Goal: Task Accomplishment & Management: Use online tool/utility

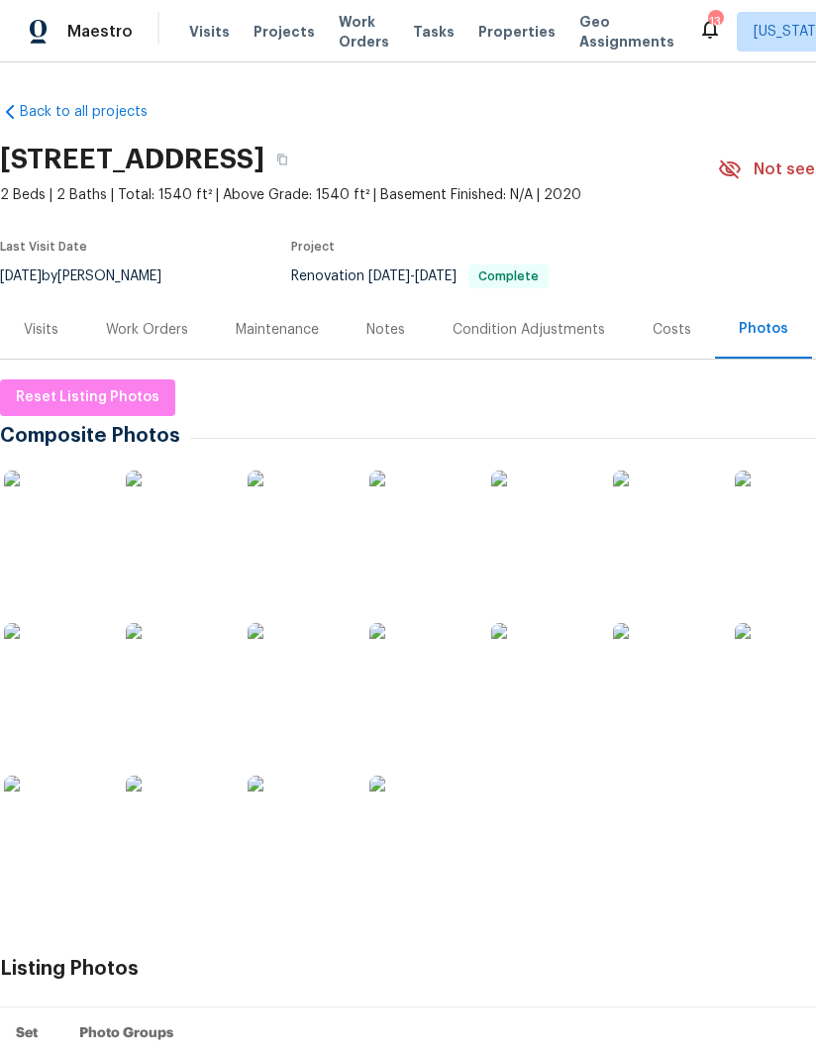
click at [78, 521] on img at bounding box center [53, 519] width 99 height 99
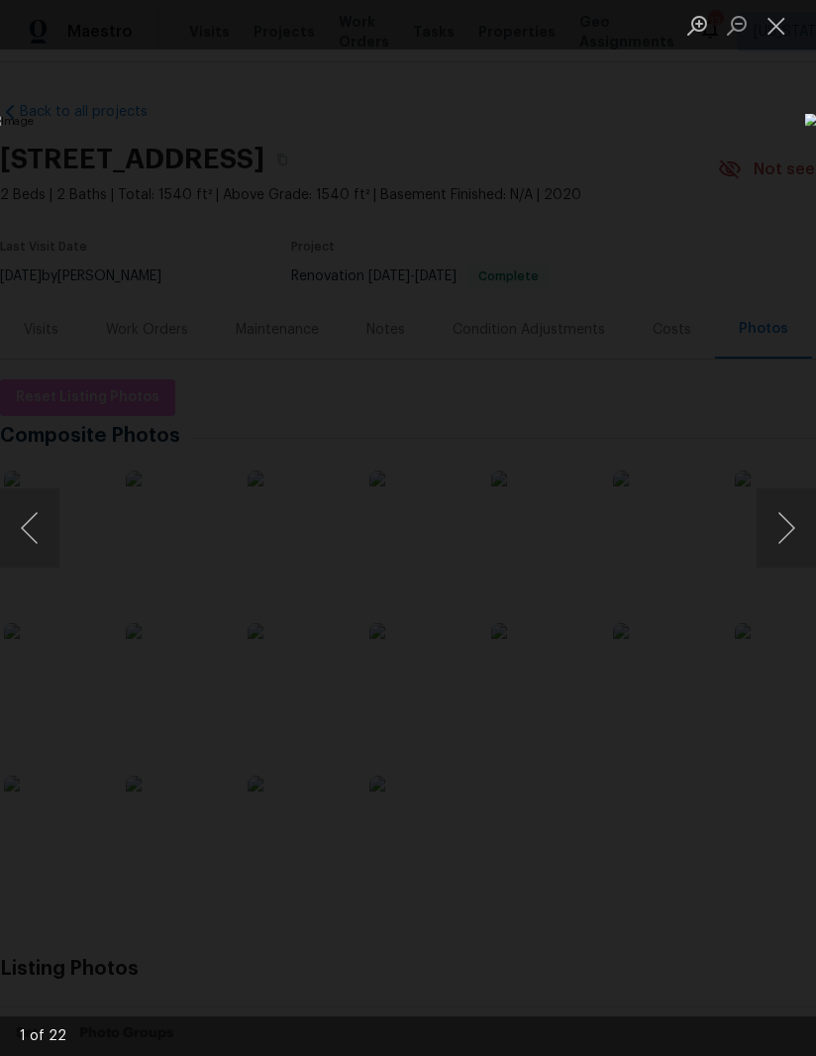
click at [792, 511] on button "Next image" at bounding box center [786, 527] width 59 height 79
click at [779, 521] on button "Next image" at bounding box center [786, 527] width 59 height 79
click at [780, 520] on button "Next image" at bounding box center [786, 527] width 59 height 79
click at [776, 517] on button "Next image" at bounding box center [786, 527] width 59 height 79
click at [23, 545] on button "Previous image" at bounding box center [29, 527] width 59 height 79
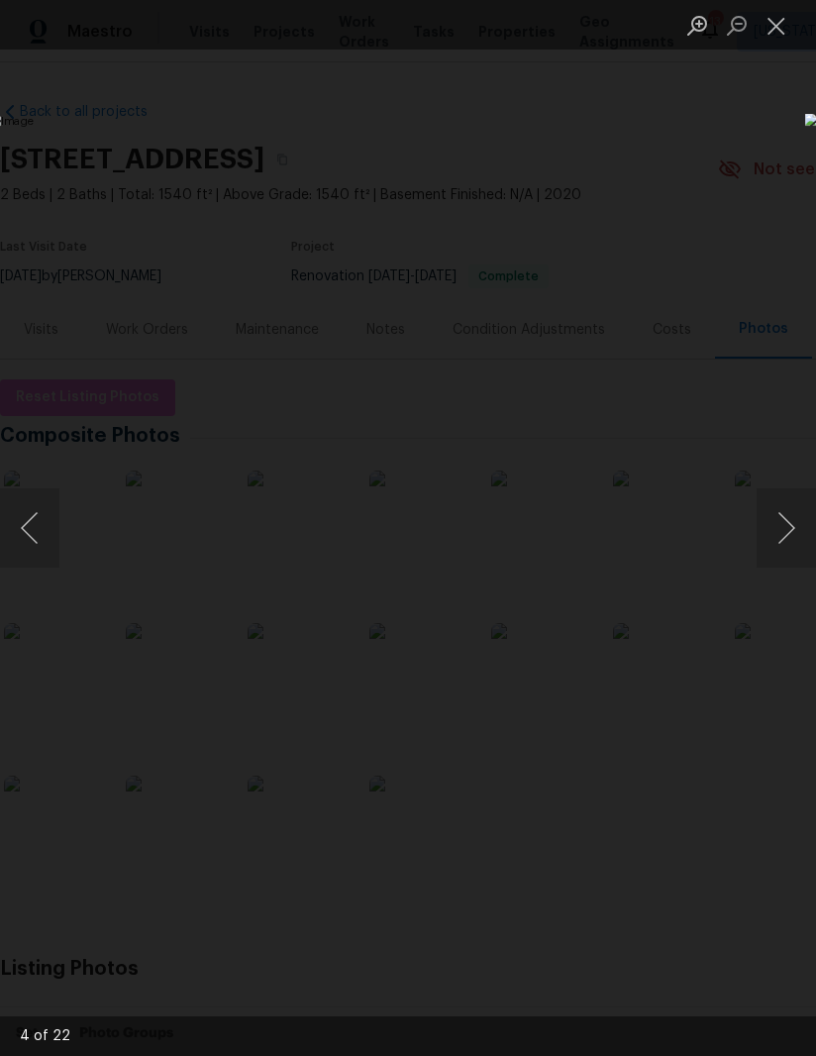
click at [773, 506] on button "Next image" at bounding box center [786, 527] width 59 height 79
click at [772, 519] on button "Next image" at bounding box center [786, 527] width 59 height 79
click at [772, 521] on button "Next image" at bounding box center [786, 527] width 59 height 79
click at [772, 523] on button "Next image" at bounding box center [786, 527] width 59 height 79
click at [772, 519] on button "Next image" at bounding box center [786, 527] width 59 height 79
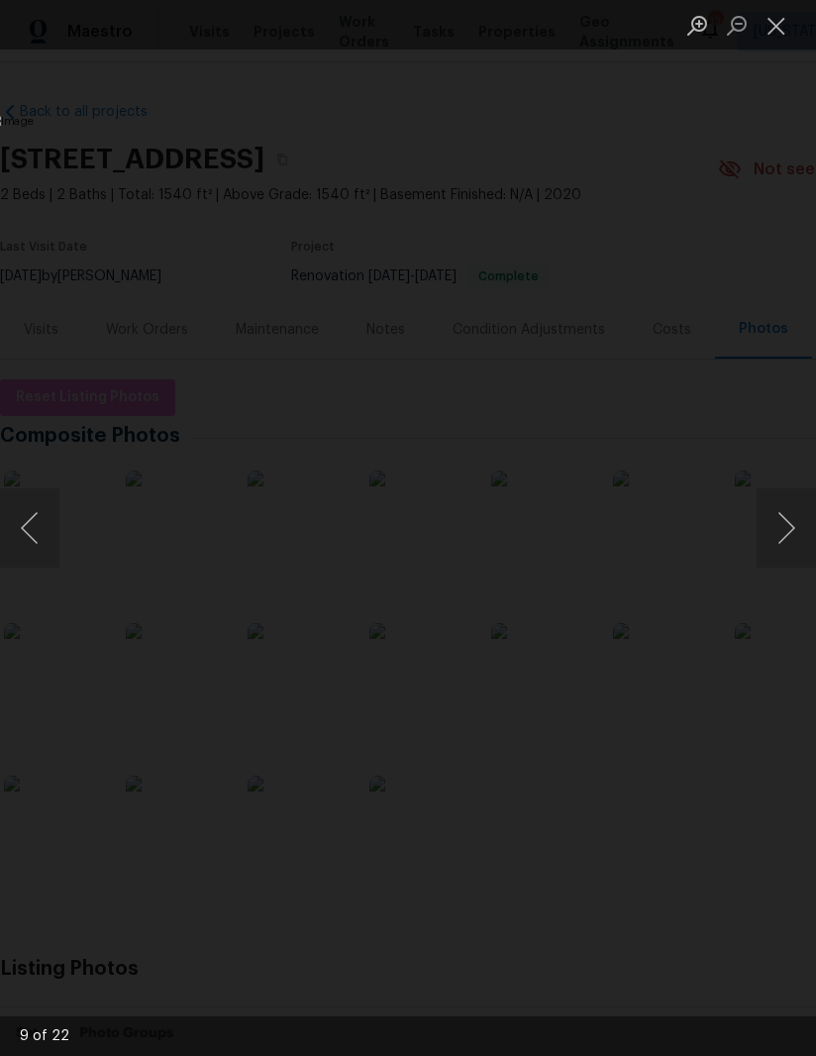
click at [772, 517] on button "Next image" at bounding box center [786, 527] width 59 height 79
click at [772, 519] on button "Next image" at bounding box center [786, 527] width 59 height 79
click at [772, 521] on button "Next image" at bounding box center [786, 527] width 59 height 79
click at [770, 519] on button "Next image" at bounding box center [786, 527] width 59 height 79
click at [768, 524] on button "Next image" at bounding box center [786, 527] width 59 height 79
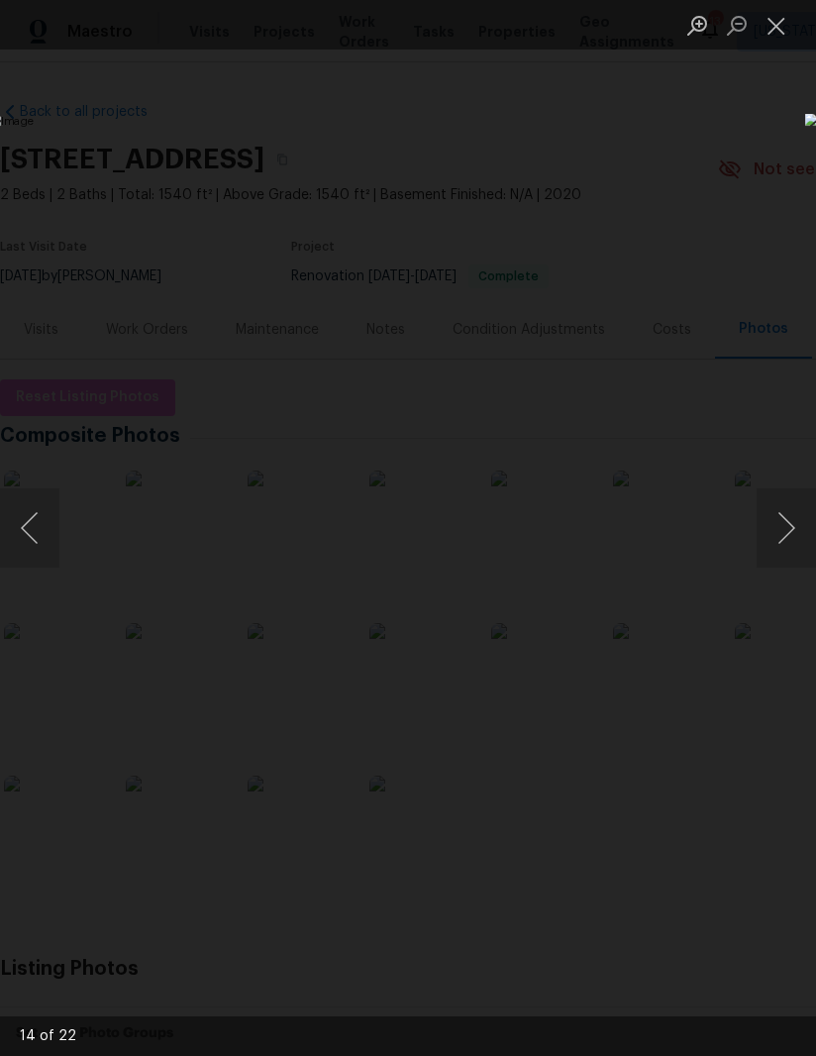
click at [768, 525] on button "Next image" at bounding box center [786, 527] width 59 height 79
click at [767, 526] on button "Next image" at bounding box center [786, 527] width 59 height 79
click at [766, 522] on button "Next image" at bounding box center [786, 527] width 59 height 79
click at [764, 523] on button "Next image" at bounding box center [786, 527] width 59 height 79
click at [768, 529] on button "Next image" at bounding box center [786, 527] width 59 height 79
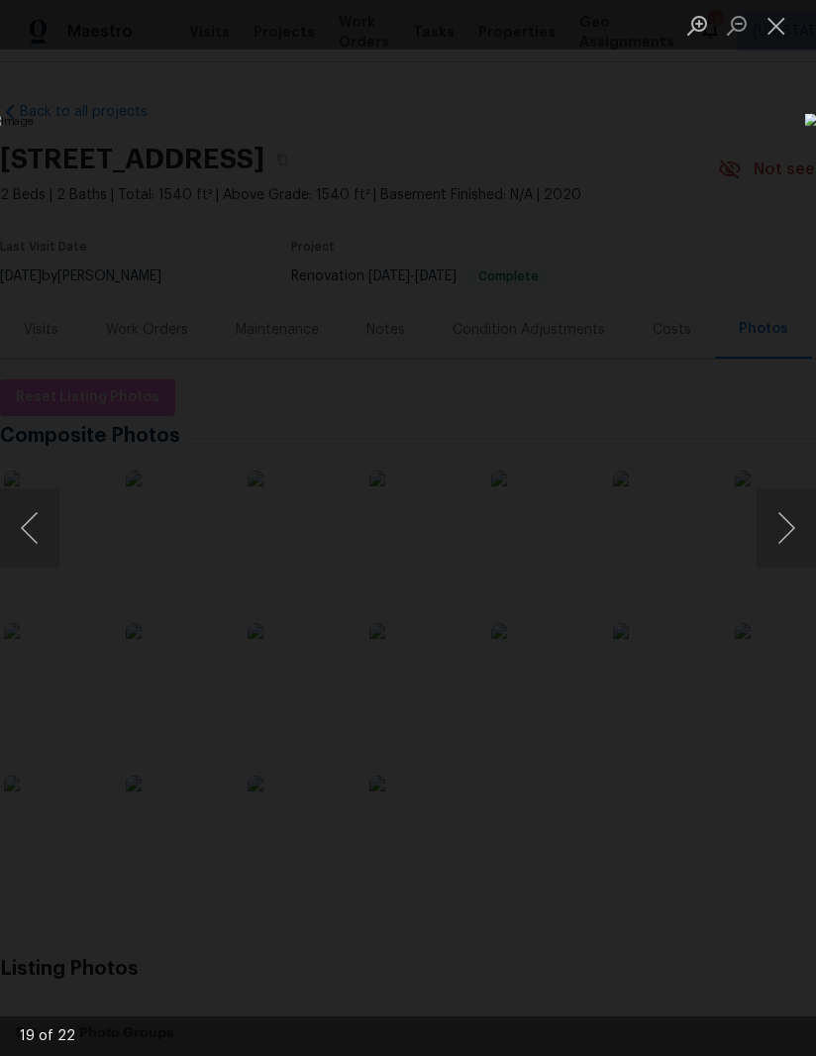
click at [768, 524] on button "Next image" at bounding box center [786, 527] width 59 height 79
click at [767, 530] on button "Next image" at bounding box center [786, 527] width 59 height 79
click at [37, 532] on button "Previous image" at bounding box center [29, 527] width 59 height 79
click at [775, 504] on button "Next image" at bounding box center [786, 527] width 59 height 79
click at [772, 509] on button "Next image" at bounding box center [786, 527] width 59 height 79
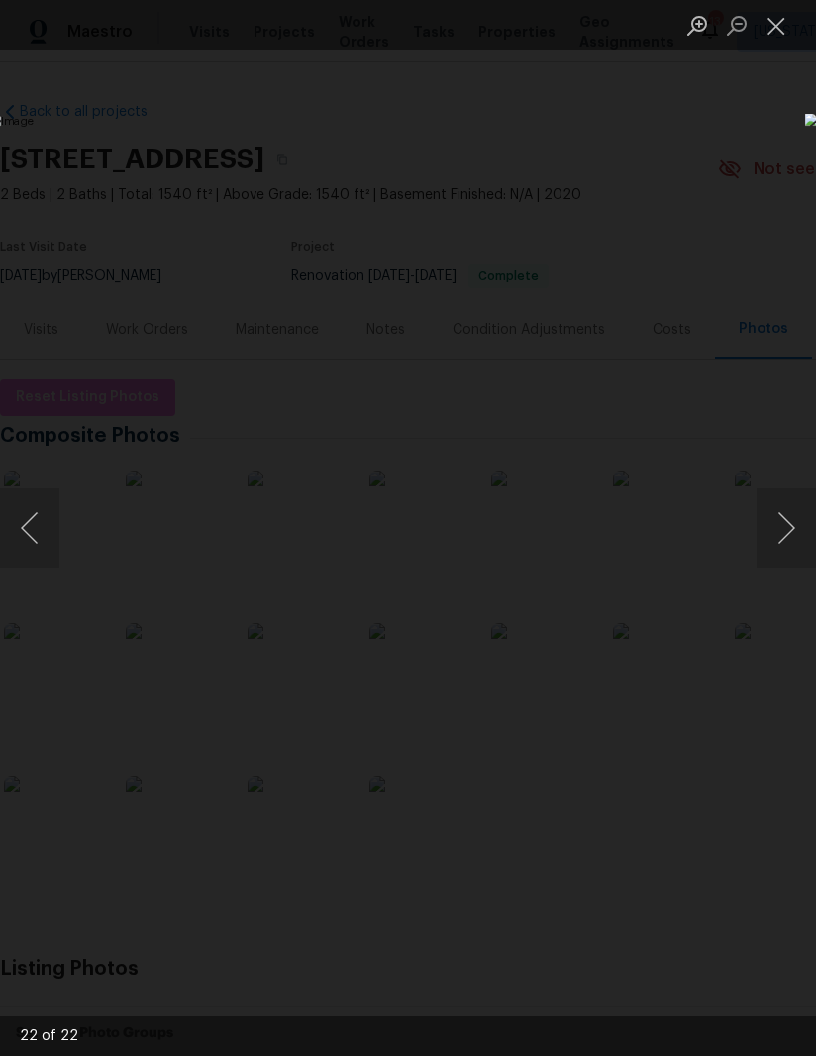
click at [769, 506] on button "Next image" at bounding box center [786, 527] width 59 height 79
click at [766, 506] on button "Next image" at bounding box center [786, 527] width 59 height 79
click at [764, 508] on button "Next image" at bounding box center [786, 527] width 59 height 79
click at [775, 39] on button "Close lightbox" at bounding box center [777, 25] width 40 height 35
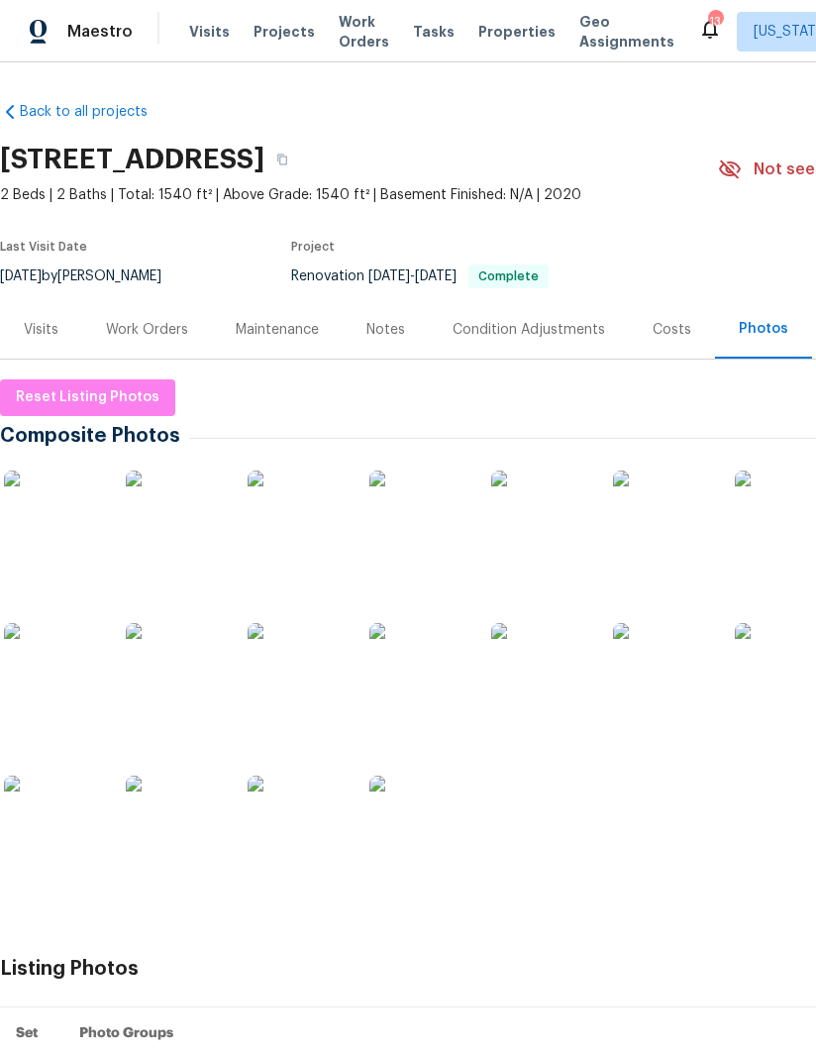
click at [154, 338] on div "Work Orders" at bounding box center [147, 330] width 82 height 20
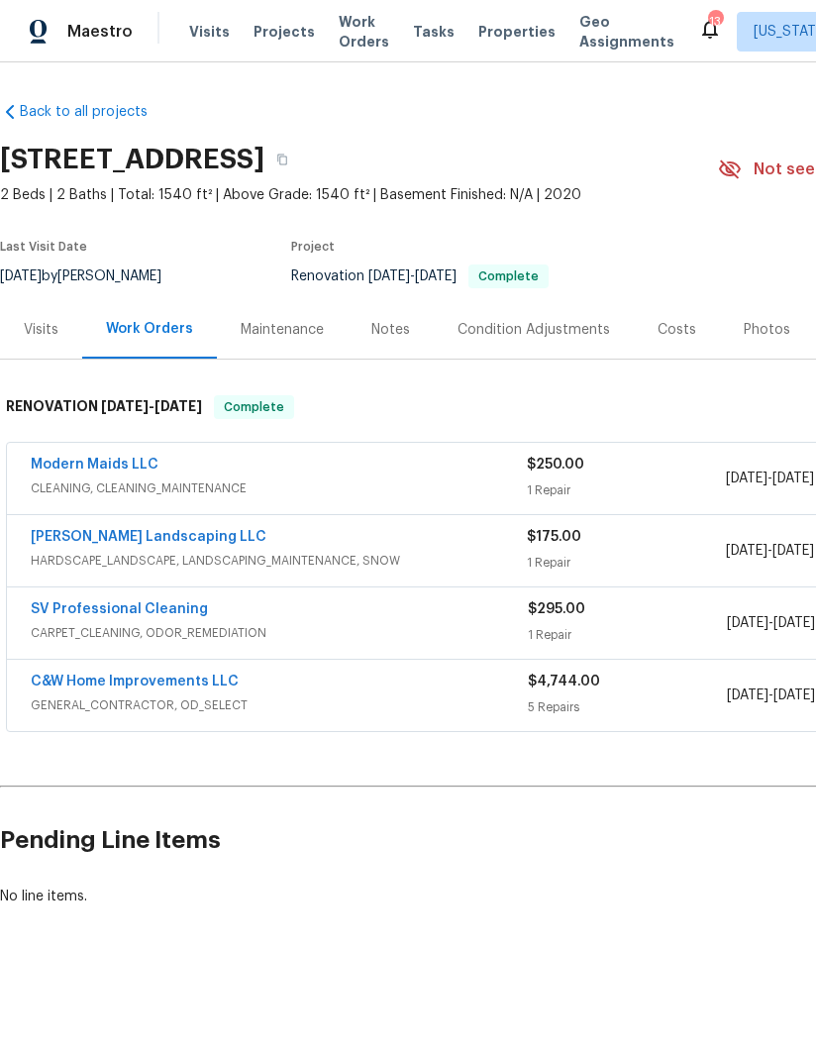
click at [134, 542] on link "Ruiz Landscaping LLC" at bounding box center [149, 537] width 236 height 14
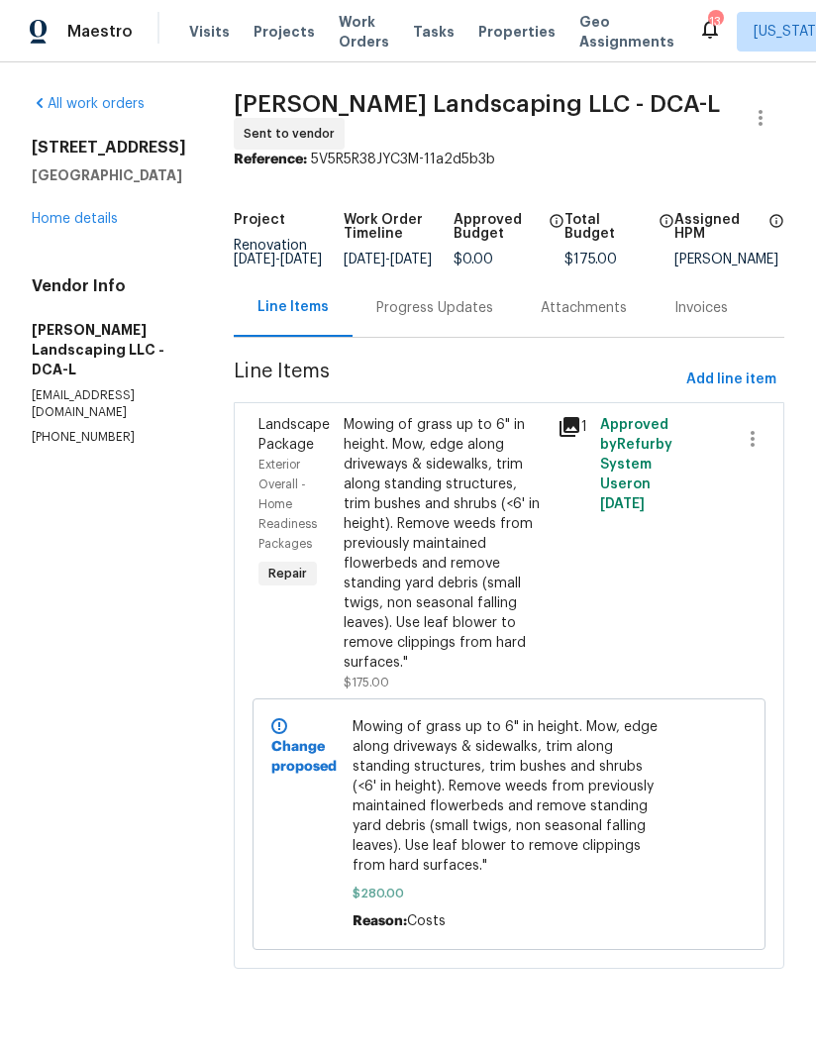
click at [446, 318] on div "Progress Updates" at bounding box center [434, 308] width 117 height 20
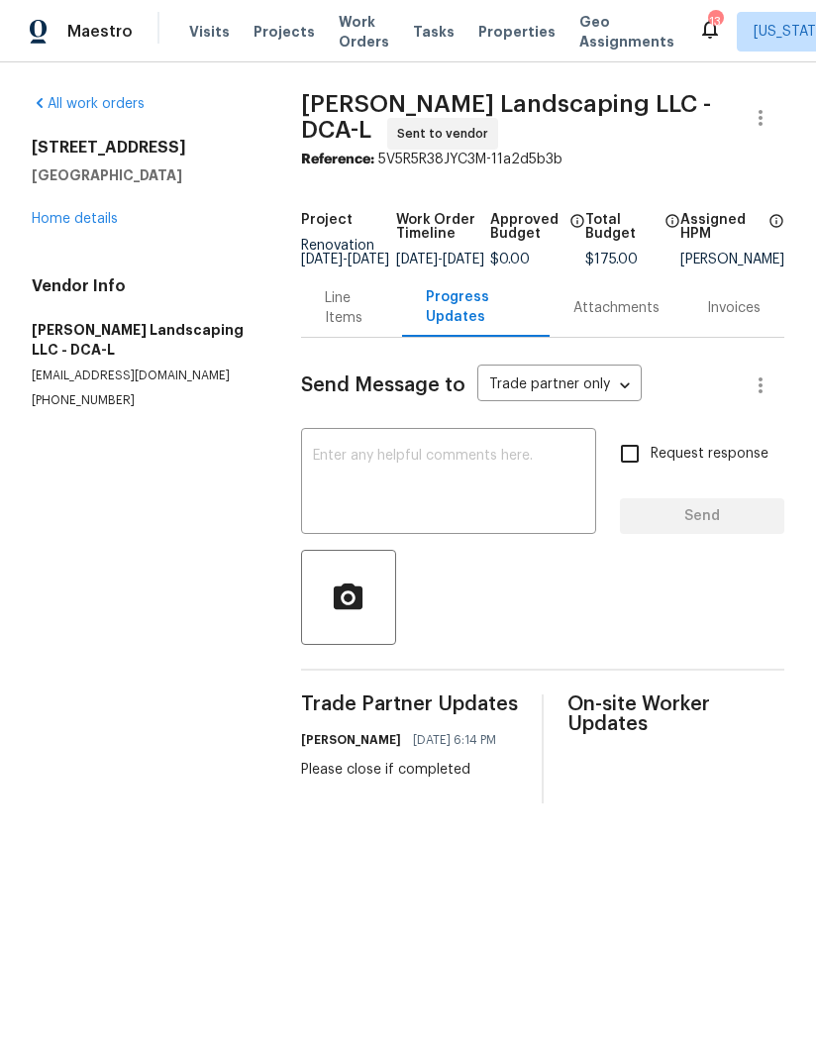
click at [329, 322] on div "Line Items" at bounding box center [351, 308] width 53 height 40
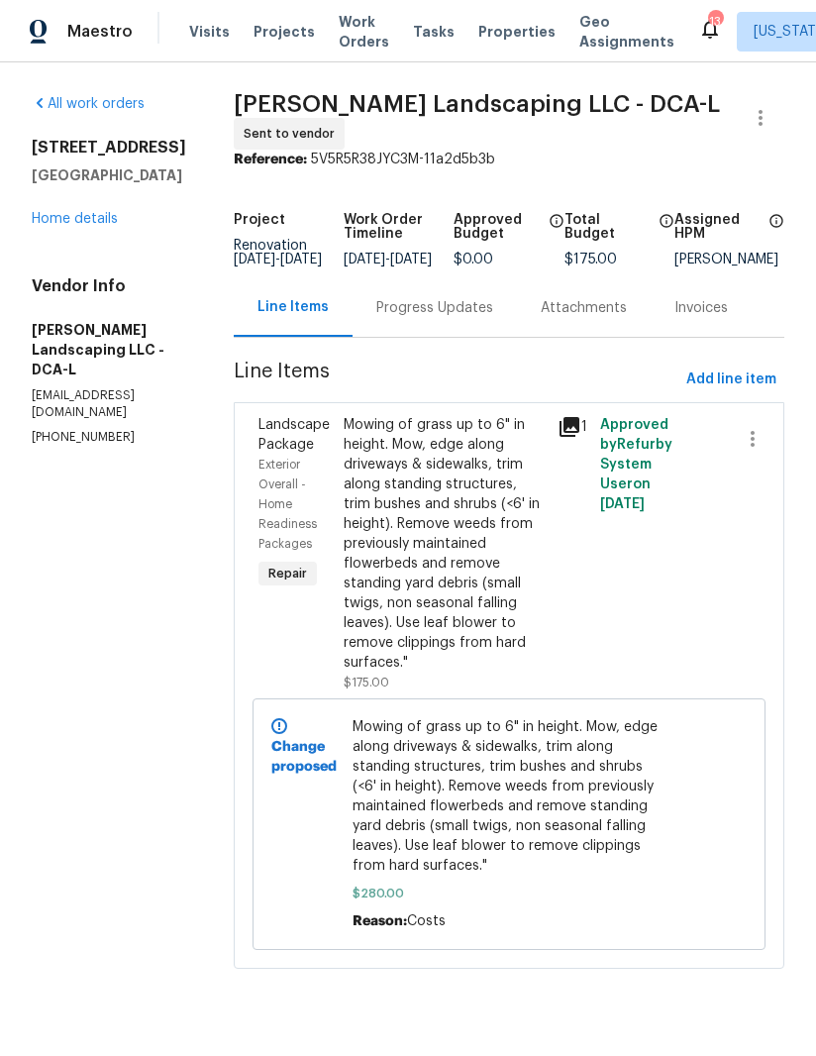
click at [105, 217] on link "Home details" at bounding box center [75, 219] width 86 height 14
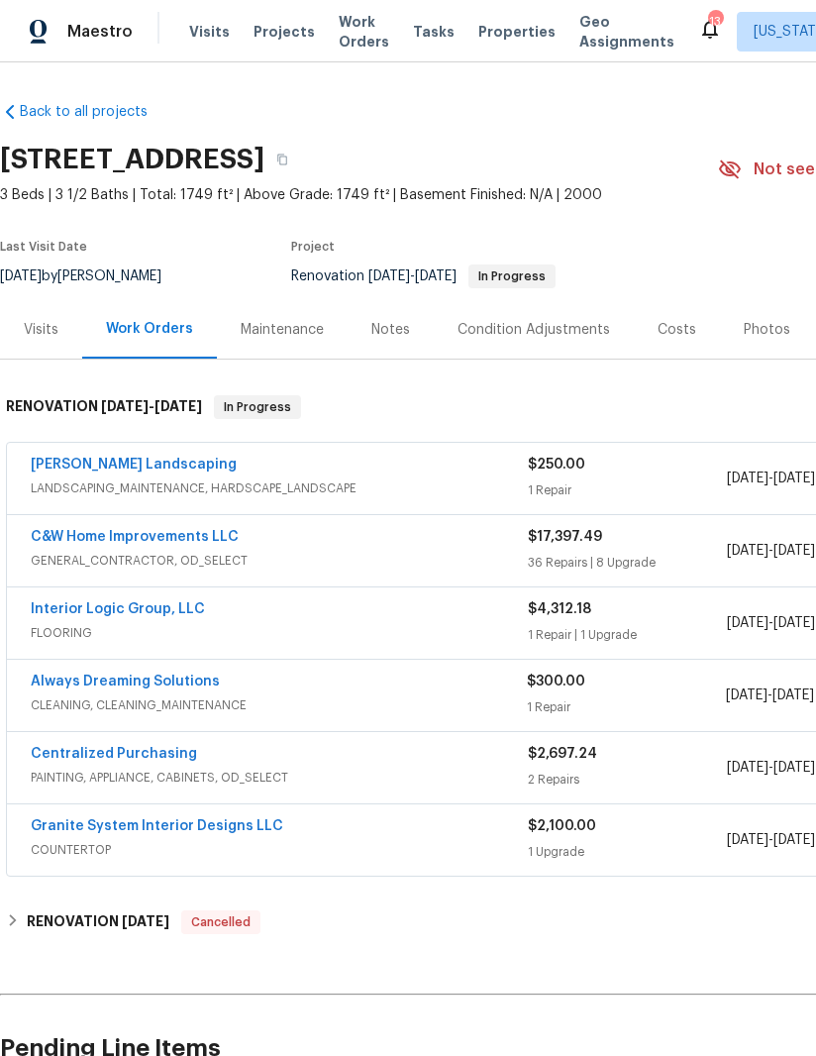
click at [148, 463] on link "Manzano Landscaping" at bounding box center [134, 465] width 206 height 14
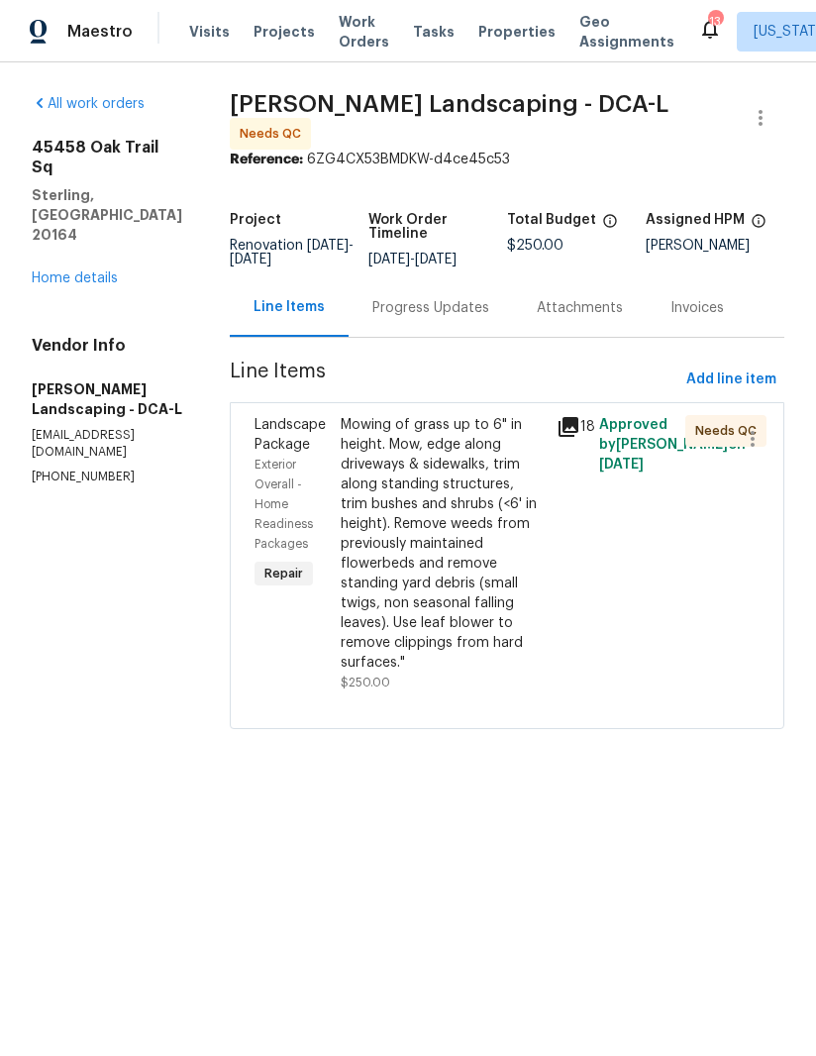
click at [580, 423] on icon at bounding box center [569, 427] width 24 height 24
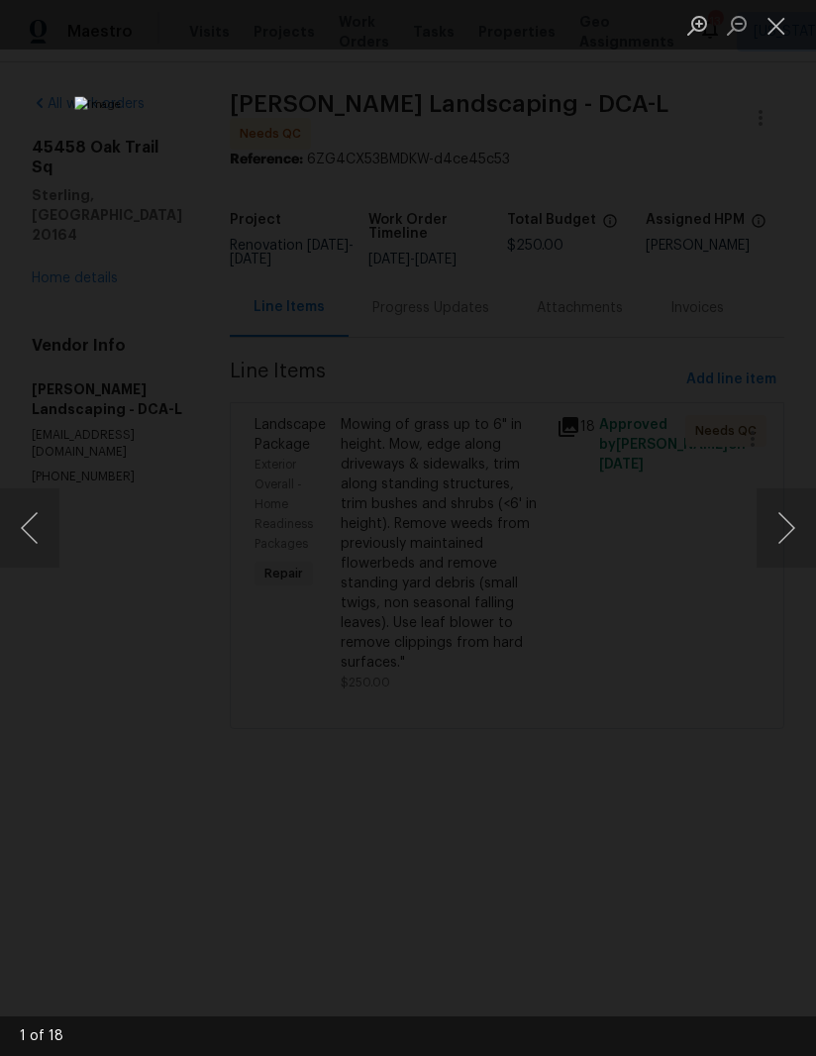
click at [757, 520] on button "Next image" at bounding box center [786, 527] width 59 height 79
click at [768, 518] on button "Next image" at bounding box center [786, 527] width 59 height 79
click at [33, 527] on button "Previous image" at bounding box center [29, 527] width 59 height 79
click at [769, 525] on button "Next image" at bounding box center [786, 527] width 59 height 79
click at [768, 519] on button "Next image" at bounding box center [786, 527] width 59 height 79
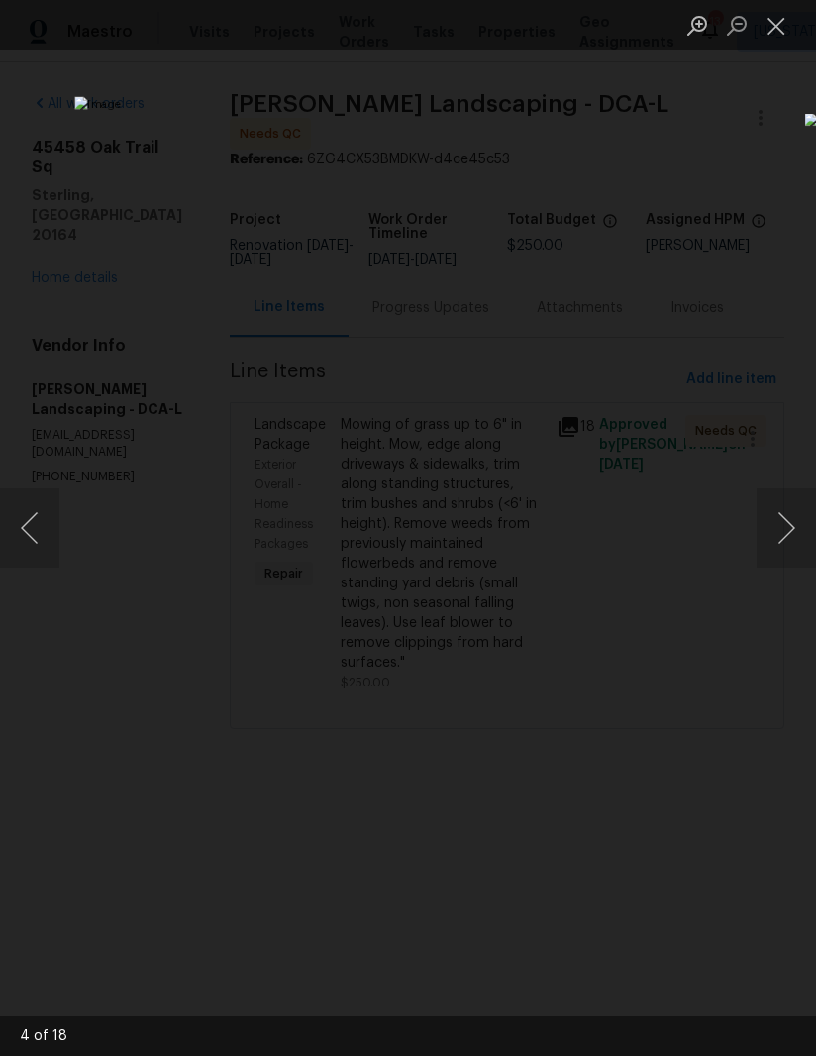
click at [767, 518] on button "Next image" at bounding box center [786, 527] width 59 height 79
click at [762, 514] on button "Next image" at bounding box center [786, 527] width 59 height 79
click at [761, 517] on button "Next image" at bounding box center [786, 527] width 59 height 79
click at [762, 521] on button "Next image" at bounding box center [786, 527] width 59 height 79
click at [756, 523] on div "Lightbox" at bounding box center [408, 528] width 816 height 1056
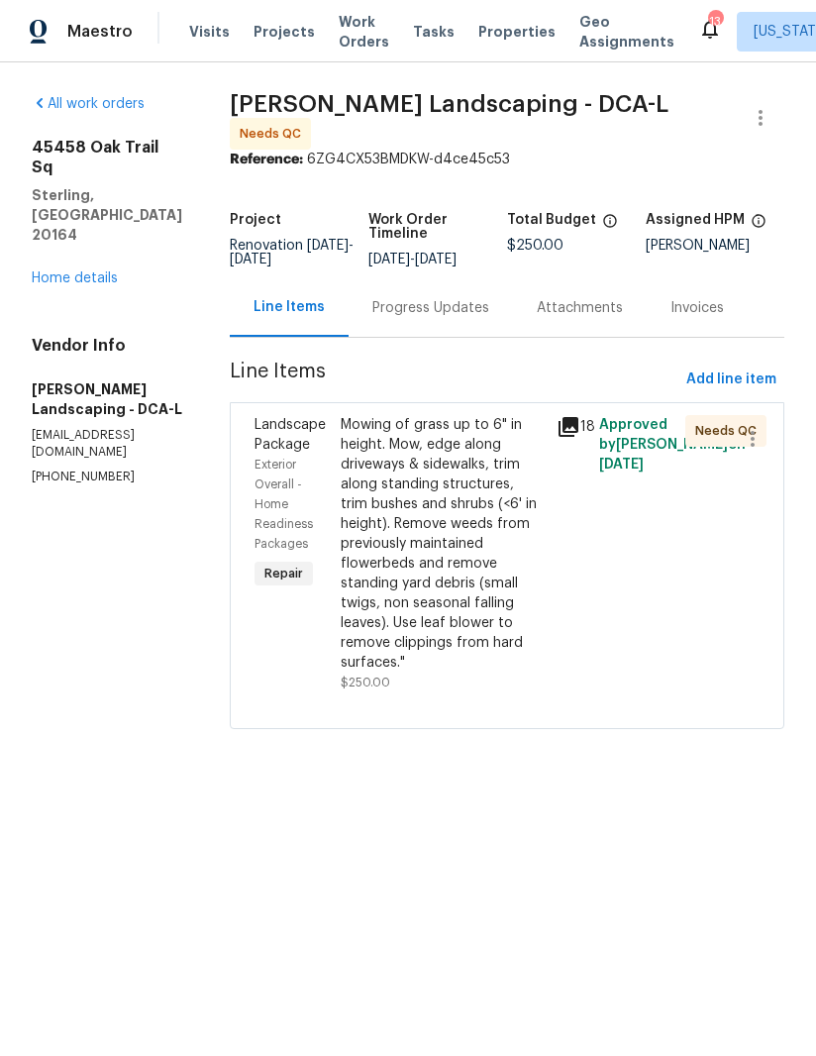
click at [453, 543] on div "Mowing of grass up to 6" in height. Mow, edge along driveways & sidewalks, trim…" at bounding box center [443, 543] width 204 height 257
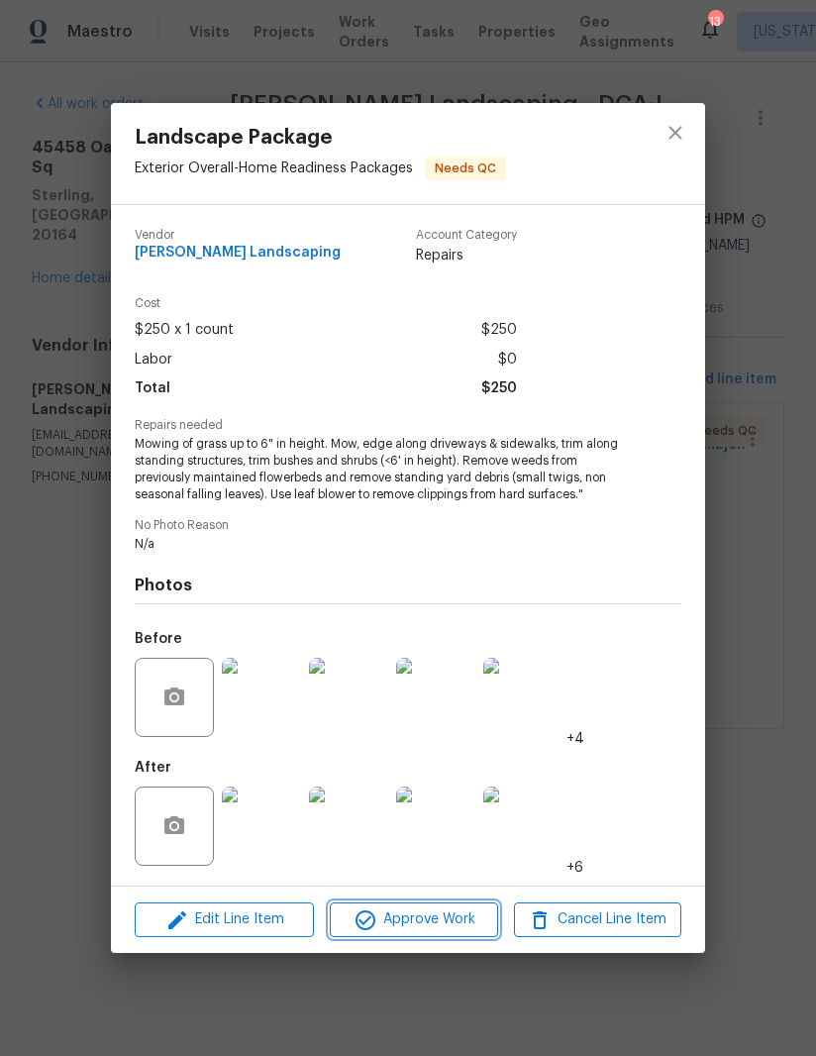
click at [428, 932] on span "Approve Work" at bounding box center [413, 919] width 155 height 25
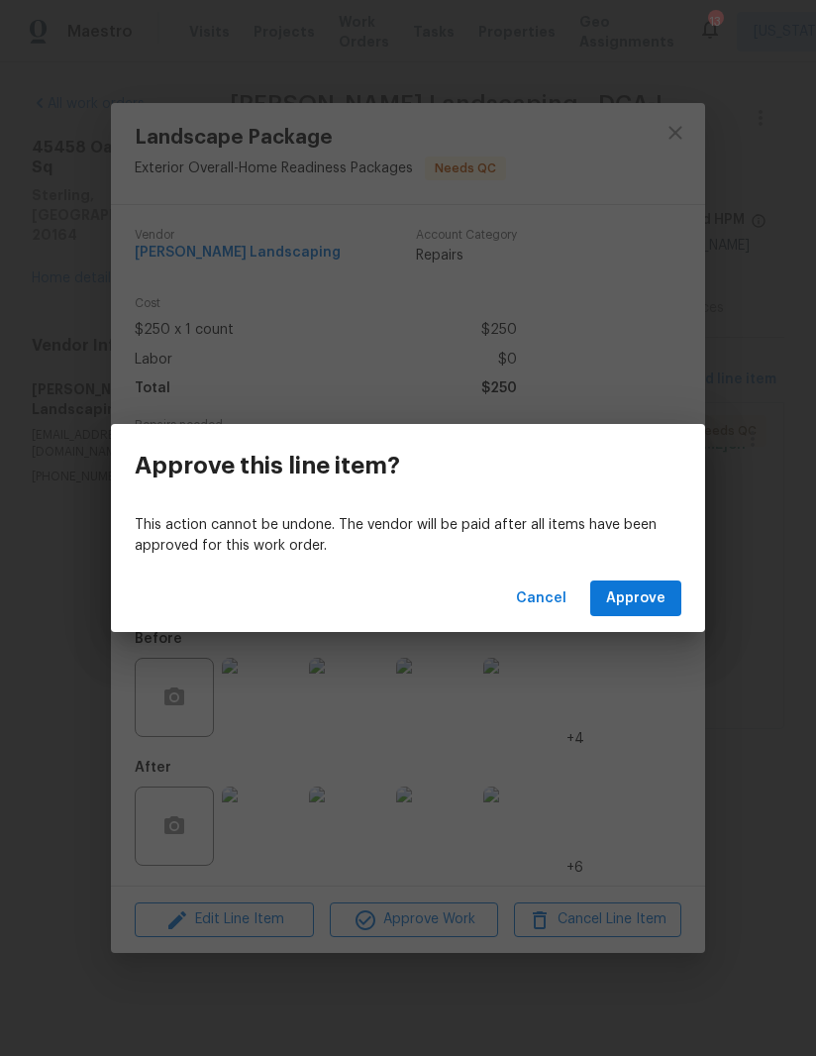
click at [649, 600] on span "Approve" at bounding box center [635, 598] width 59 height 25
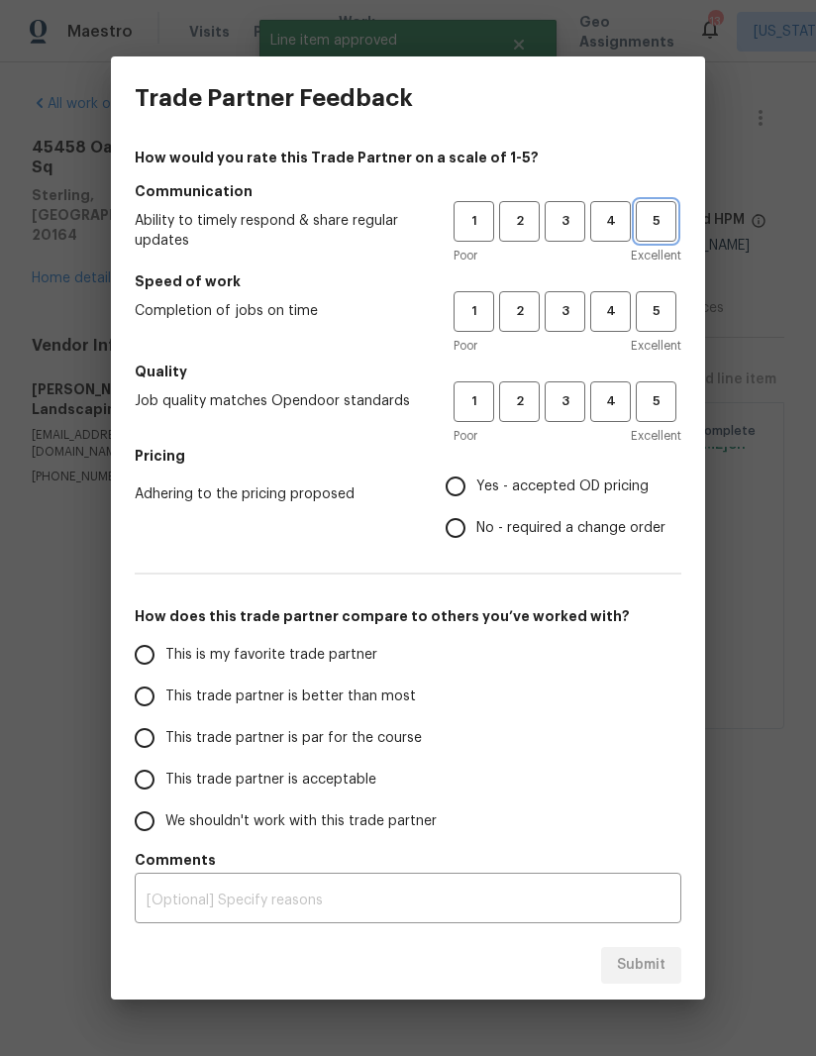
click at [662, 217] on span "5" at bounding box center [656, 221] width 37 height 23
click at [652, 321] on span "5" at bounding box center [656, 311] width 37 height 23
click at [664, 392] on span "5" at bounding box center [656, 401] width 37 height 23
click at [486, 466] on label "Yes - accepted OD pricing" at bounding box center [550, 486] width 231 height 42
click at [476, 466] on input "Yes - accepted OD pricing" at bounding box center [456, 486] width 42 height 42
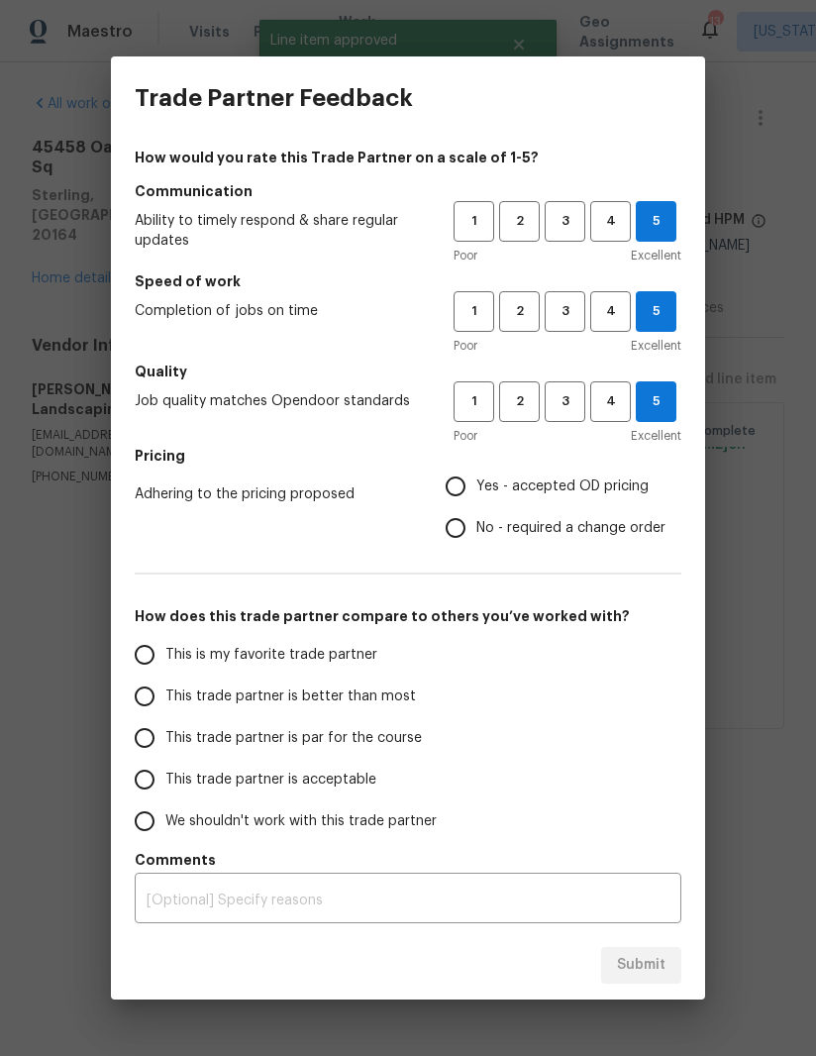
radio input "true"
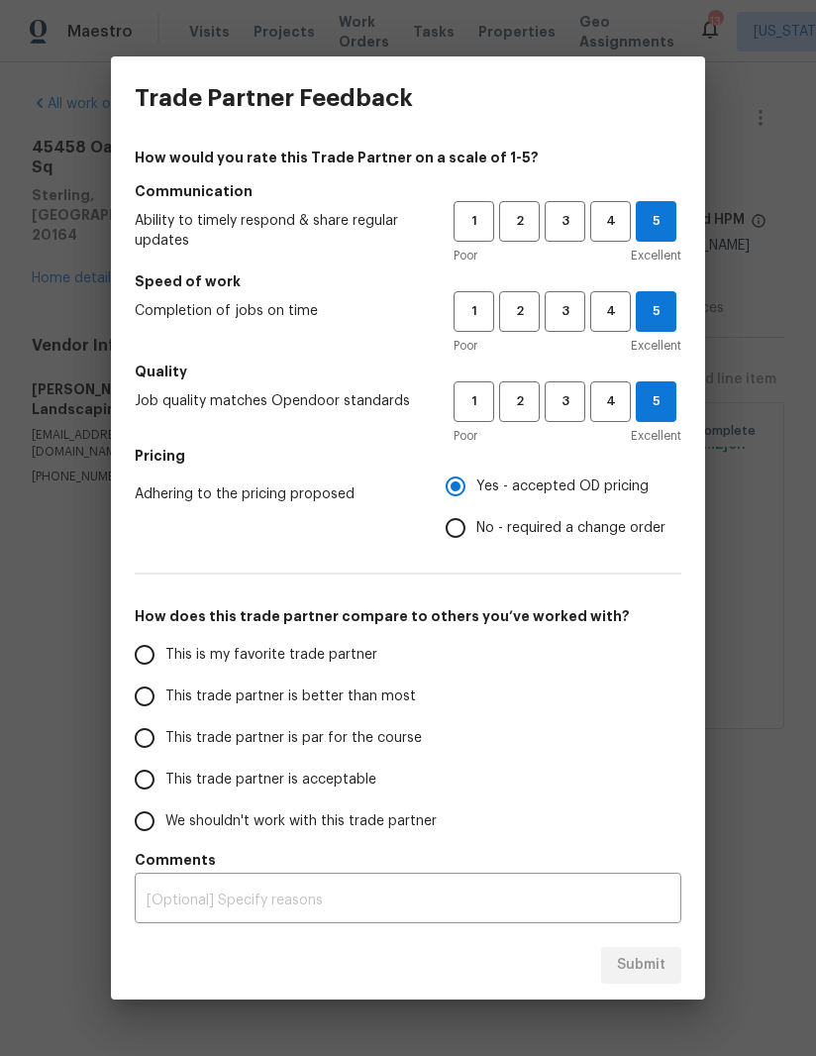
click at [148, 683] on input "This trade partner is better than most" at bounding box center [145, 696] width 42 height 42
click at [635, 951] on button "Submit" at bounding box center [641, 965] width 80 height 37
radio input "true"
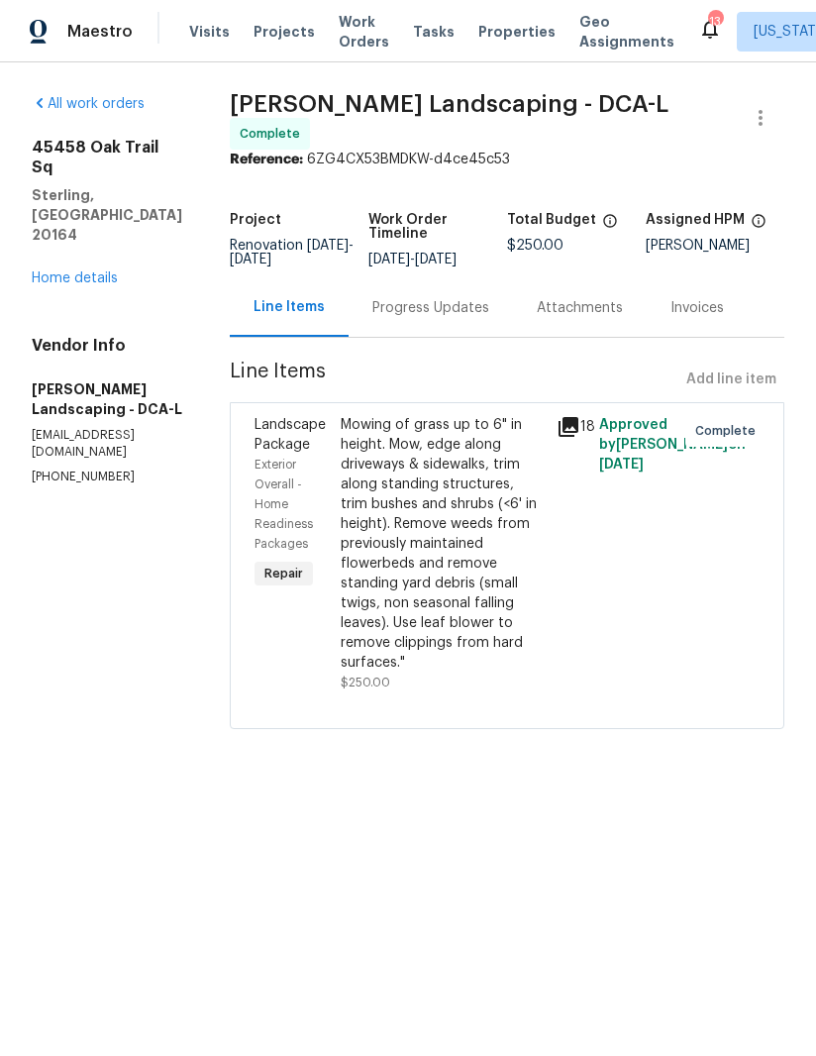
radio input "false"
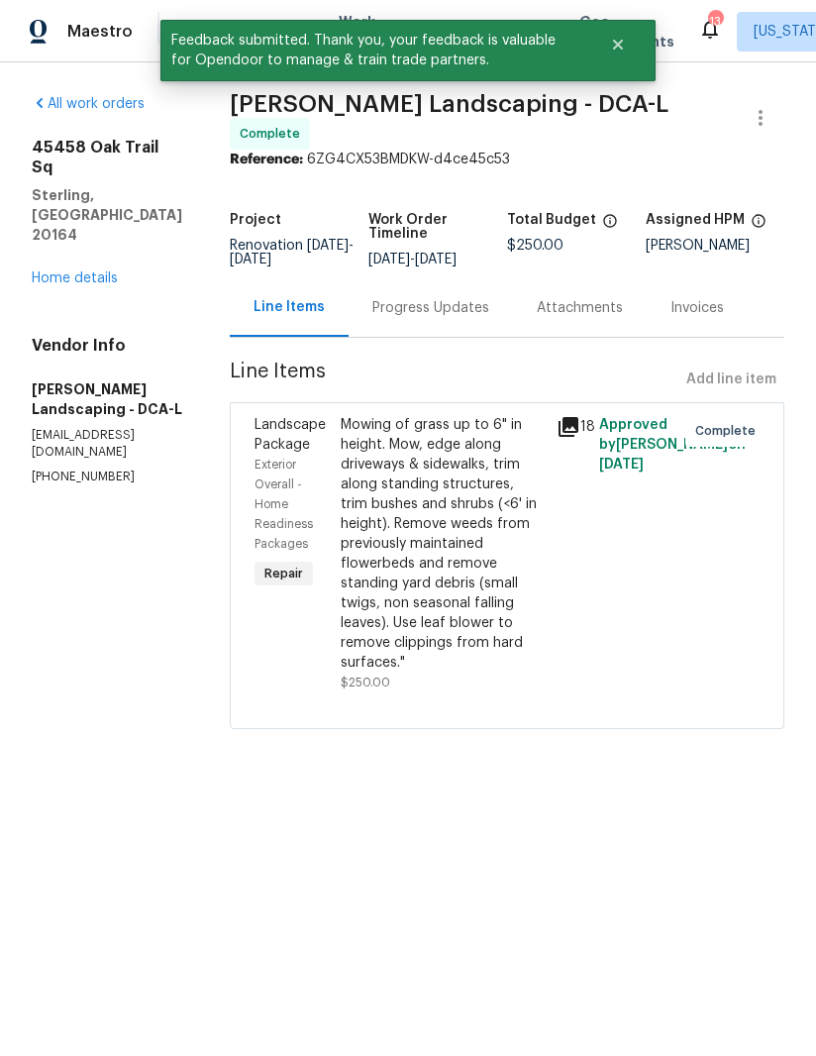
click at [106, 271] on link "Home details" at bounding box center [75, 278] width 86 height 14
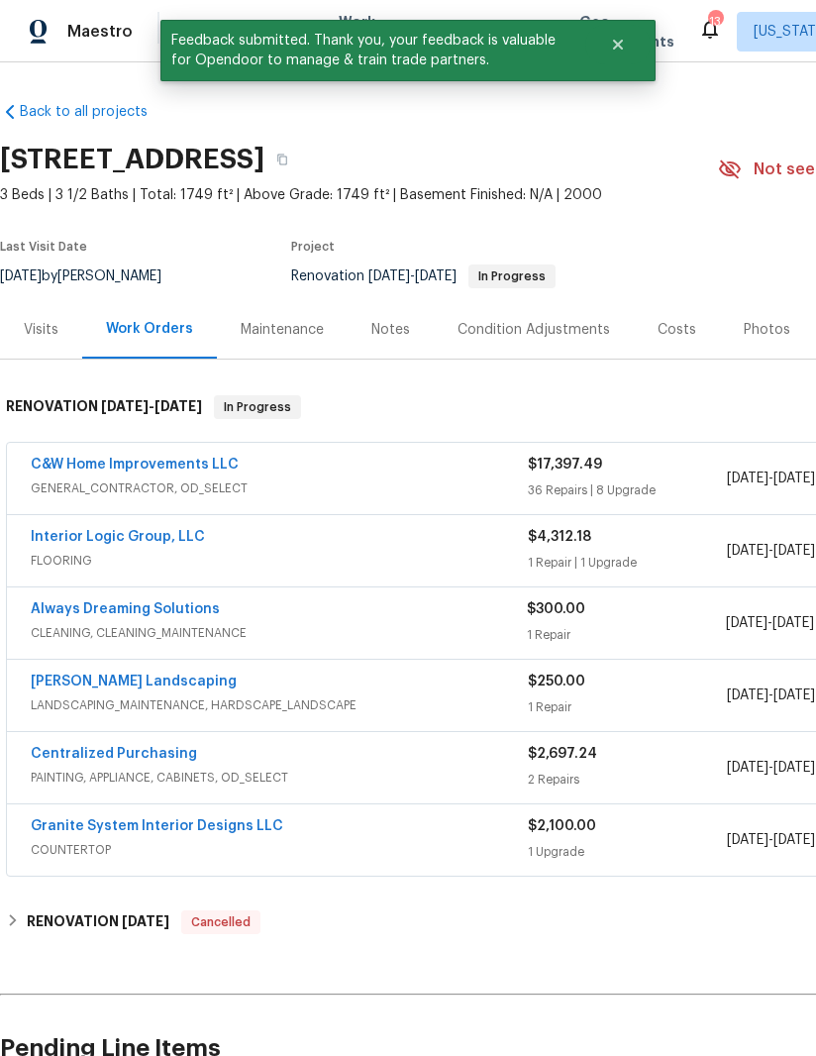
click at [188, 613] on link "Always Dreaming Solutions" at bounding box center [125, 609] width 189 height 14
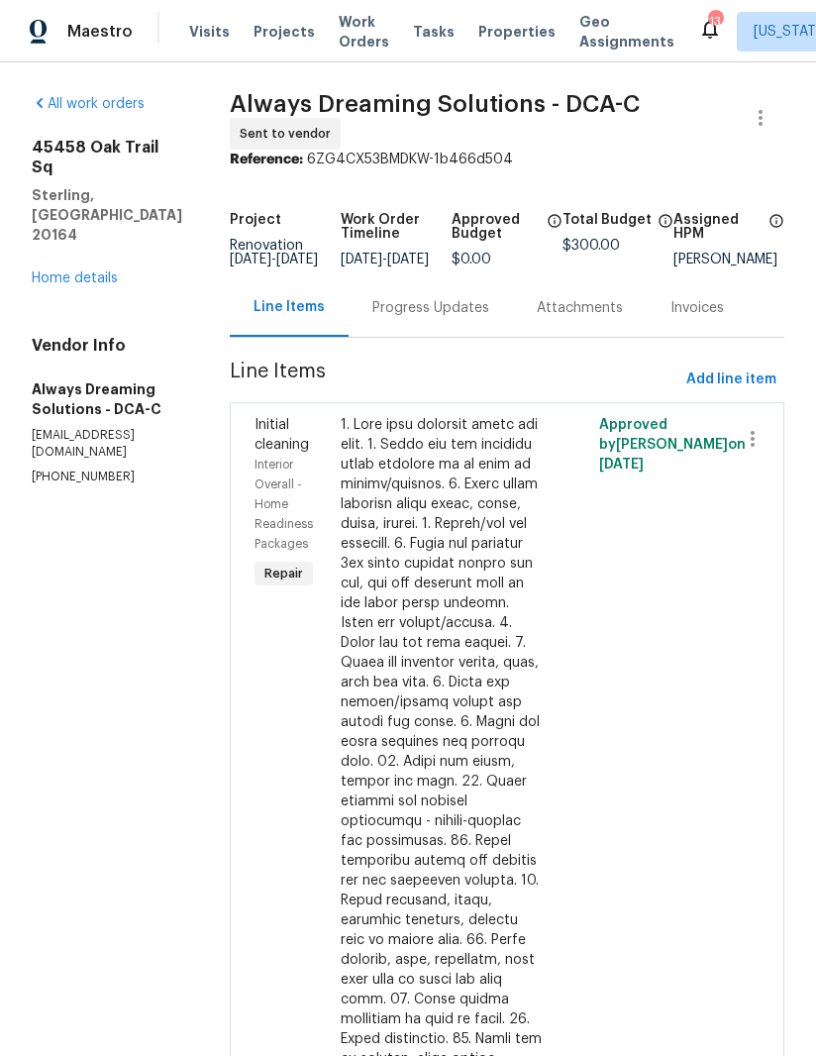
click at [463, 308] on div "Progress Updates" at bounding box center [430, 308] width 117 height 20
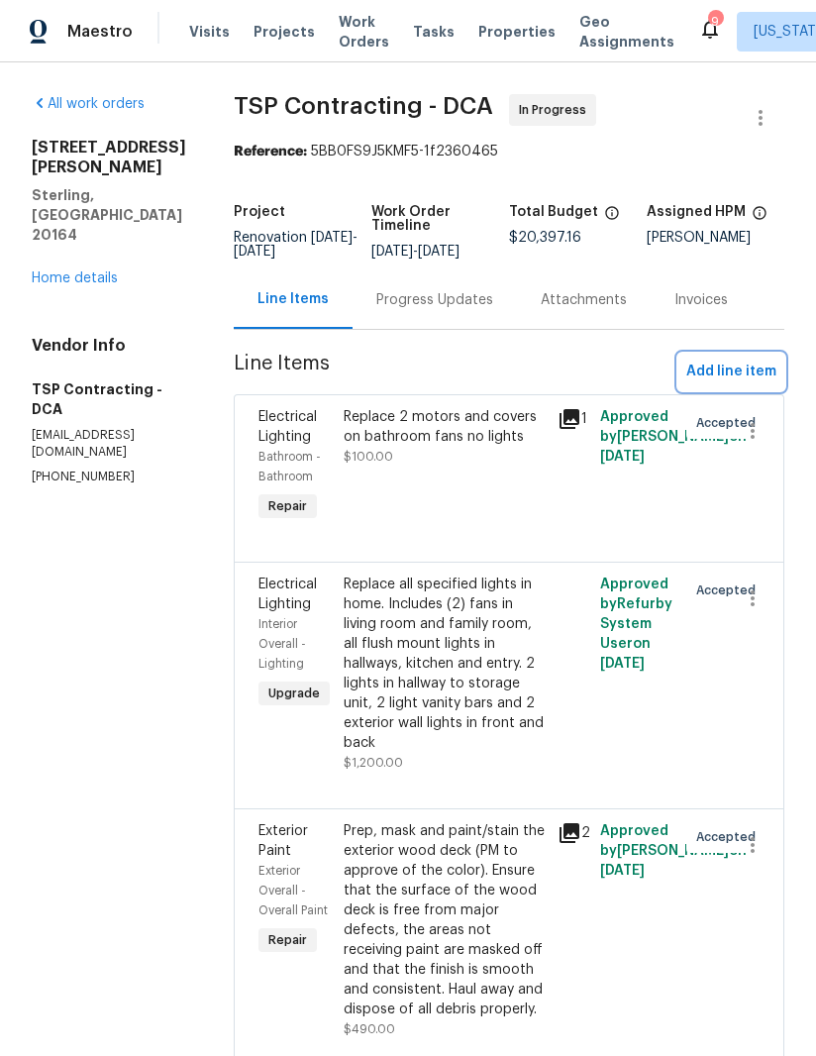
click at [735, 370] on span "Add line item" at bounding box center [731, 372] width 90 height 25
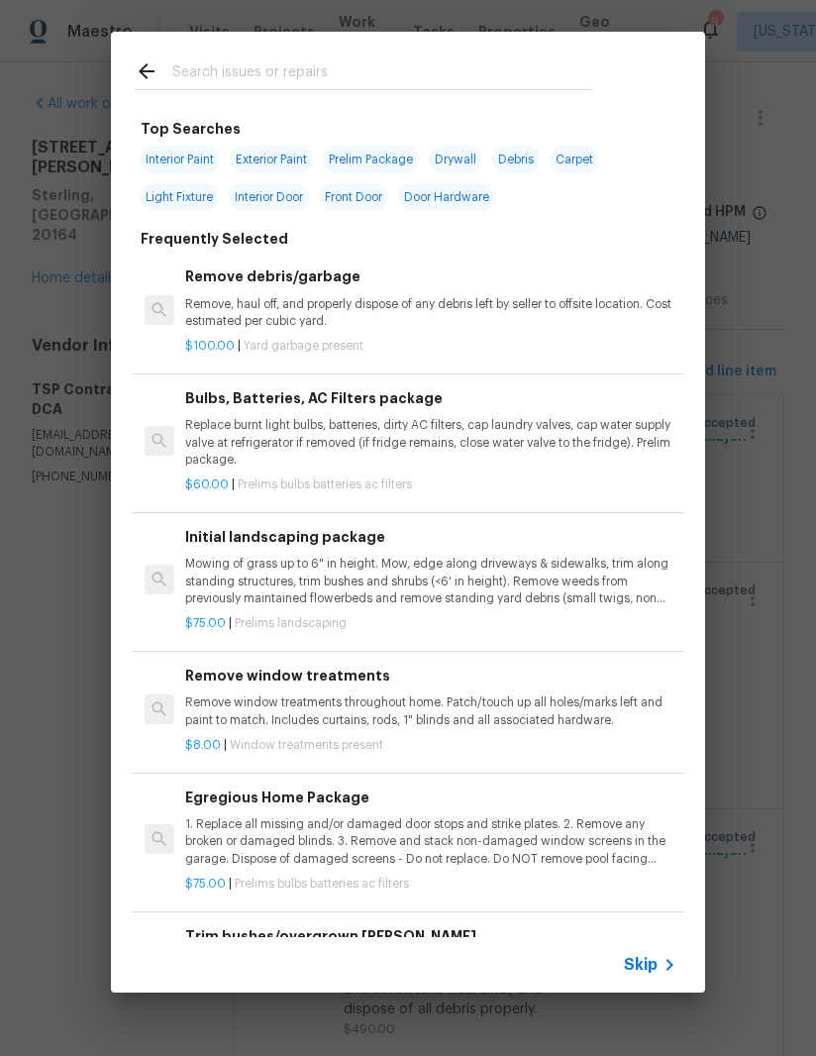
click at [348, 66] on input "text" at bounding box center [382, 74] width 420 height 30
type input "Demo"
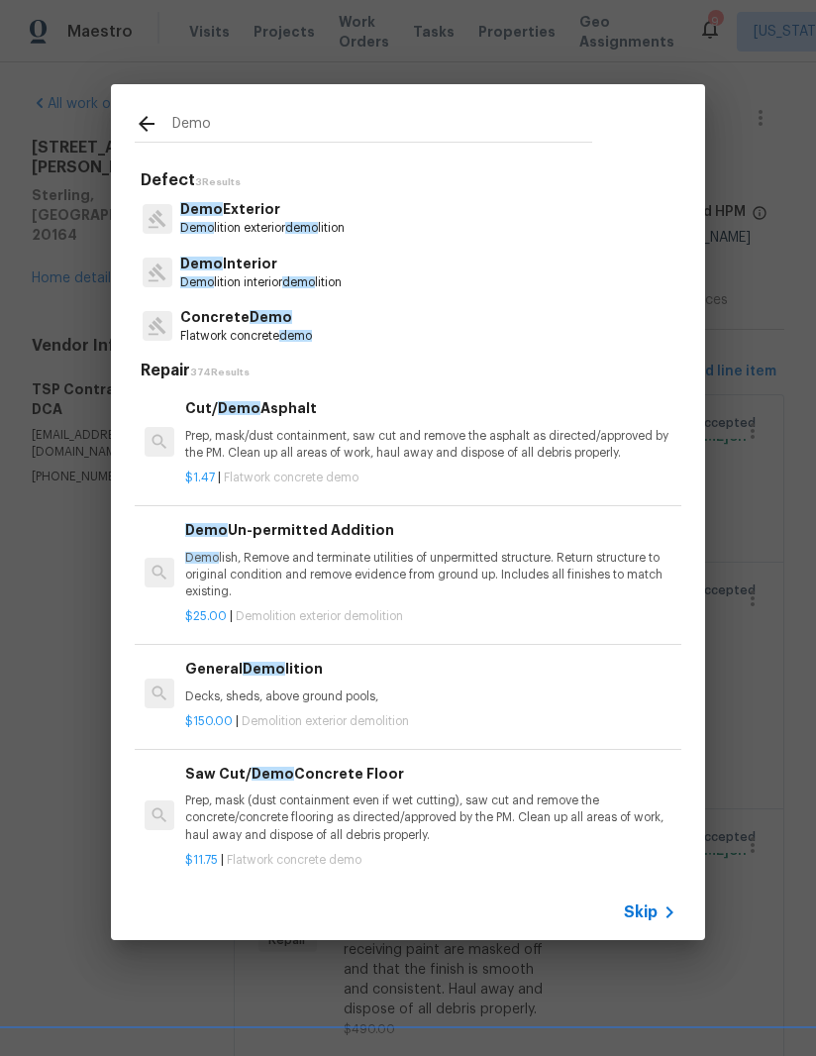
click at [282, 269] on p "Demo Interior" at bounding box center [260, 264] width 161 height 21
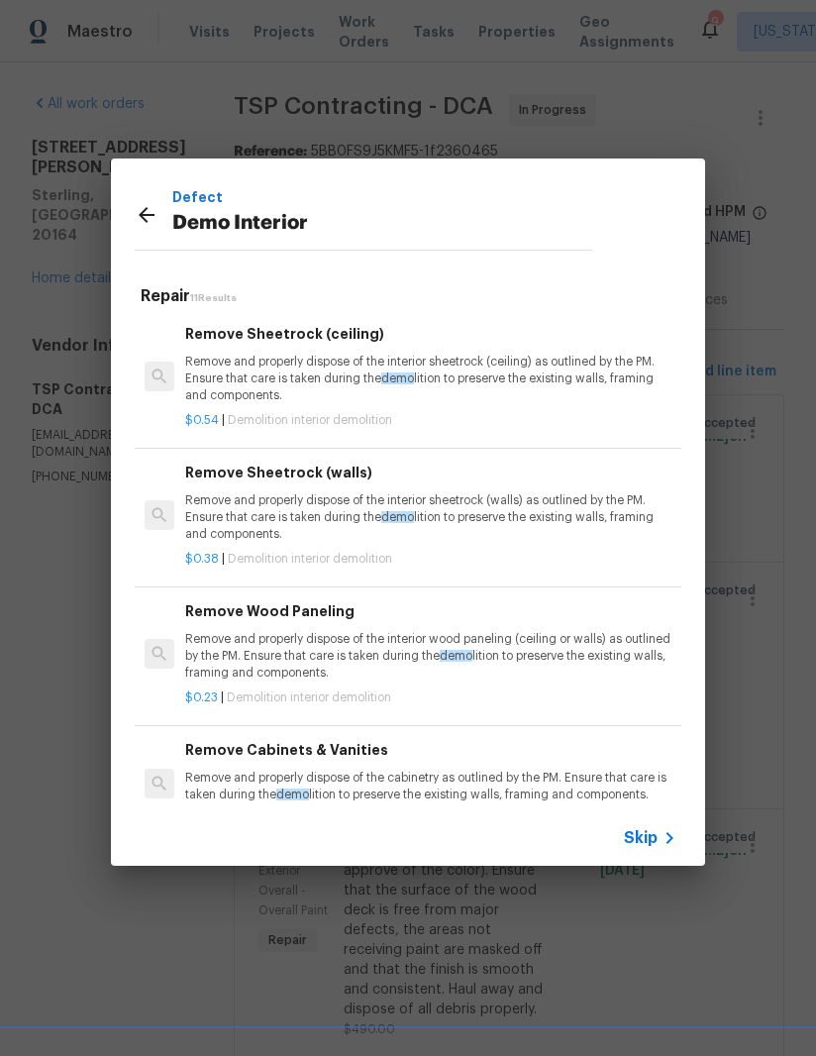
scroll to position [-4, 0]
click at [136, 206] on icon at bounding box center [147, 215] width 24 height 24
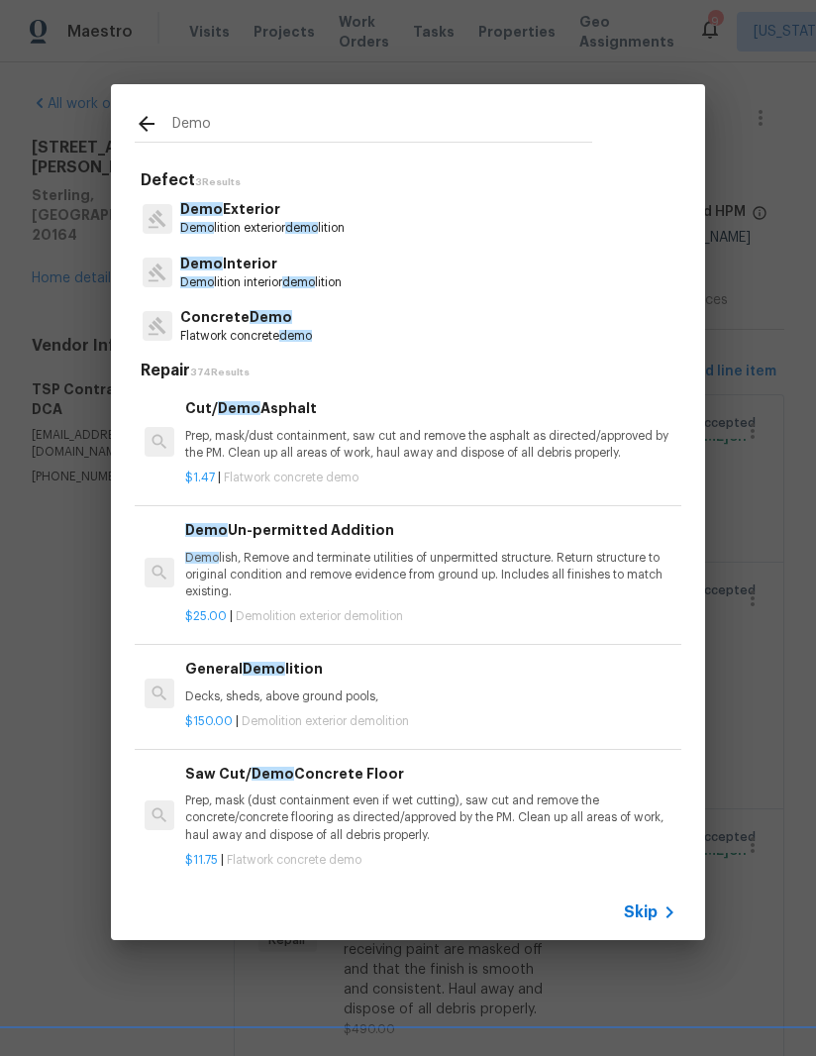
scroll to position [10, 0]
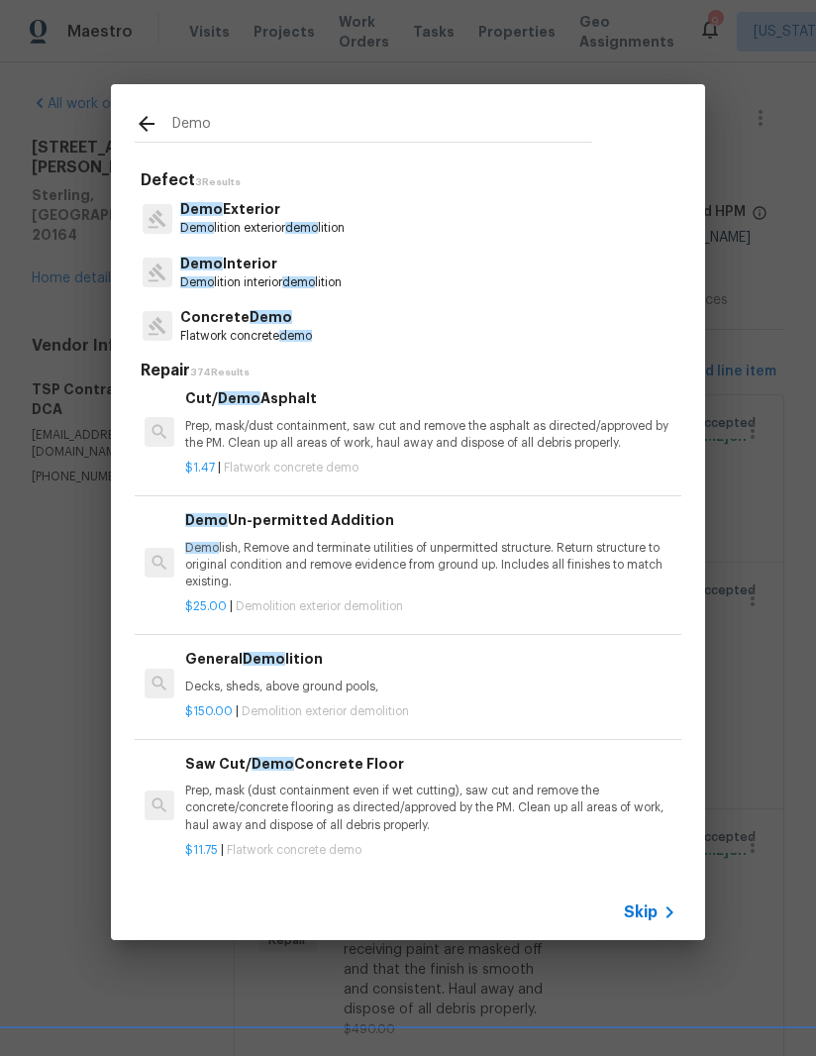
click at [291, 679] on p "Decks, sheds, above ground pools," at bounding box center [430, 686] width 491 height 17
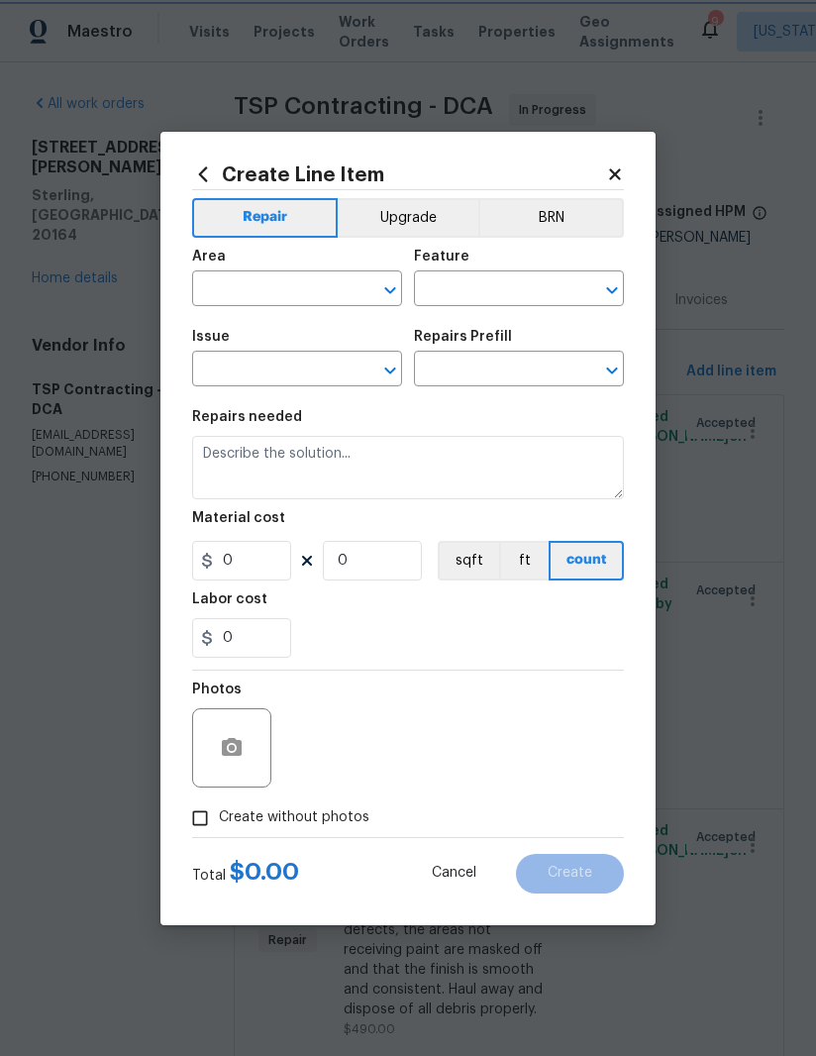
type input "Demolition"
type input "Demo Exterior"
type input "General Demolition $150.00"
type textarea "Decks, sheds, above ground pools,"
type input "150"
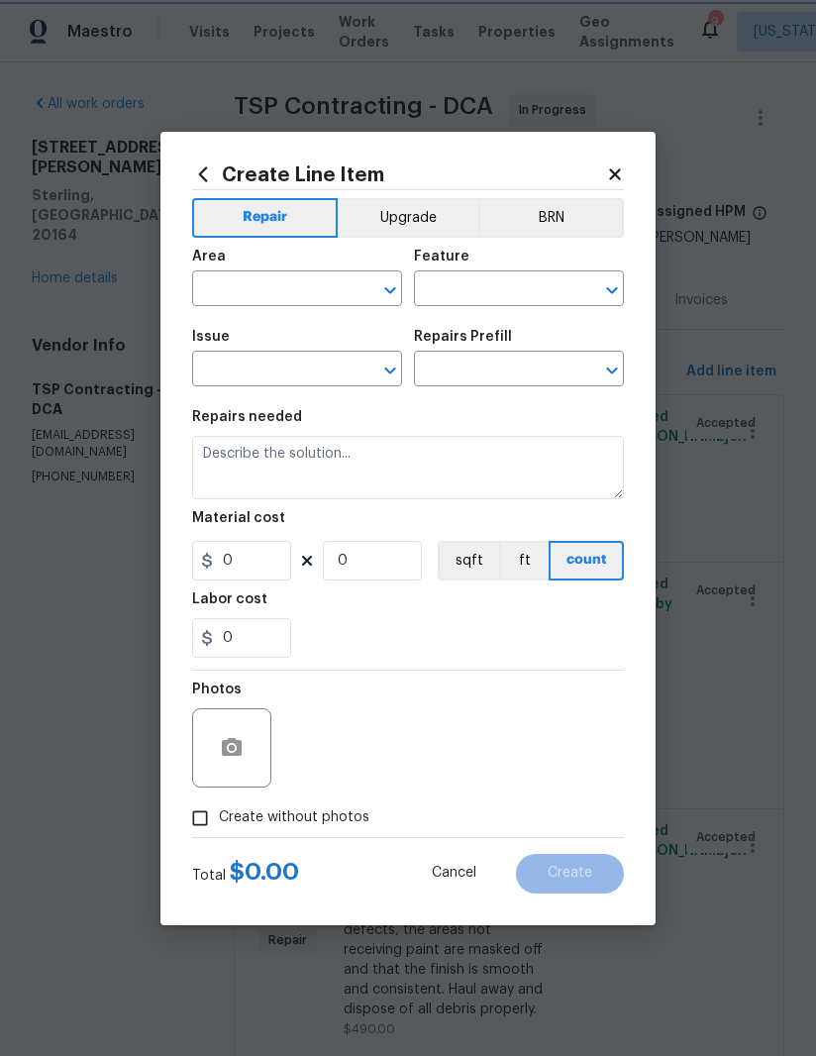
type input "1"
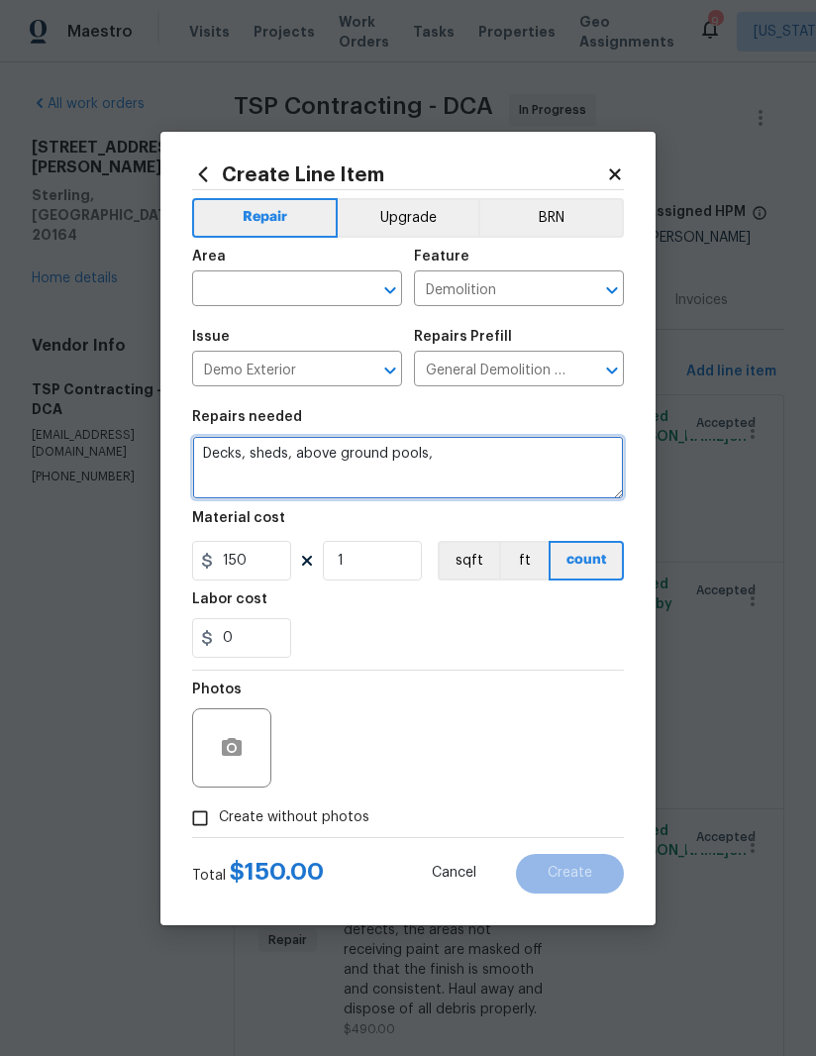
click at [353, 453] on textarea "Decks, sheds, above ground pools," at bounding box center [408, 467] width 432 height 63
type textarea "Tile flooring bathroom"
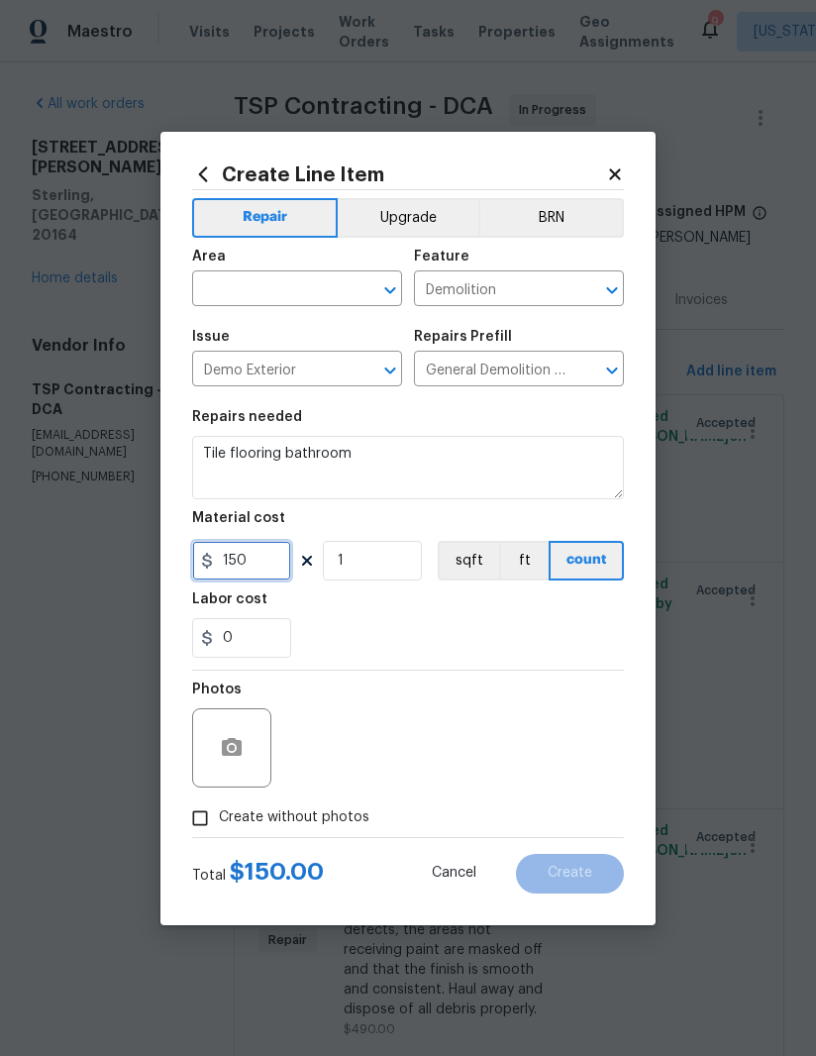
click at [258, 556] on input "150" at bounding box center [241, 561] width 99 height 40
click at [258, 555] on input "150" at bounding box center [241, 561] width 99 height 40
click at [262, 555] on input "150" at bounding box center [241, 561] width 99 height 40
click at [262, 554] on input "150" at bounding box center [241, 561] width 99 height 40
click at [265, 556] on input "150" at bounding box center [241, 561] width 99 height 40
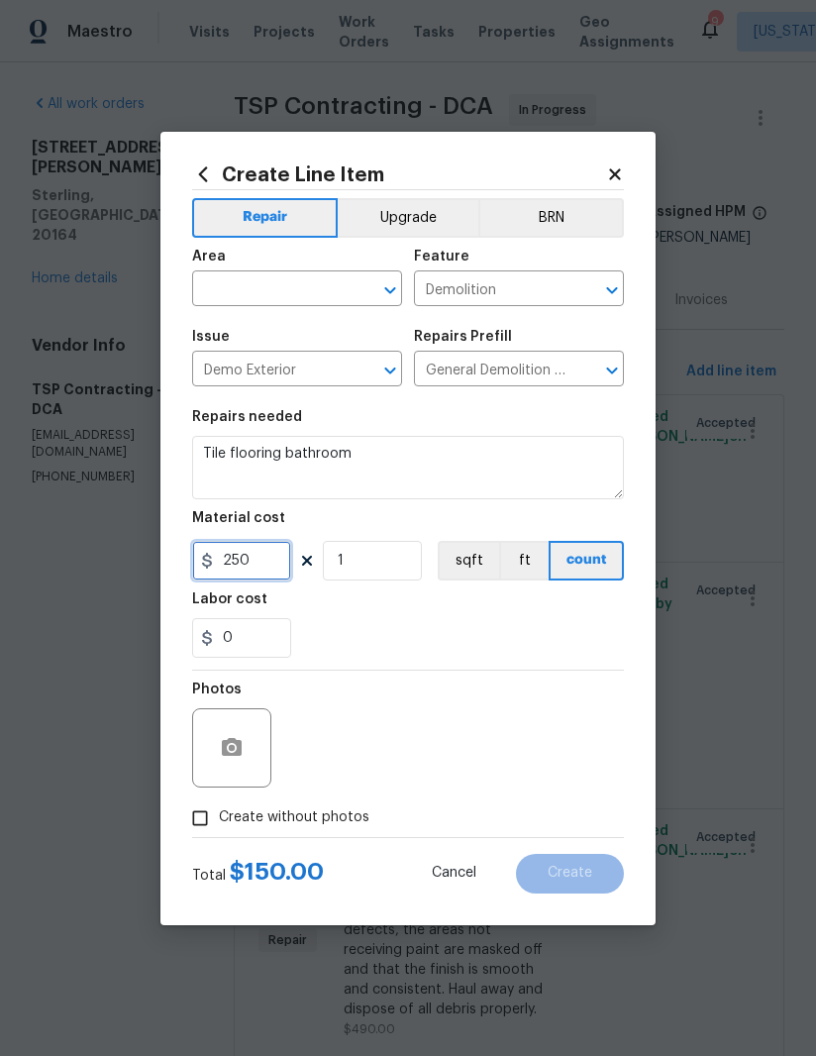
type input "250"
click at [275, 287] on input "text" at bounding box center [269, 290] width 154 height 31
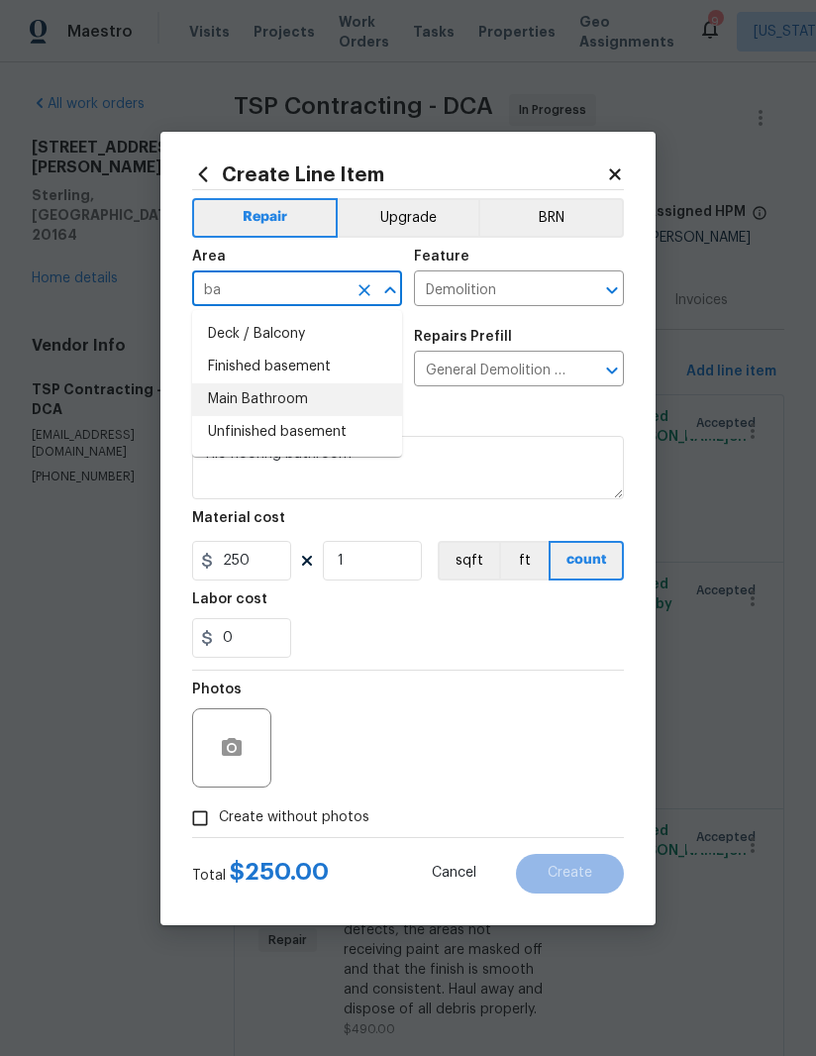
click at [305, 395] on li "Main Bathroom" at bounding box center [297, 399] width 210 height 33
type input "Main Bathroom"
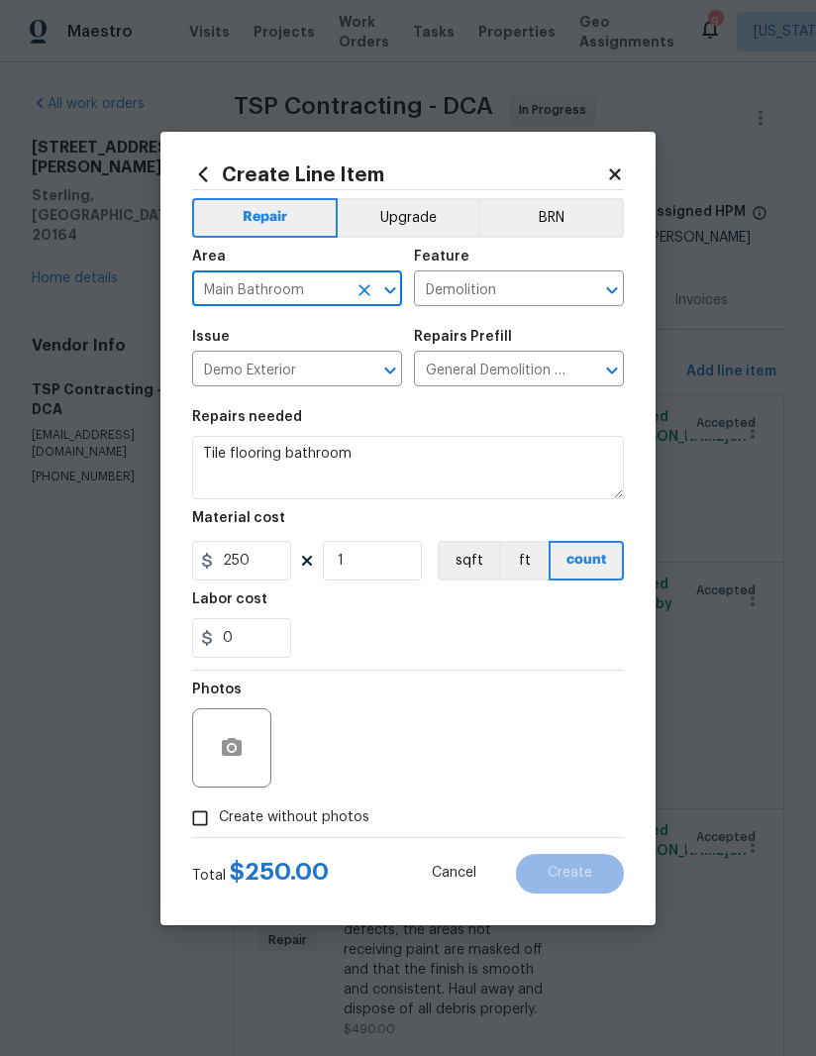
click at [362, 276] on button "Clear" at bounding box center [365, 290] width 28 height 28
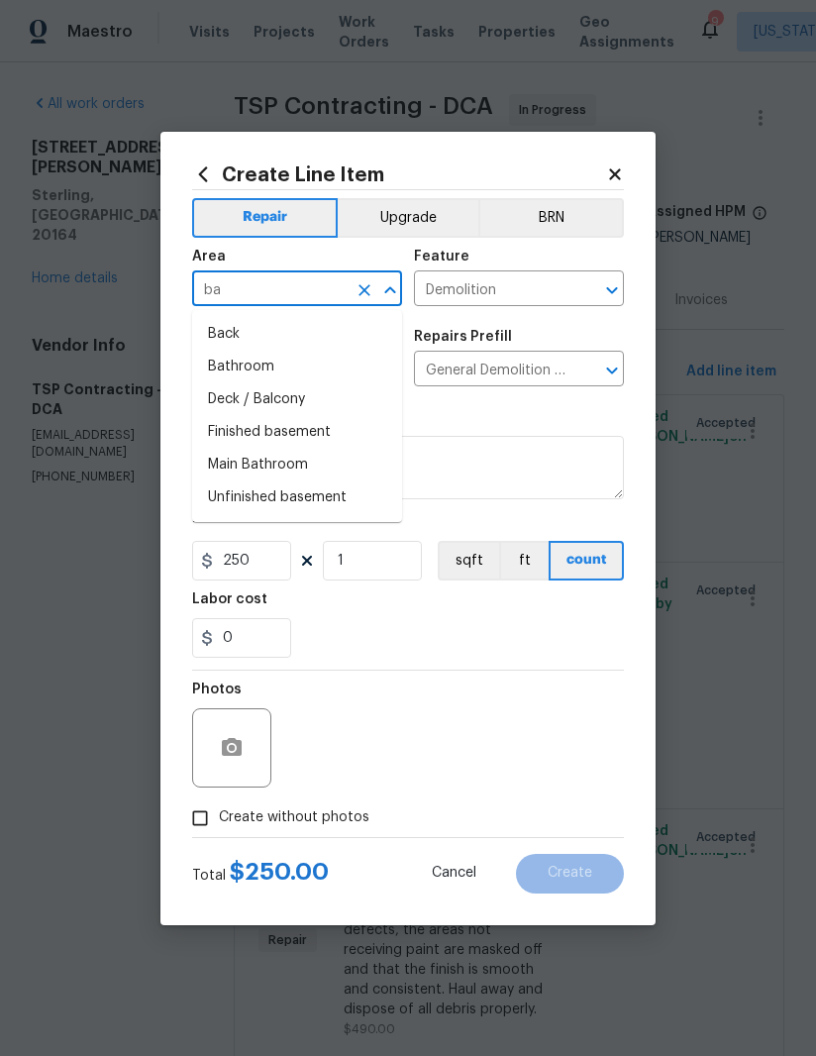
click at [281, 362] on li "Bathroom" at bounding box center [297, 367] width 210 height 33
type input "Bathroom"
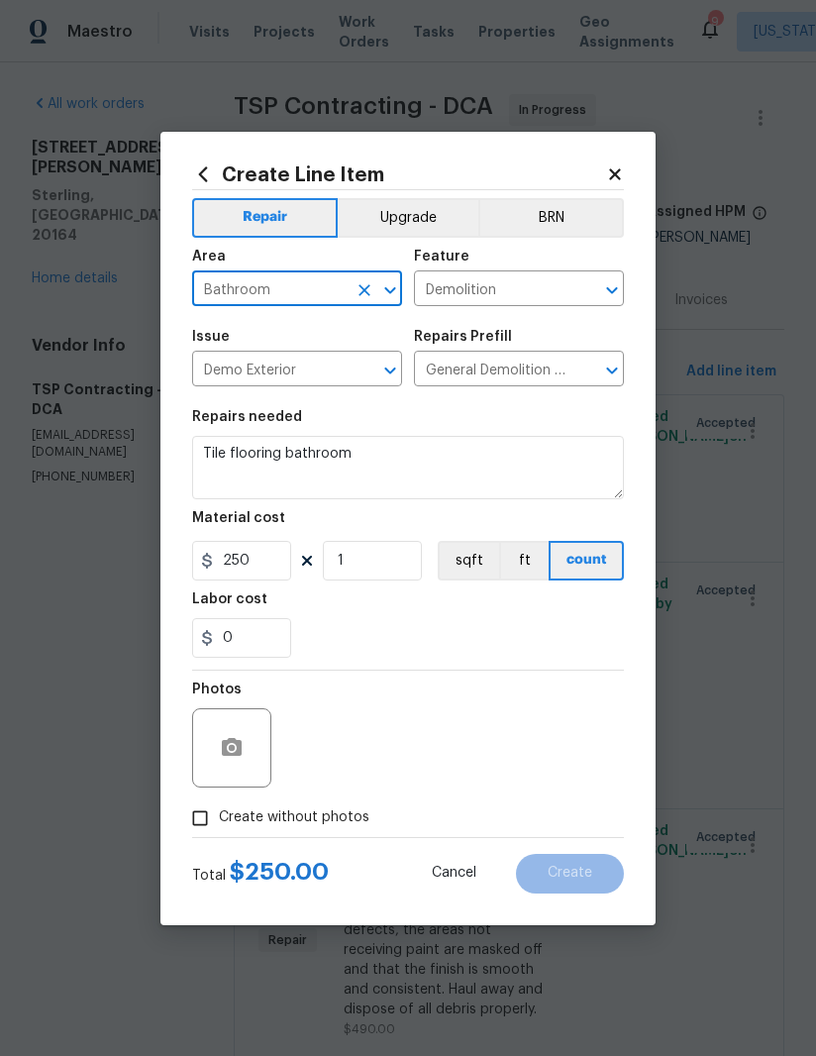
click at [433, 642] on div "0" at bounding box center [408, 638] width 432 height 40
click at [203, 818] on input "Create without photos" at bounding box center [200, 818] width 38 height 38
checkbox input "true"
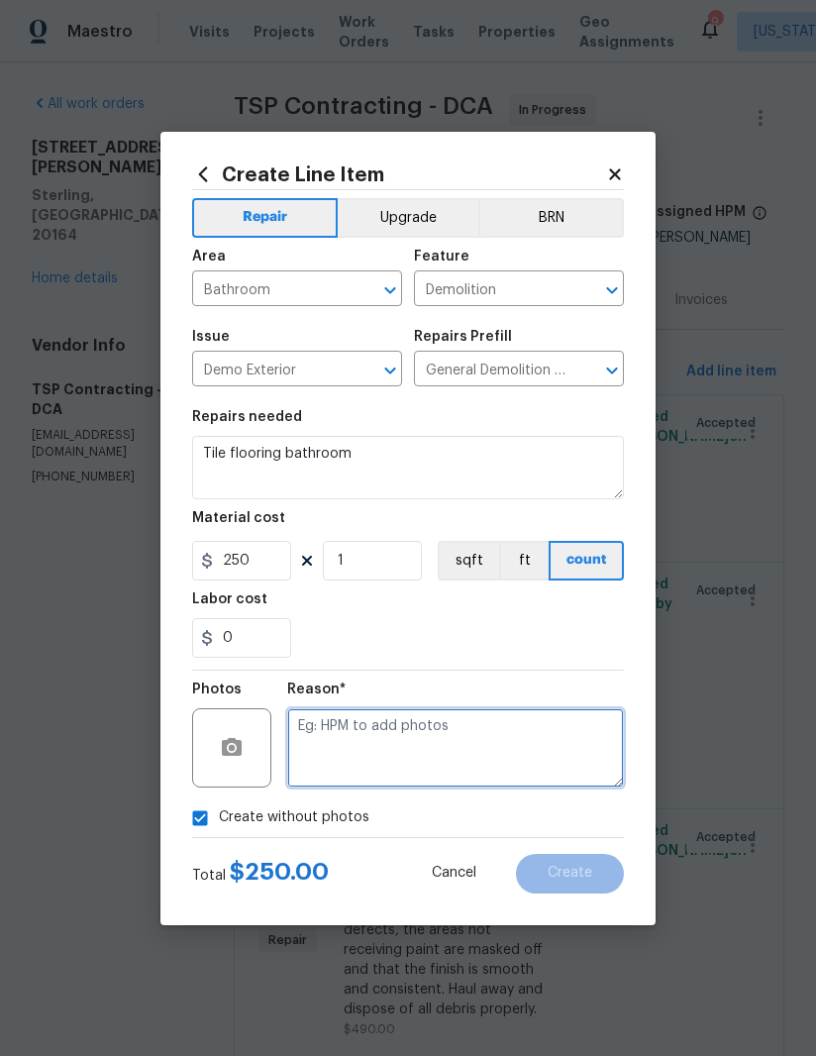
click at [441, 743] on textarea at bounding box center [455, 747] width 337 height 79
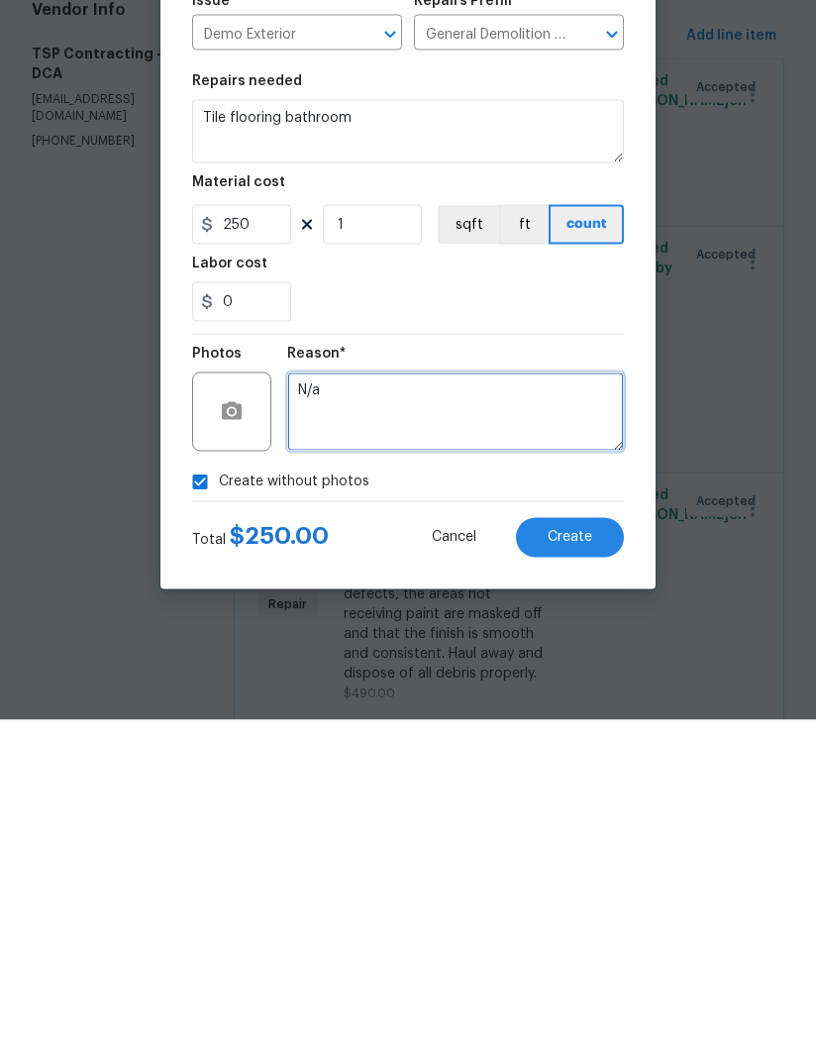
type textarea "N/a"
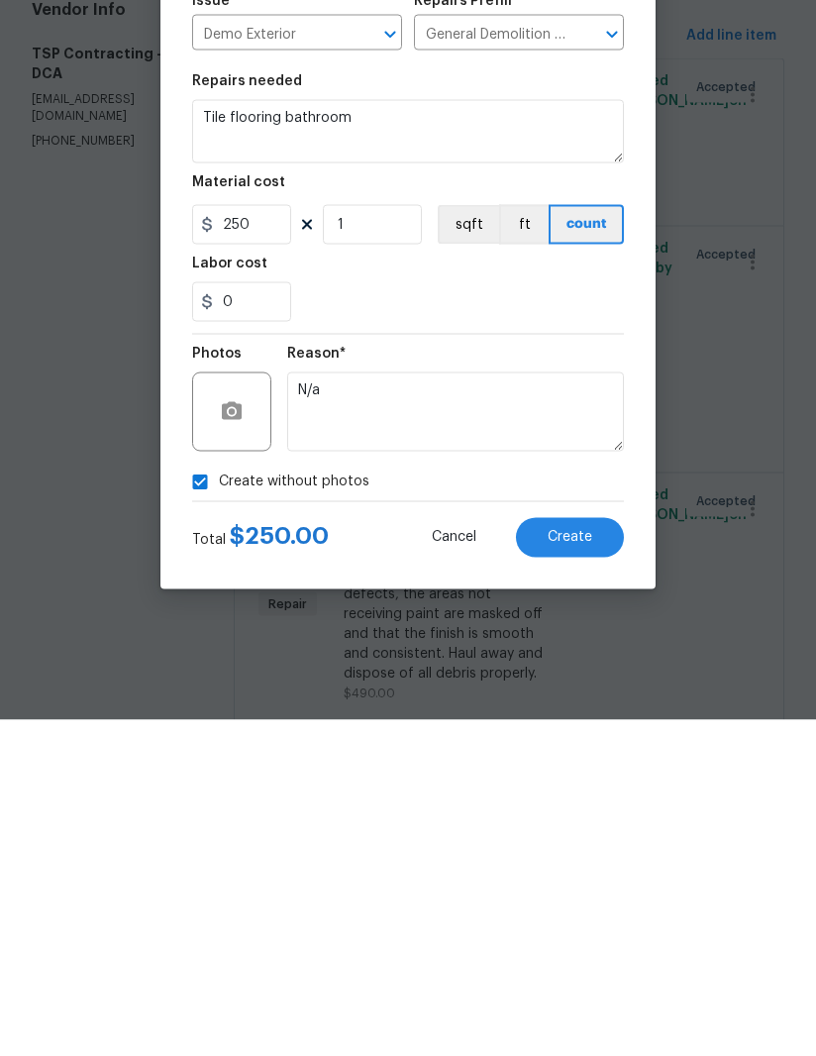
click at [563, 866] on span "Create" at bounding box center [570, 873] width 45 height 15
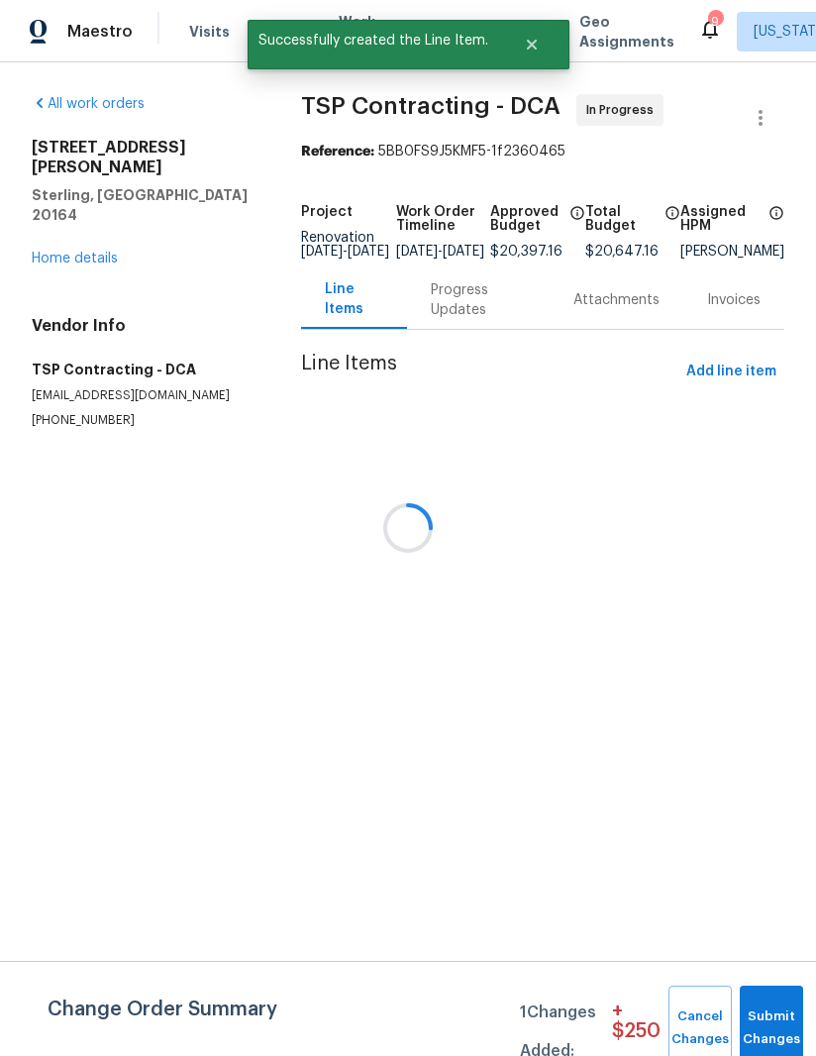
scroll to position [0, 0]
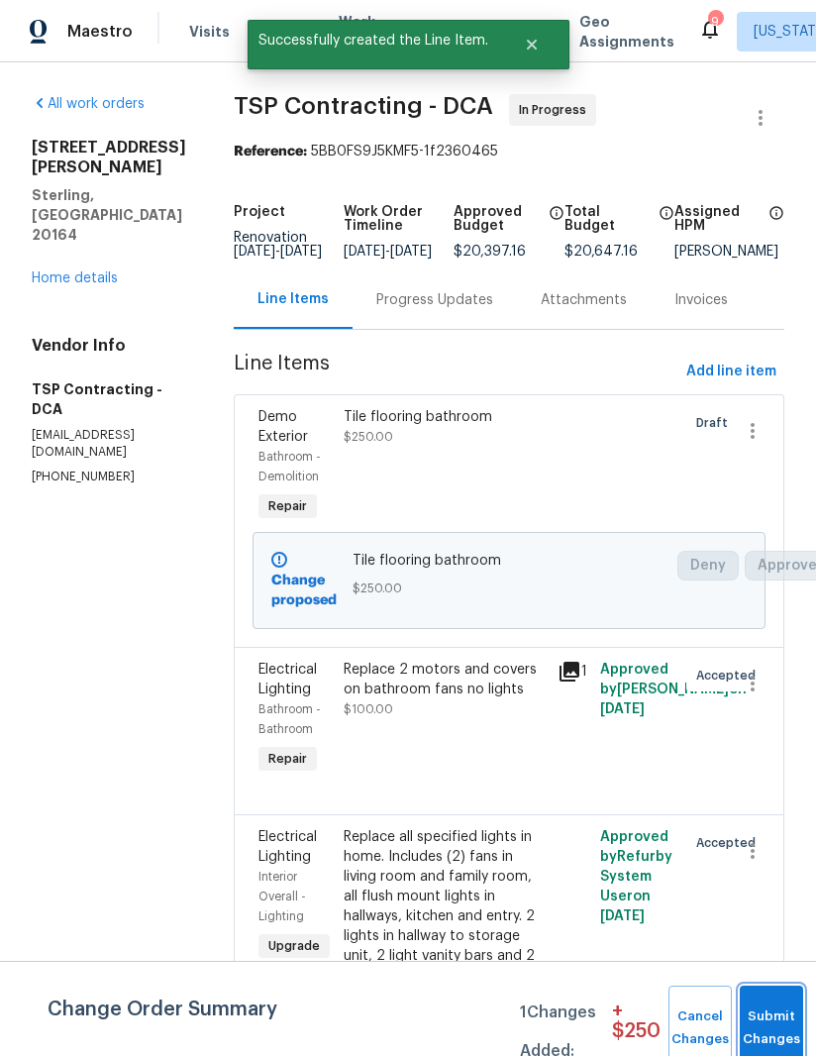
click at [769, 1016] on button "Submit Changes" at bounding box center [771, 1027] width 63 height 85
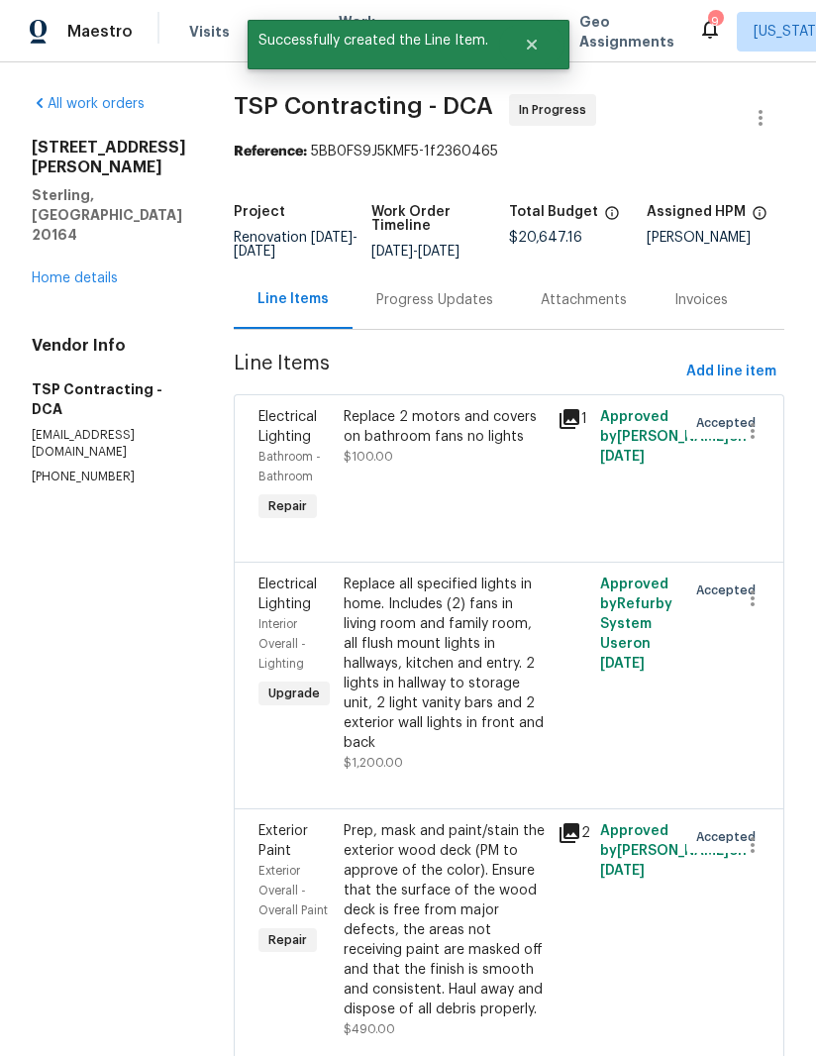
click at [91, 271] on link "Home details" at bounding box center [75, 278] width 86 height 14
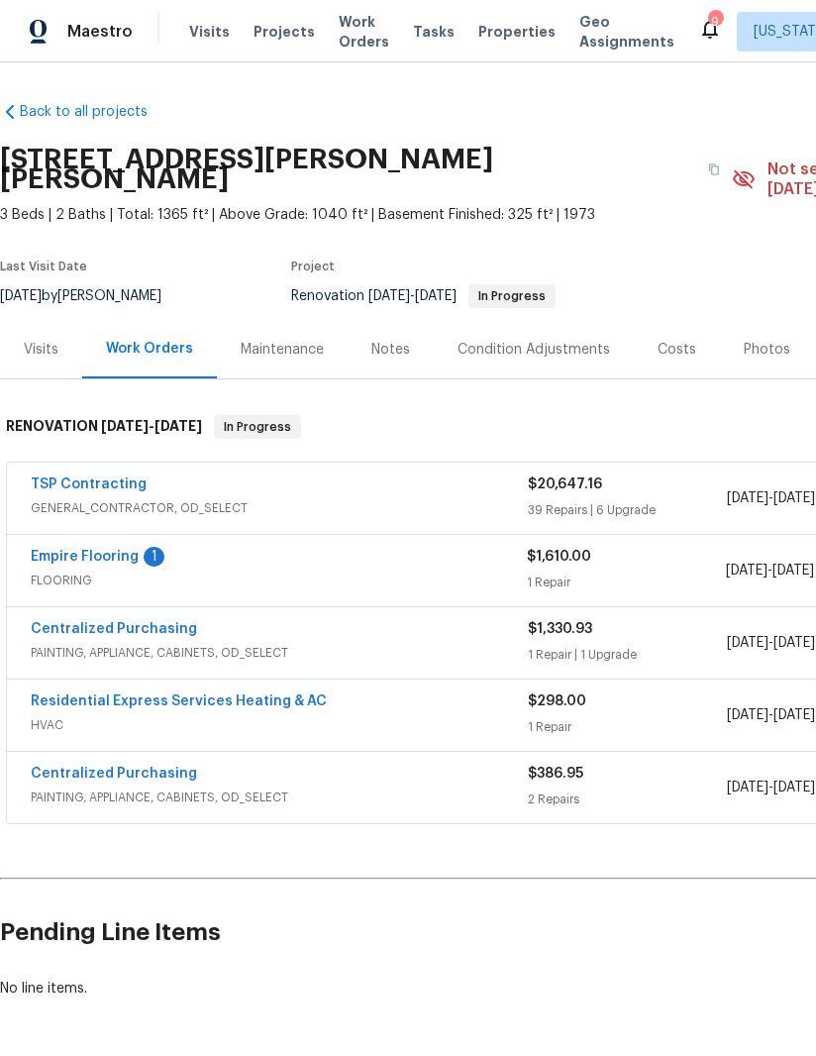
click at [143, 534] on div "Empire Flooring 1 FLOORING $1,610.00 1 Repair 9/5/2025 - 9/12/2025 Vendor Accep…" at bounding box center [559, 570] width 1107 height 73
click at [123, 550] on link "Empire Flooring" at bounding box center [85, 557] width 108 height 14
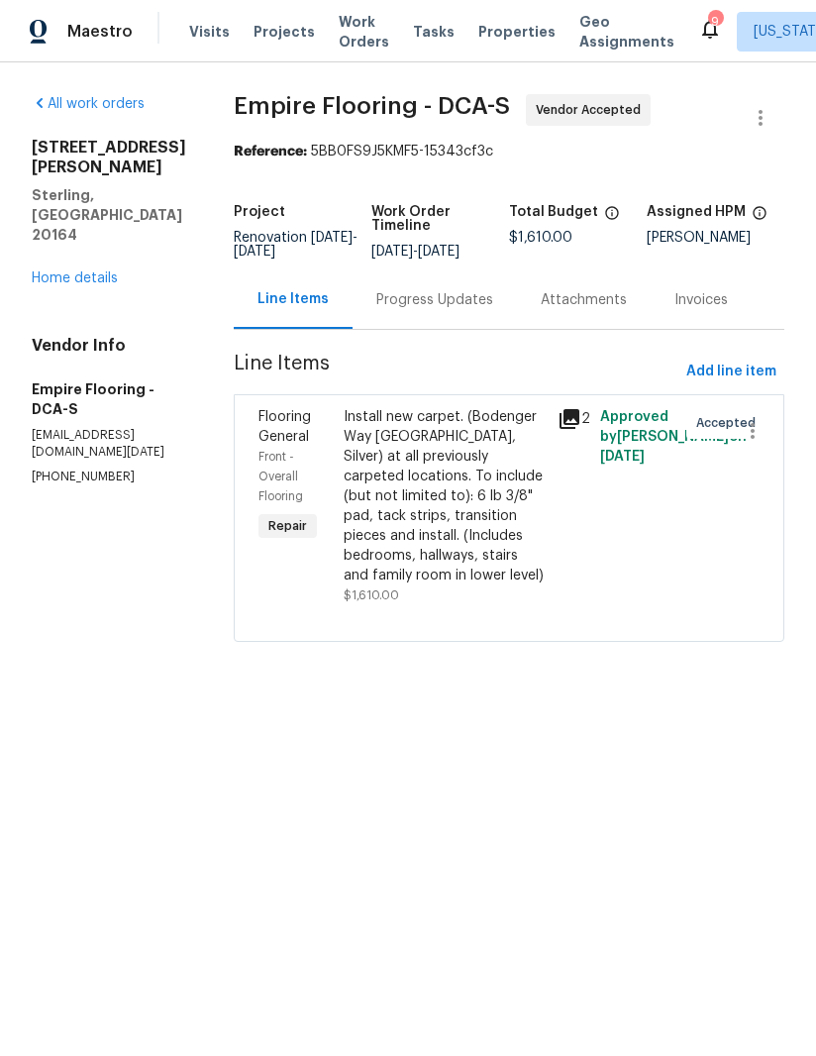
click at [467, 310] on div "Progress Updates" at bounding box center [434, 300] width 117 height 20
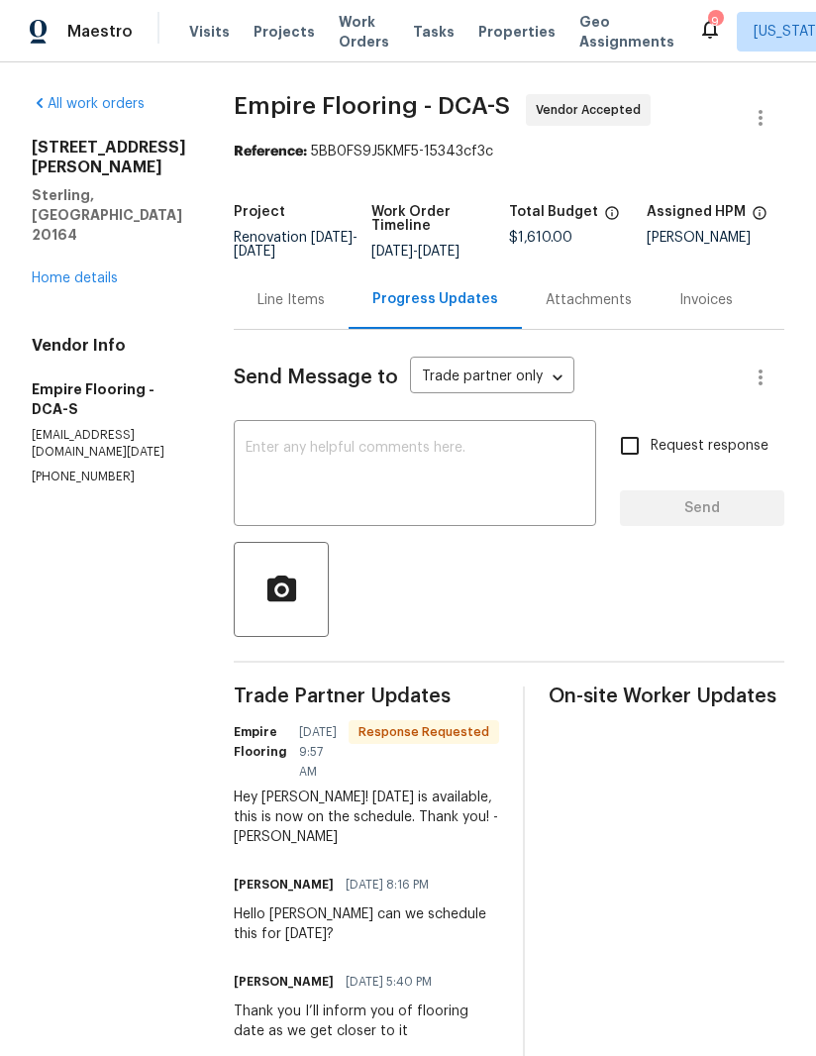
click at [107, 271] on link "Home details" at bounding box center [75, 278] width 86 height 14
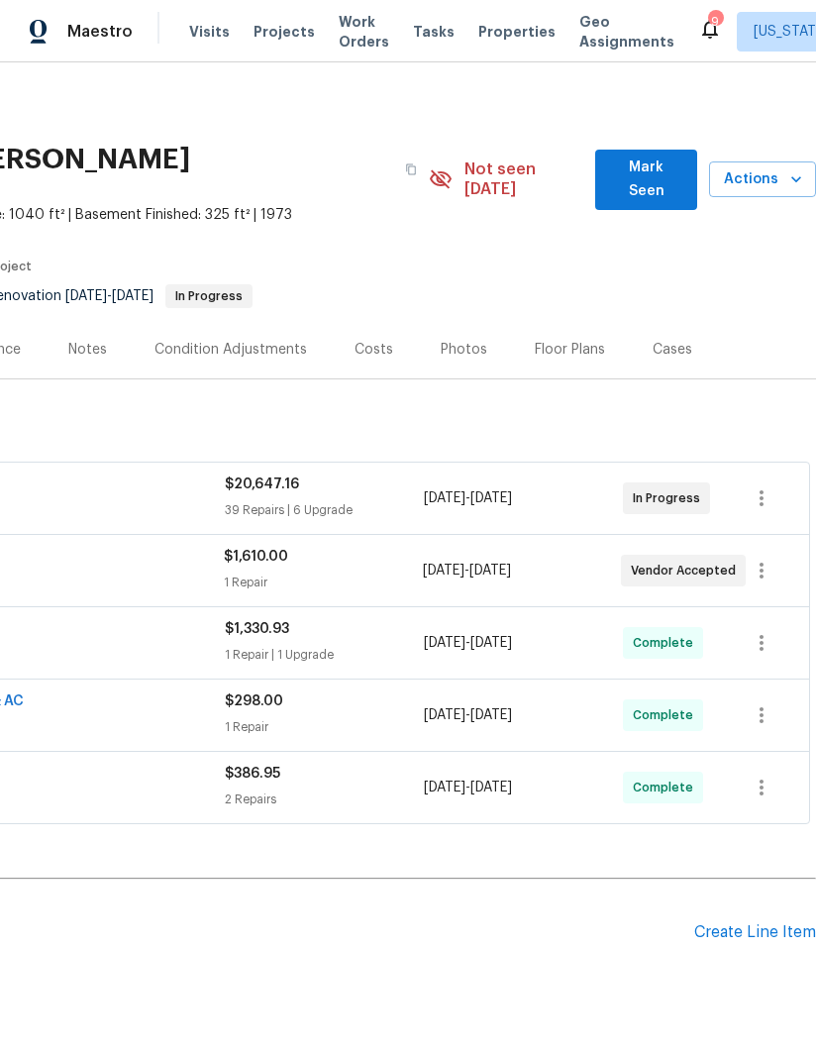
scroll to position [0, 303]
click at [737, 923] on div "Create Line Item" at bounding box center [755, 932] width 122 height 19
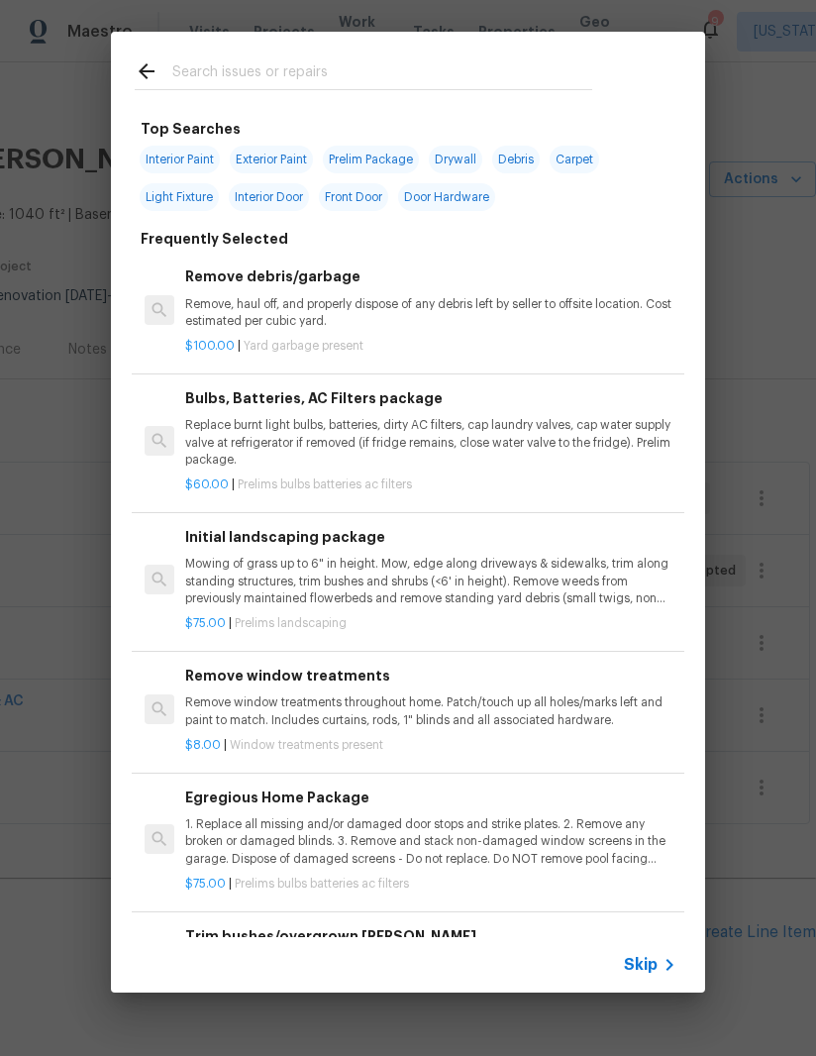
click at [314, 73] on input "text" at bounding box center [382, 74] width 420 height 30
type input "Cl"
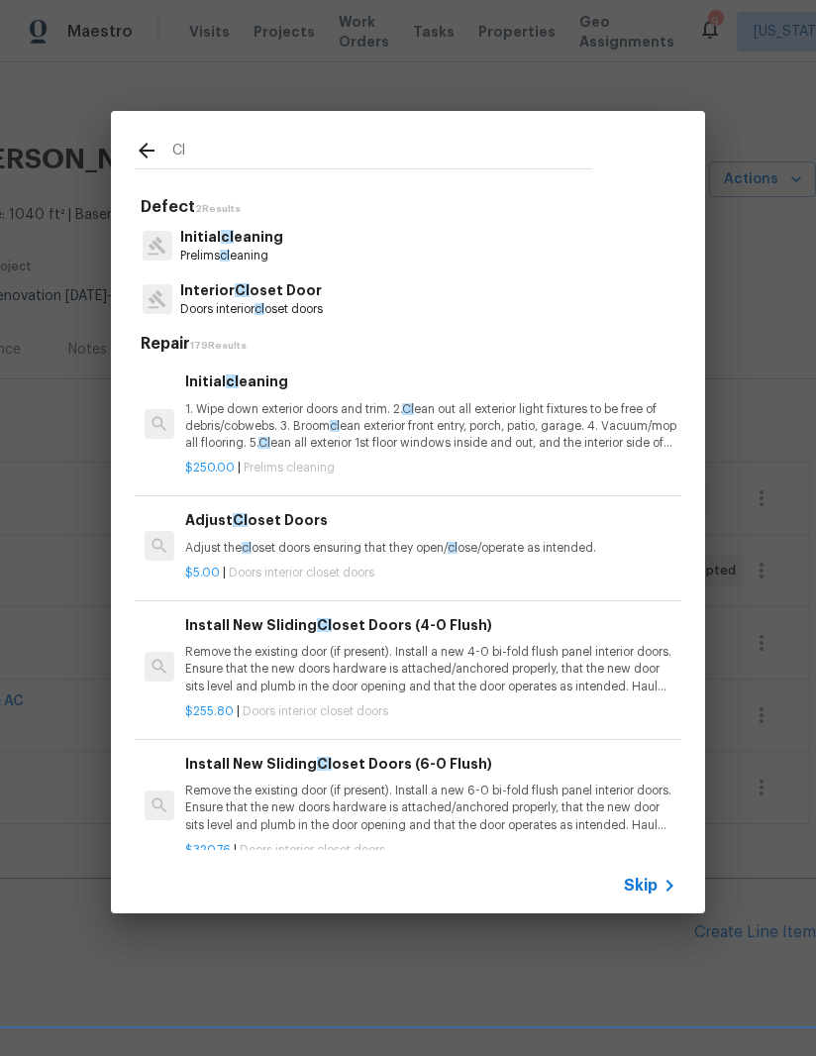
click at [291, 423] on p "1. Wipe down exterior doors and trim. 2. Cl ean out all exterior light fixtures…" at bounding box center [430, 426] width 491 height 51
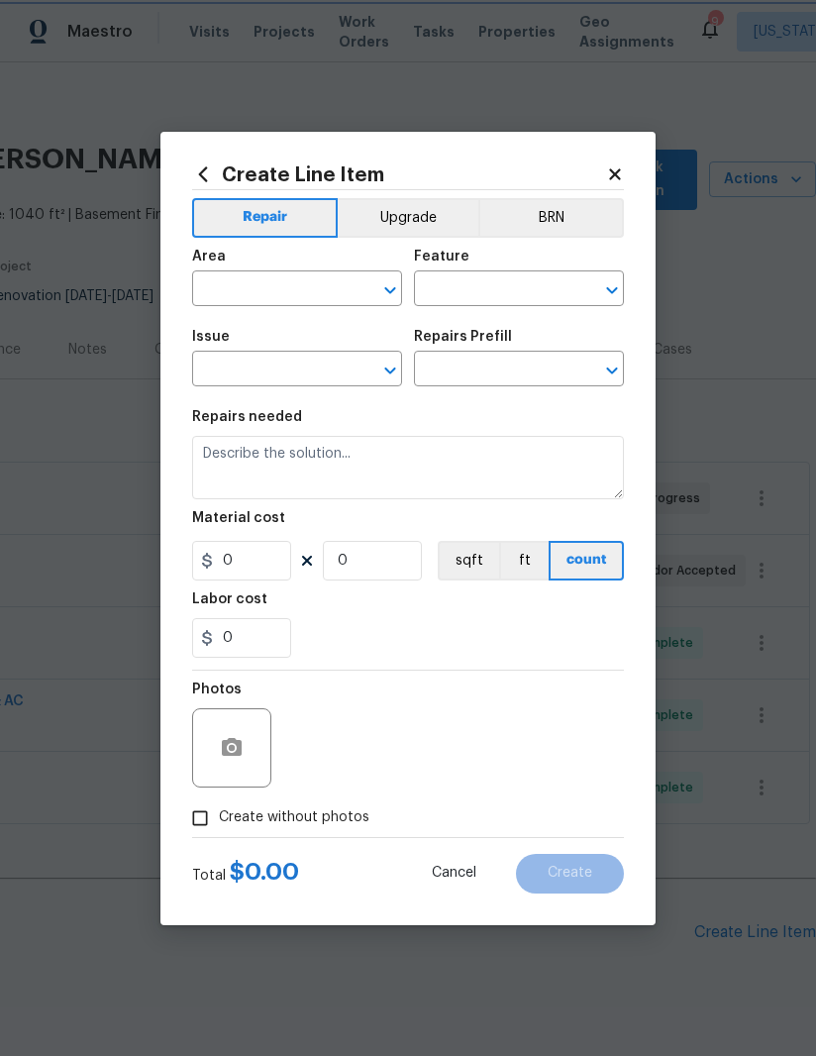
type input "Home Readiness Packages"
type input "Initial cleaning"
type input "Initial cleaning $250.00"
type textarea "1. Wipe down exterior doors and trim. 2. Clean out all exterior light fixtures …"
type input "250"
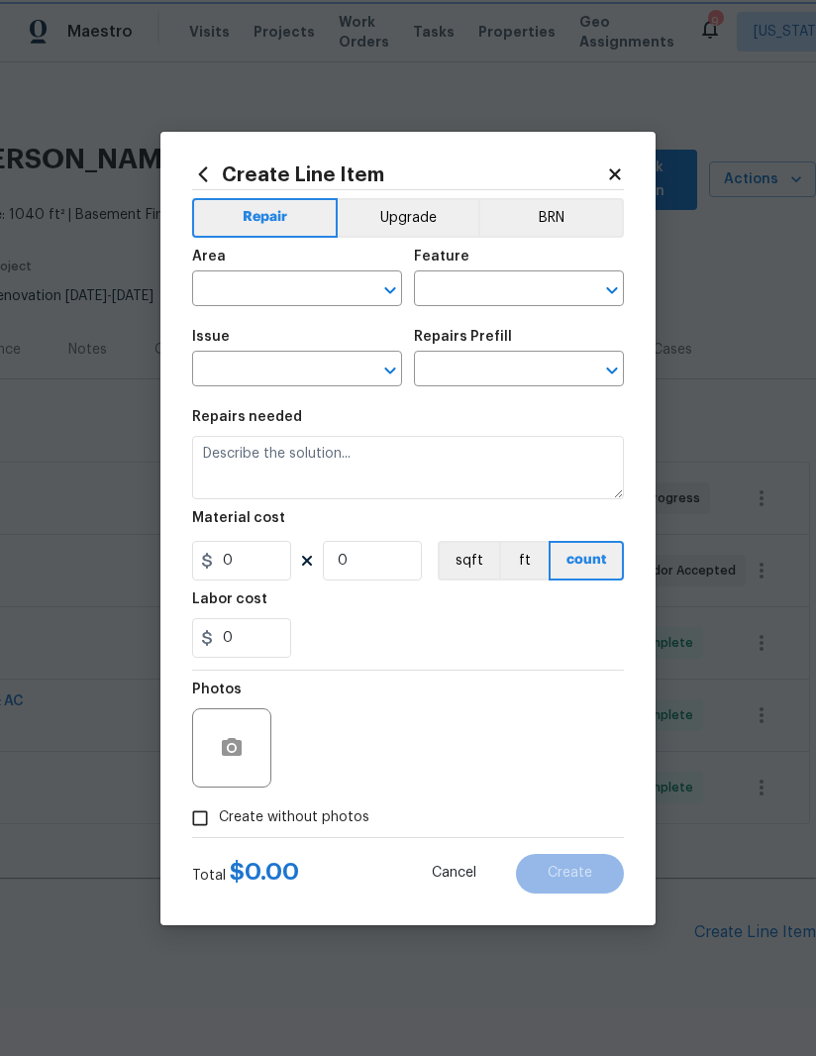
type input "1"
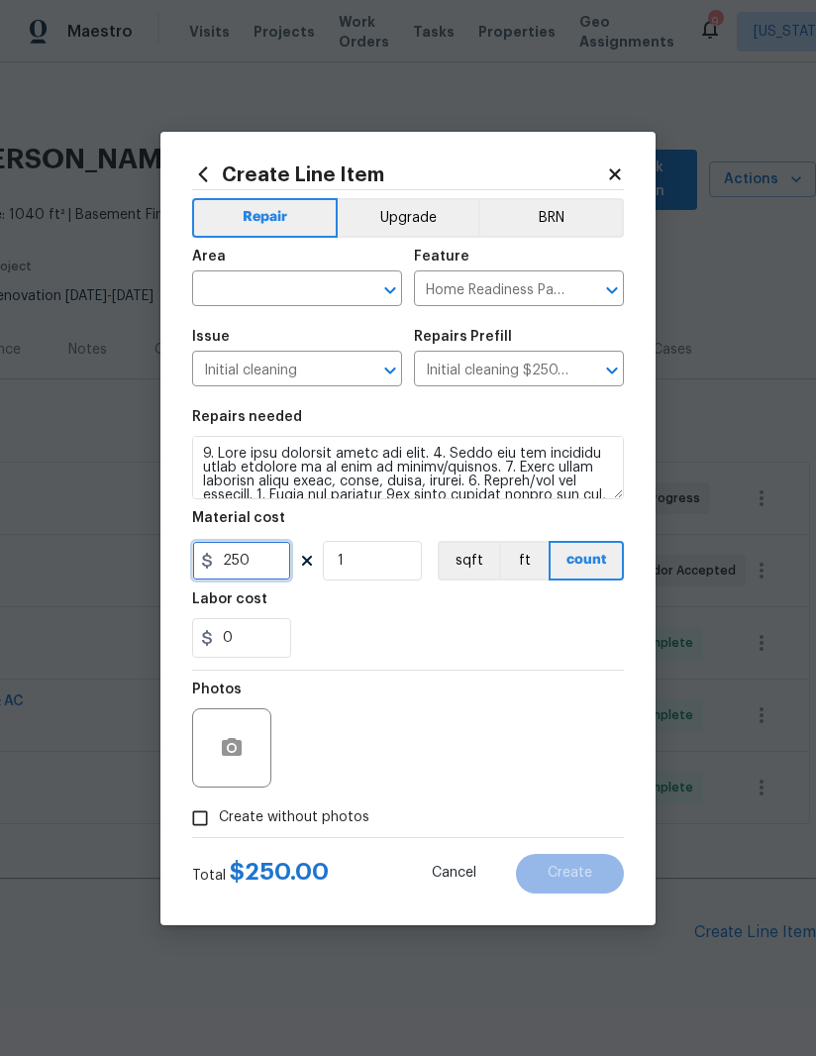
click at [256, 547] on input "250" at bounding box center [241, 561] width 99 height 40
click at [255, 546] on input "250" at bounding box center [241, 561] width 99 height 40
click at [259, 554] on input "250" at bounding box center [241, 561] width 99 height 40
click at [262, 549] on input "250" at bounding box center [241, 561] width 99 height 40
click at [261, 548] on input "250" at bounding box center [241, 561] width 99 height 40
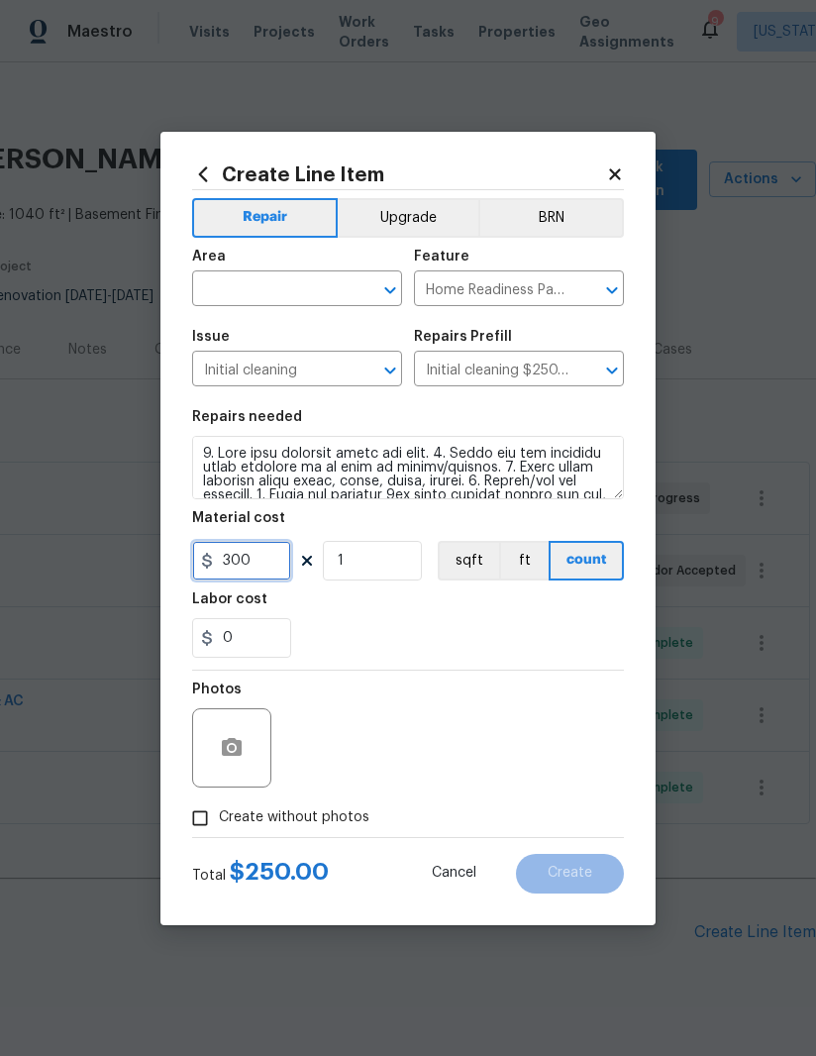
type input "300"
click at [288, 296] on input "text" at bounding box center [269, 290] width 154 height 31
type input "k"
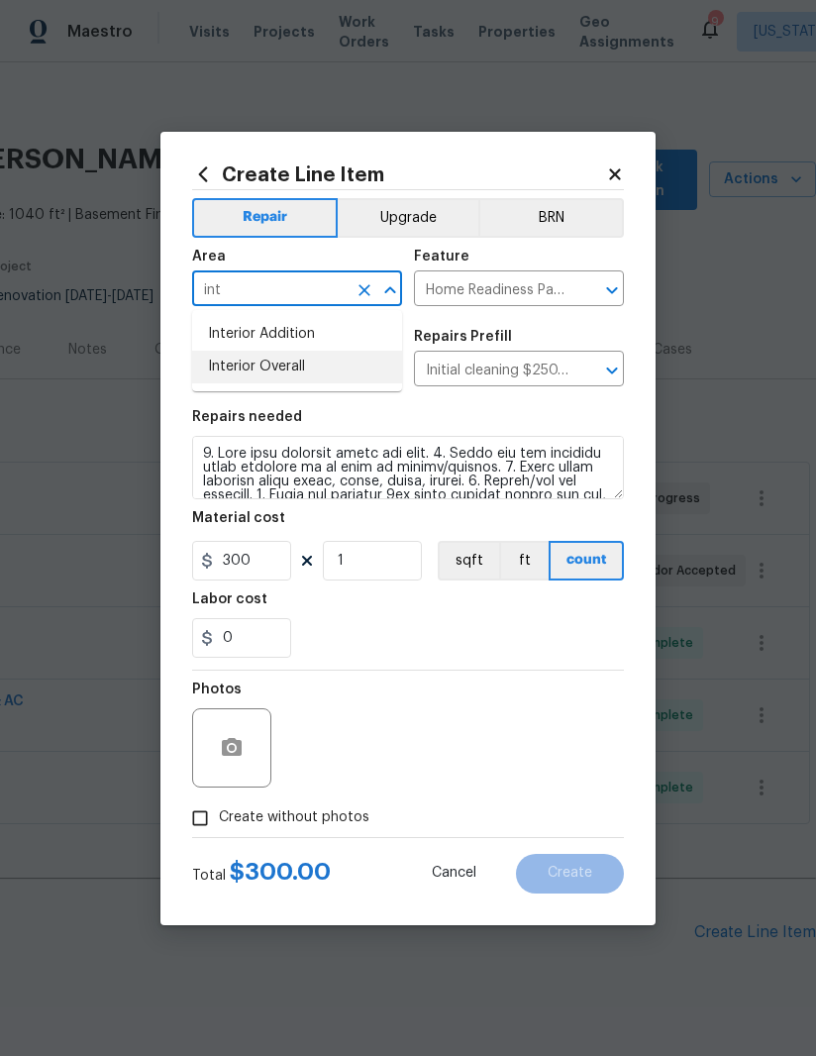
click at [318, 367] on li "Interior Overall" at bounding box center [297, 367] width 210 height 33
type input "Interior Overall"
click at [414, 672] on div "Photos" at bounding box center [408, 734] width 432 height 129
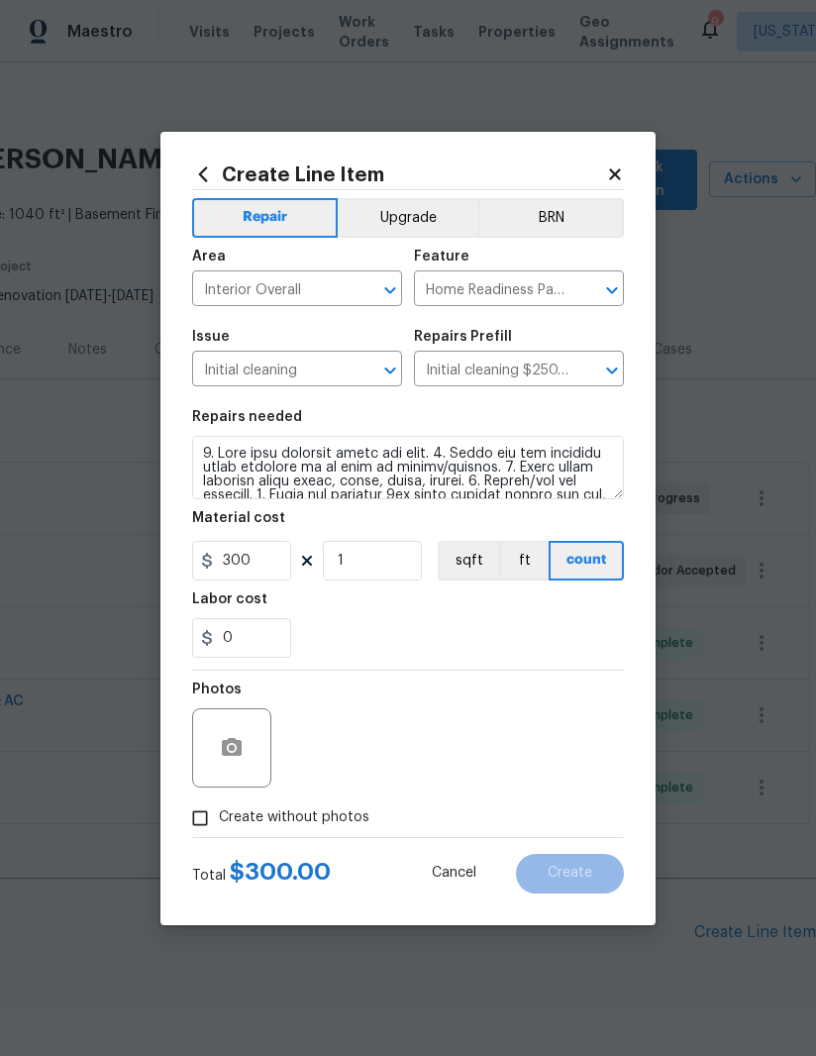
click at [211, 835] on input "Create without photos" at bounding box center [200, 818] width 38 height 38
checkbox input "true"
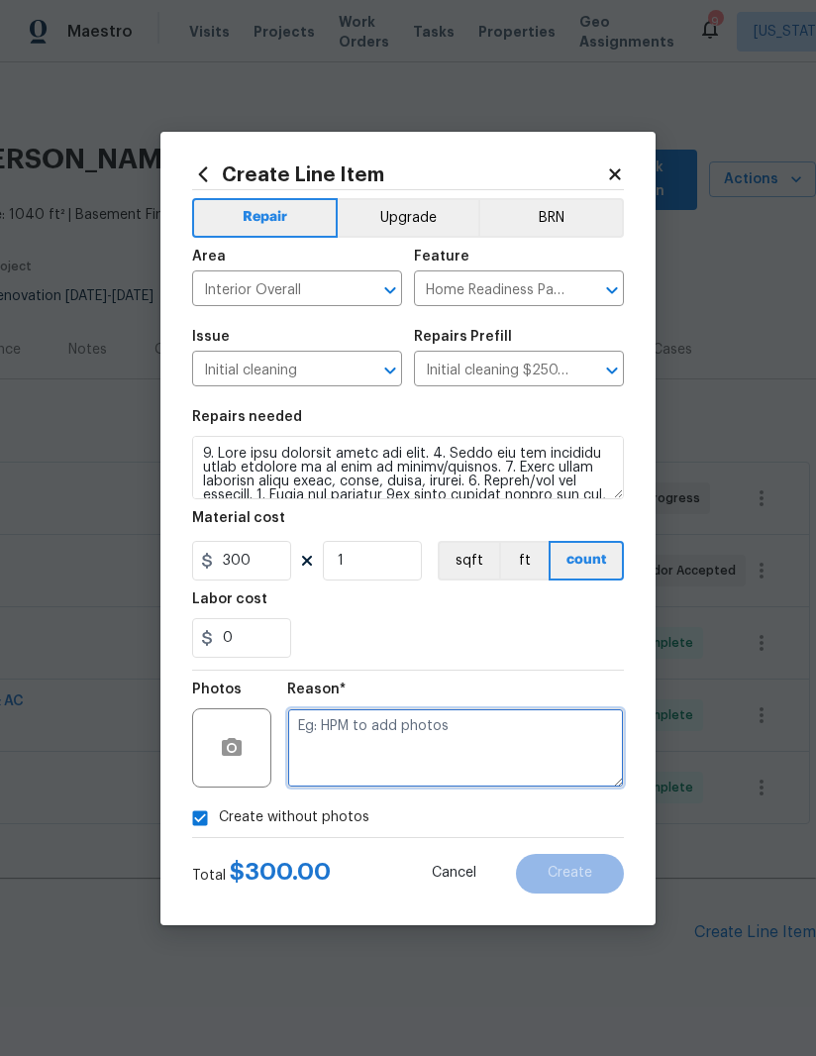
click at [429, 765] on textarea at bounding box center [455, 747] width 337 height 79
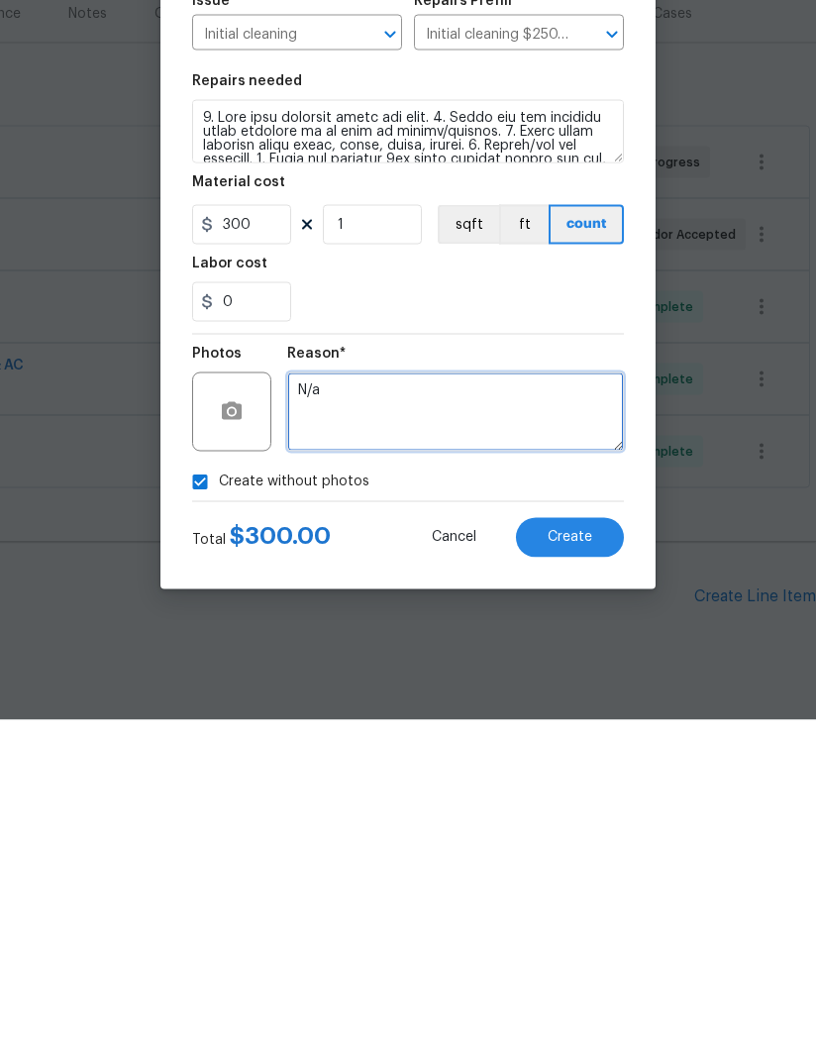
type textarea "N/a"
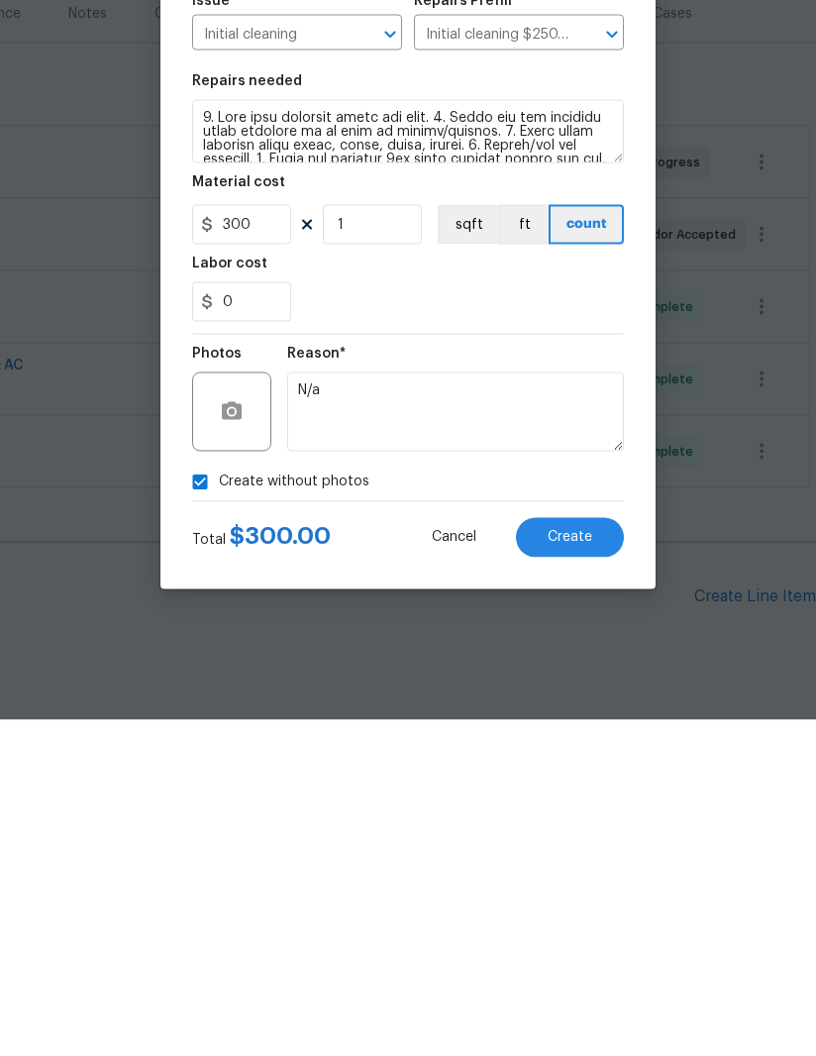
click at [587, 866] on span "Create" at bounding box center [570, 873] width 45 height 15
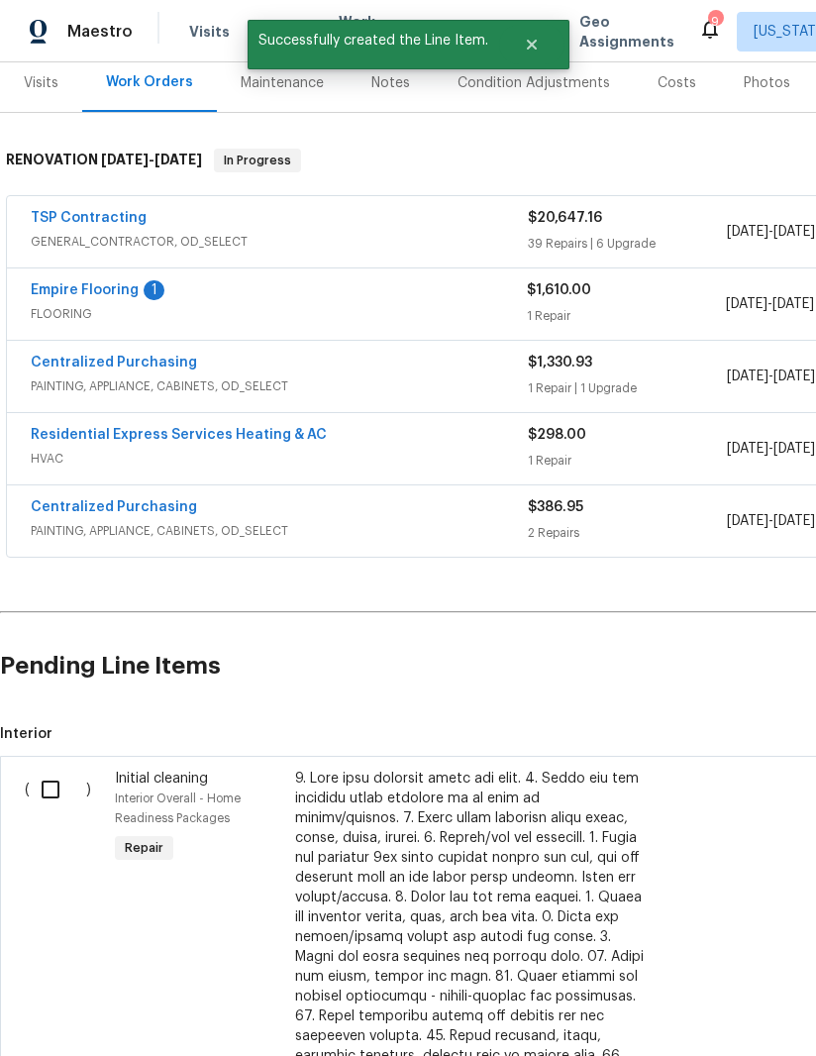
scroll to position [266, 0]
click at [63, 769] on input "checkbox" at bounding box center [58, 790] width 56 height 42
checkbox input "true"
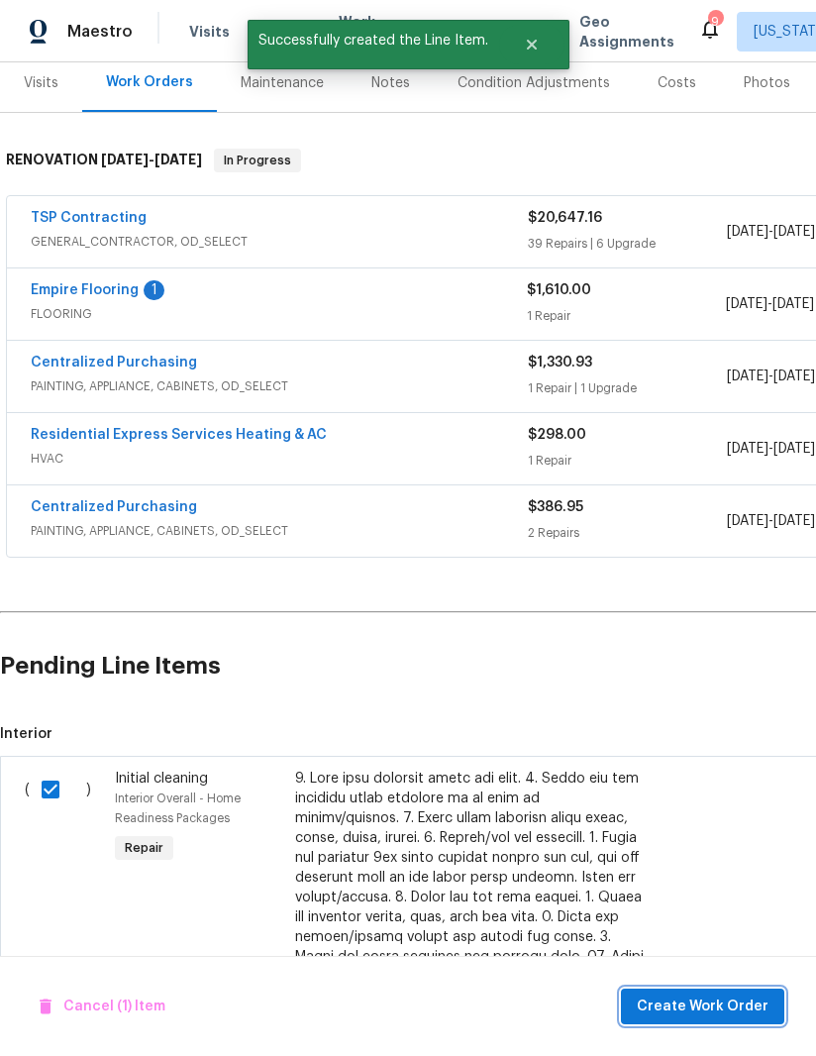
click at [737, 1007] on span "Create Work Order" at bounding box center [703, 1006] width 132 height 25
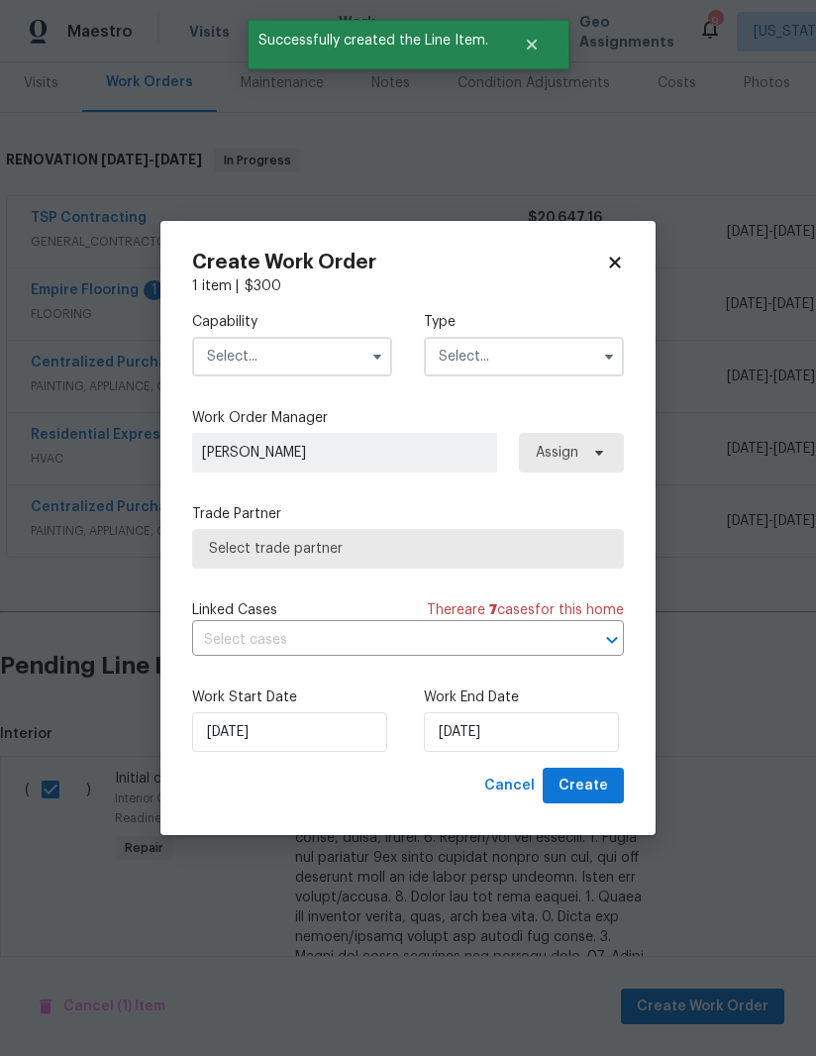
click at [339, 347] on input "text" at bounding box center [292, 357] width 200 height 40
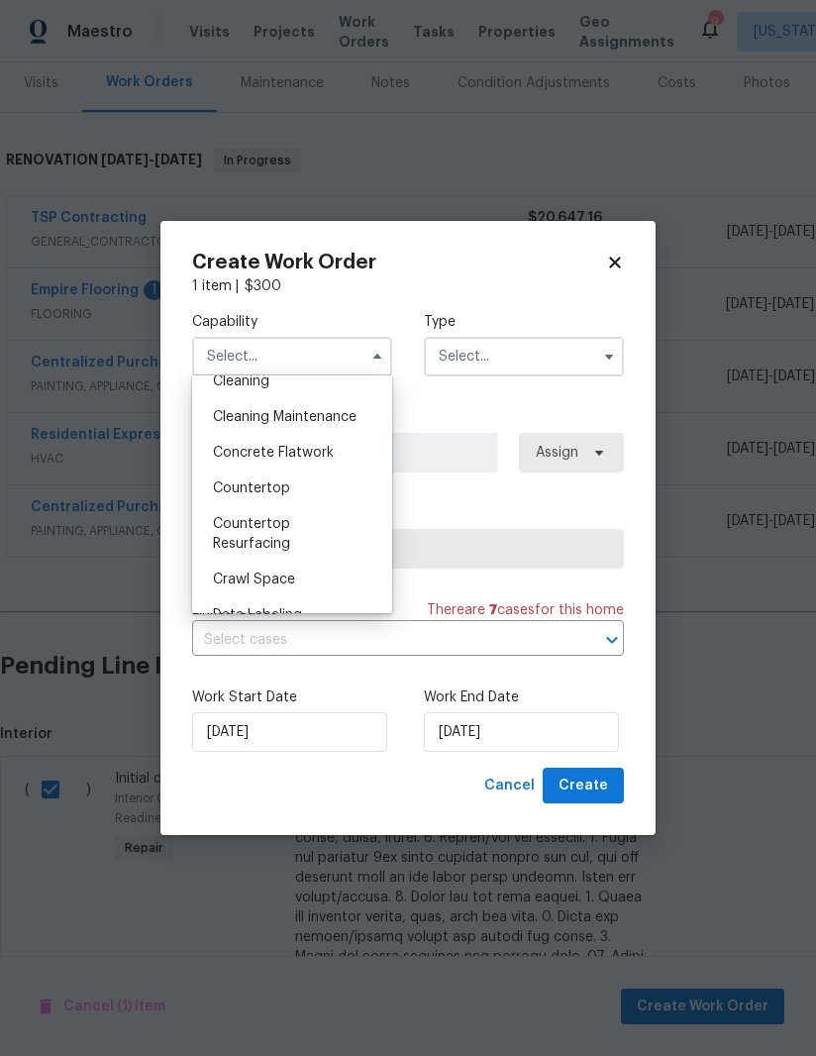
scroll to position [286, 0]
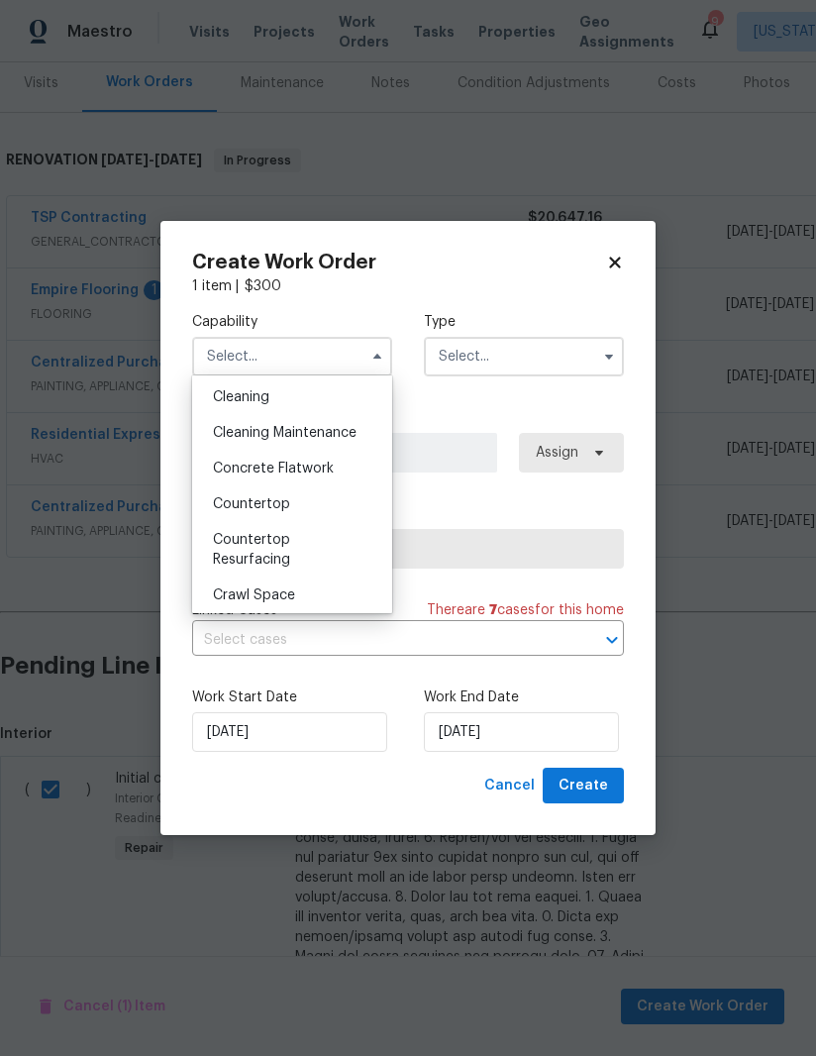
click at [298, 397] on div "Cleaning" at bounding box center [292, 397] width 190 height 36
type input "Cleaning"
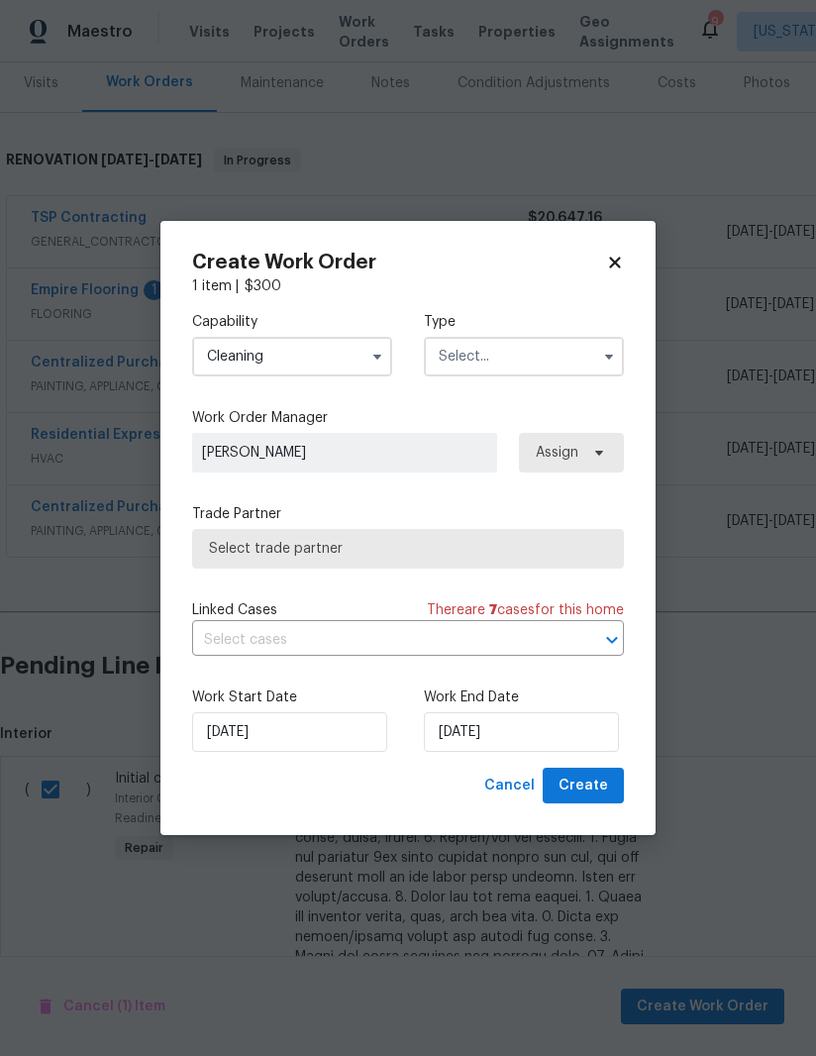
click at [584, 356] on input "text" at bounding box center [524, 357] width 200 height 40
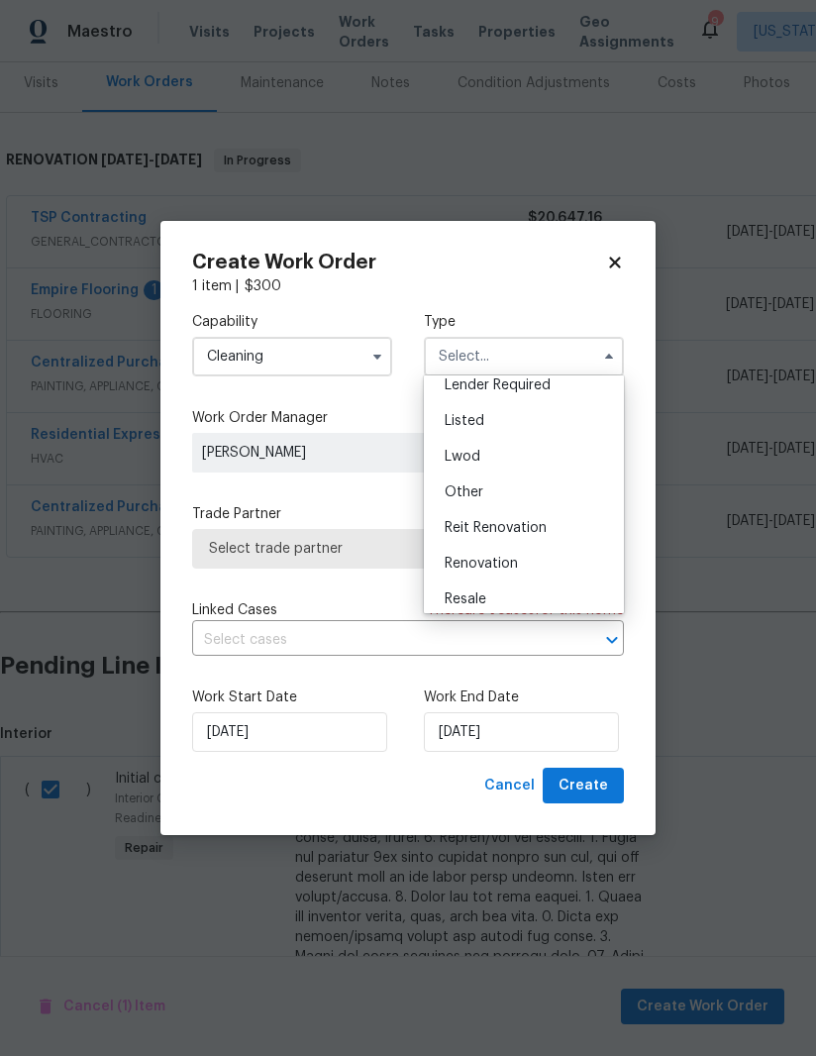
scroll to position [160, 0]
click at [511, 559] on span "Renovation" at bounding box center [481, 559] width 73 height 14
type input "Renovation"
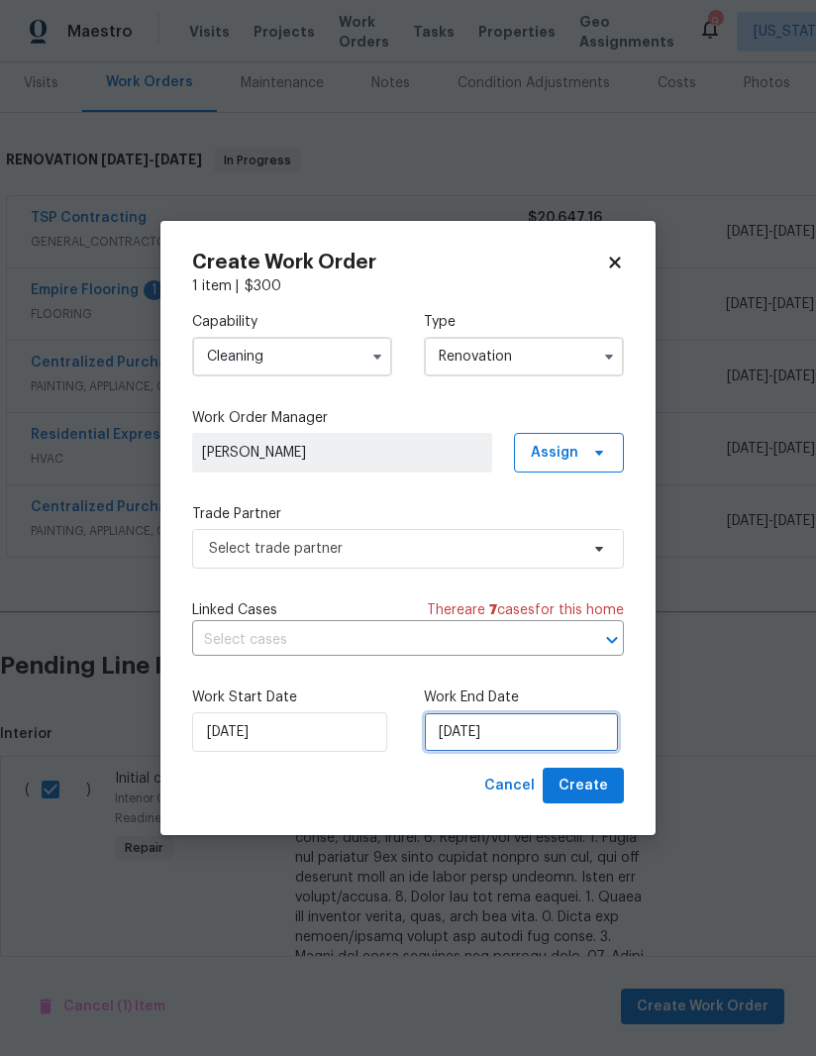
click at [491, 729] on input "9/16/2025" at bounding box center [521, 732] width 195 height 40
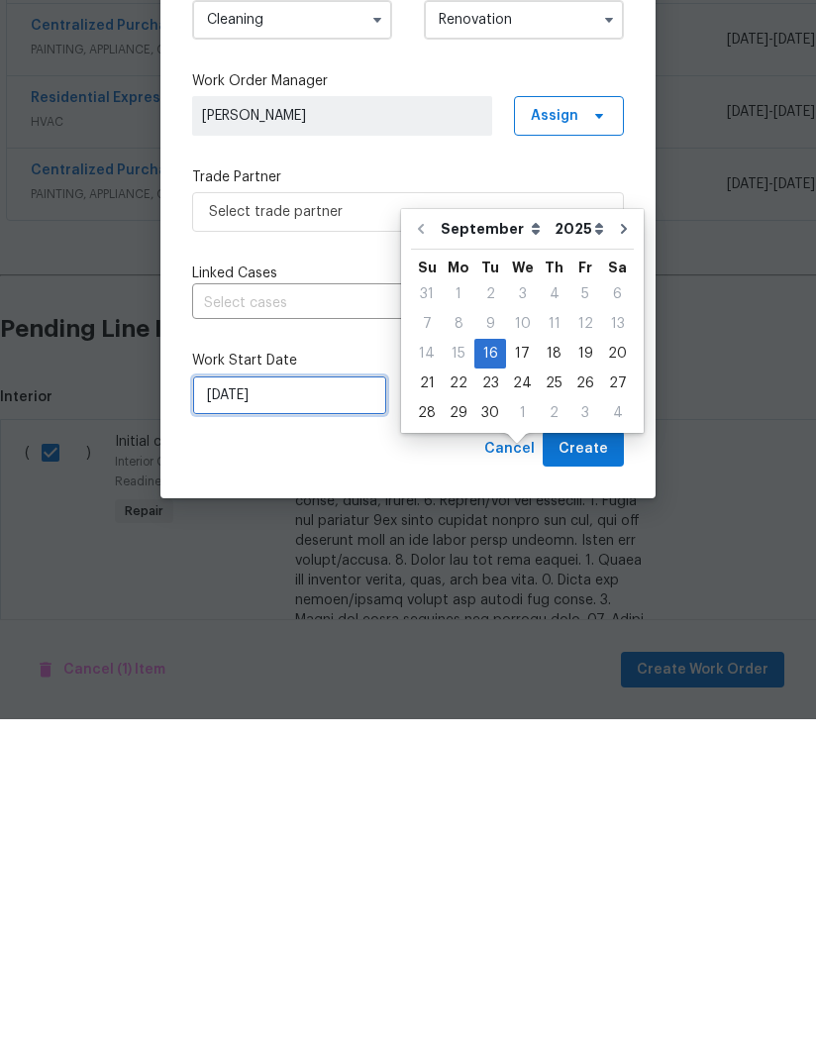
click at [283, 712] on input "9/16/2025" at bounding box center [289, 732] width 195 height 40
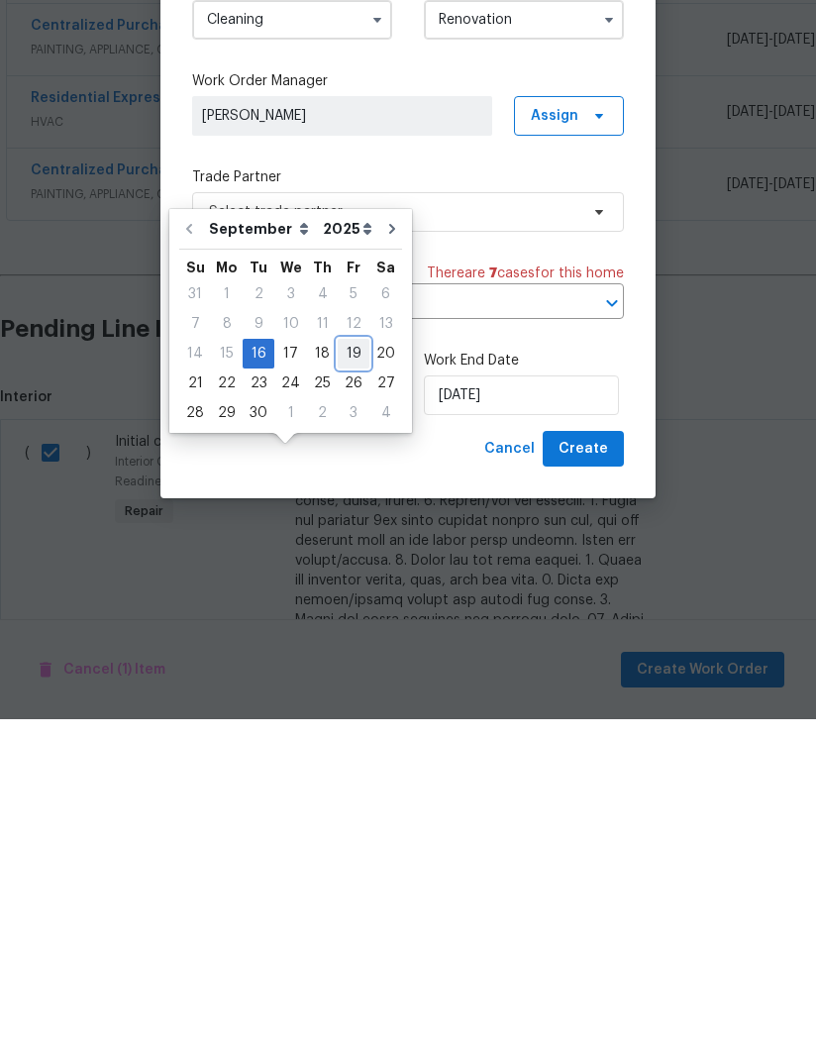
click at [342, 676] on div "19" at bounding box center [354, 690] width 32 height 28
type input "9/19/2025"
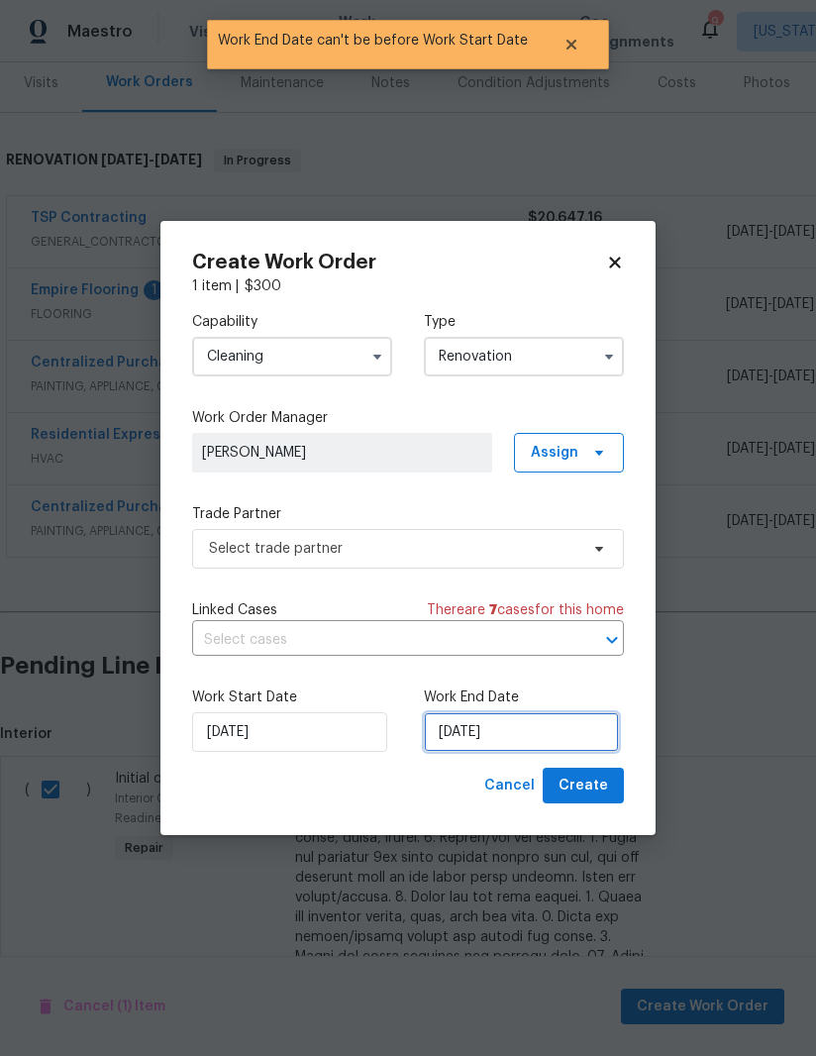
click at [488, 743] on input "9/19/2025" at bounding box center [521, 732] width 195 height 40
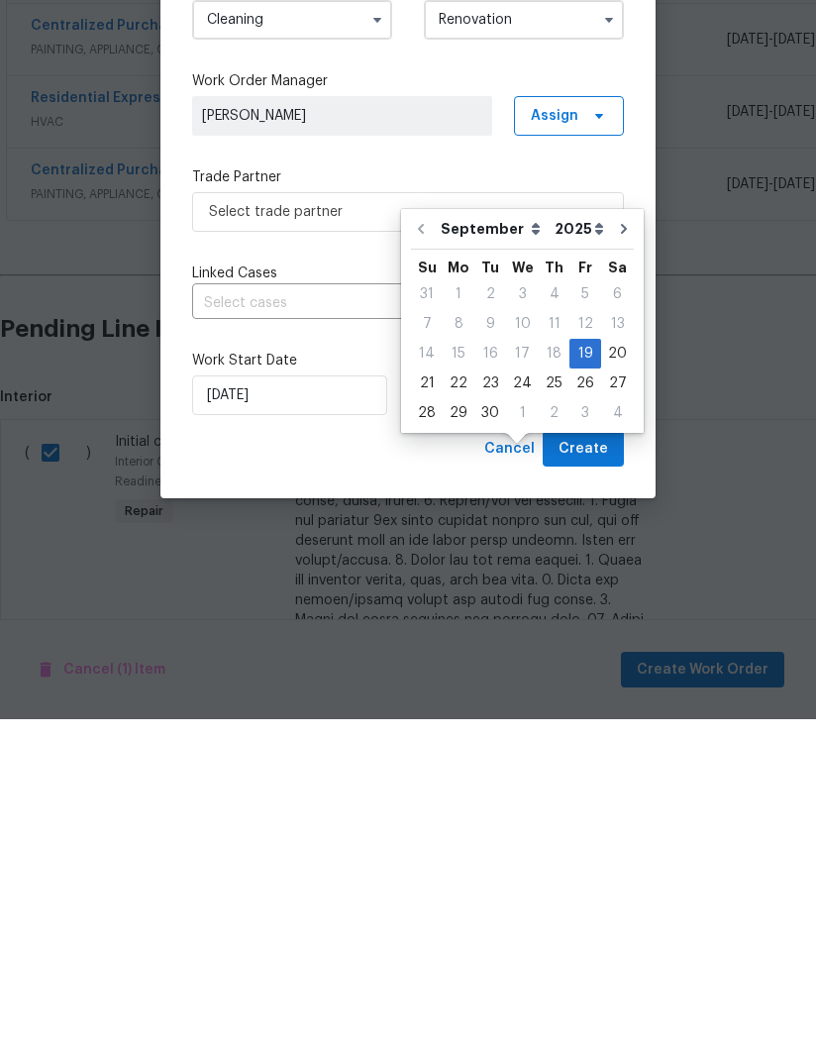
click at [435, 768] on div "Cancel Create" at bounding box center [408, 786] width 432 height 37
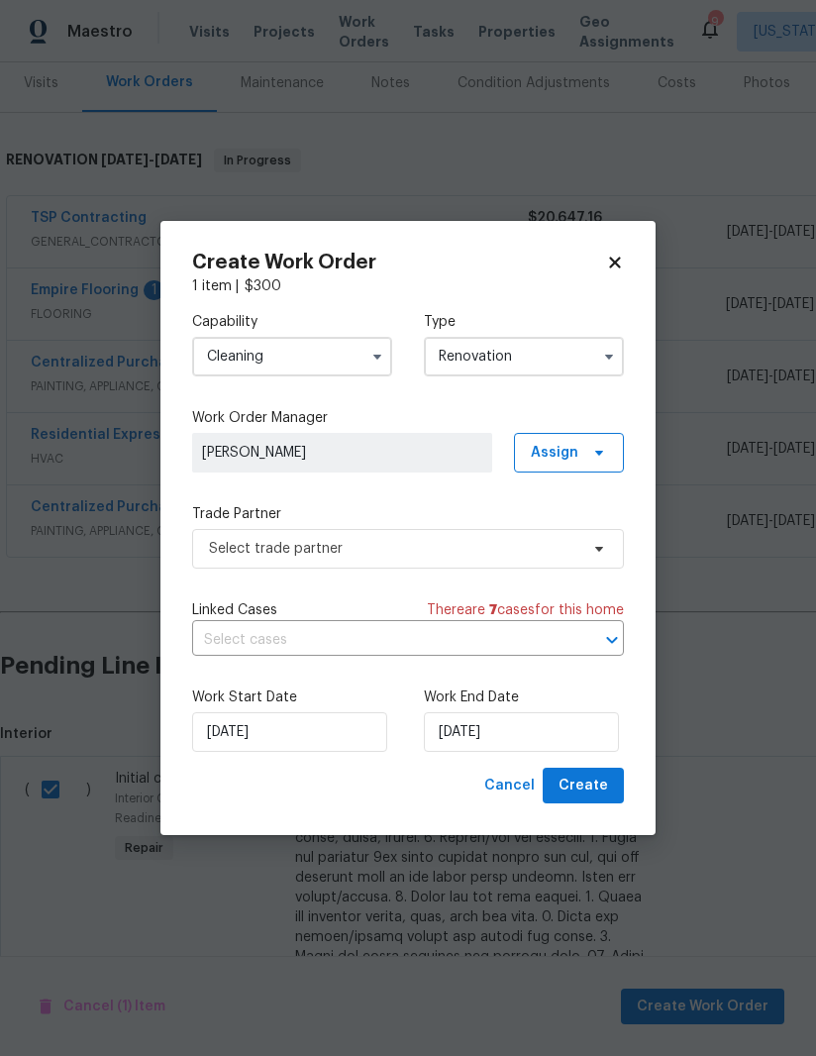
click at [590, 423] on label "Work Order Manager" at bounding box center [408, 418] width 432 height 20
click at [603, 789] on span "Create" at bounding box center [584, 785] width 50 height 25
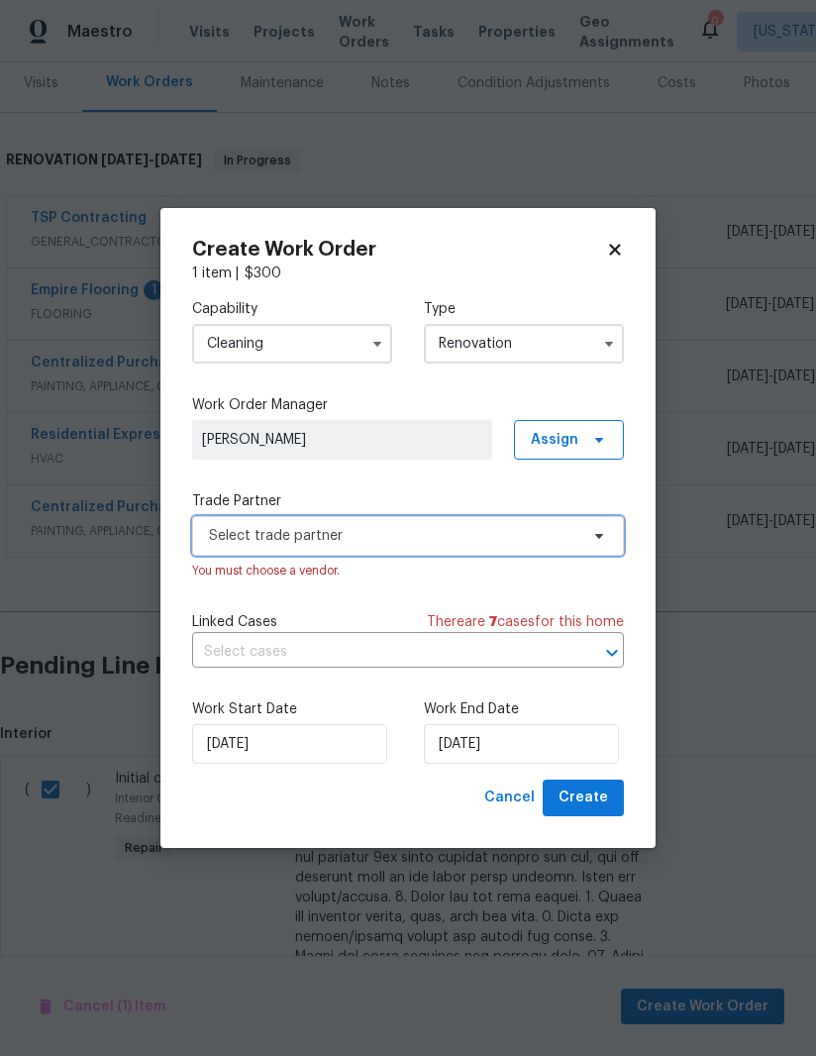
click at [545, 540] on span "Select trade partner" at bounding box center [393, 536] width 369 height 20
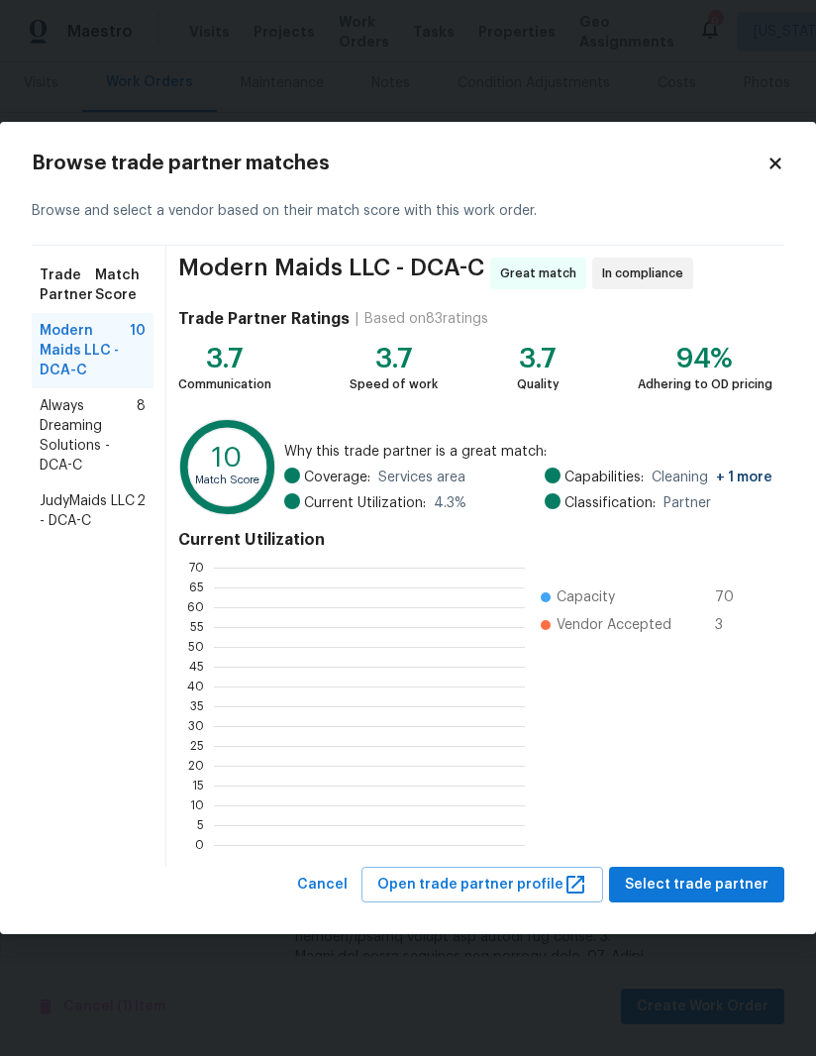
scroll to position [277, 311]
click at [60, 451] on span "Always Dreaming Solutions - DCA-C" at bounding box center [88, 435] width 97 height 79
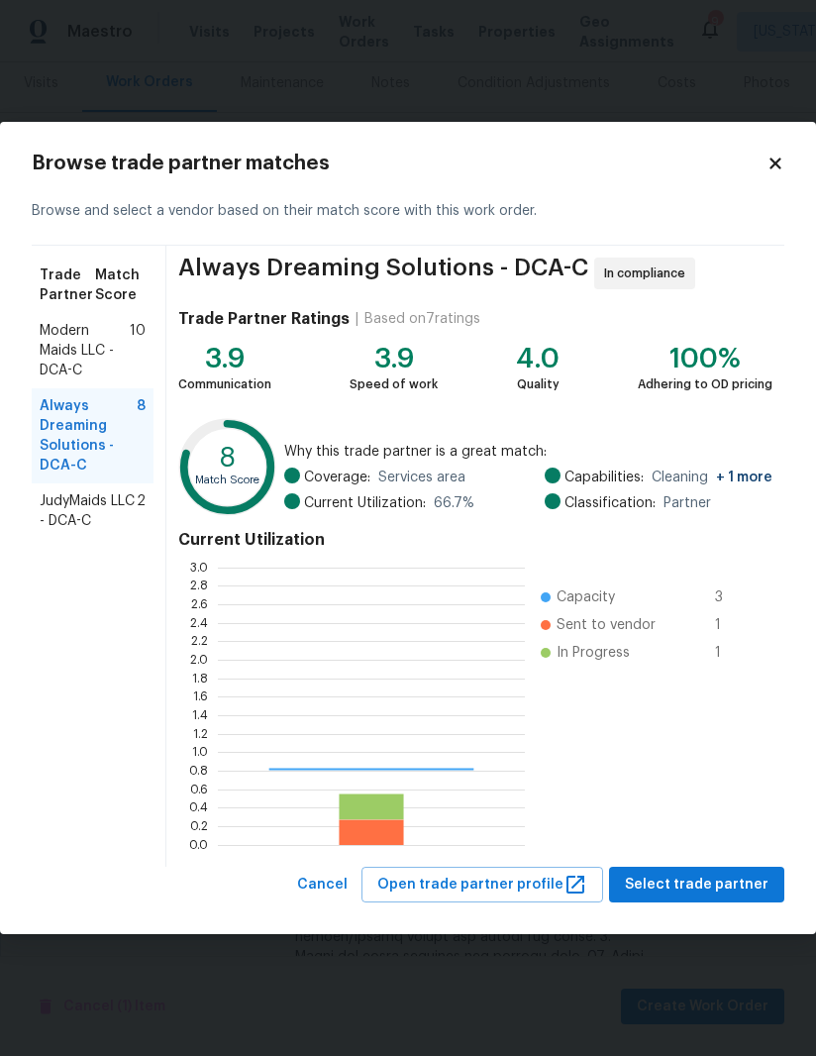
scroll to position [277, 307]
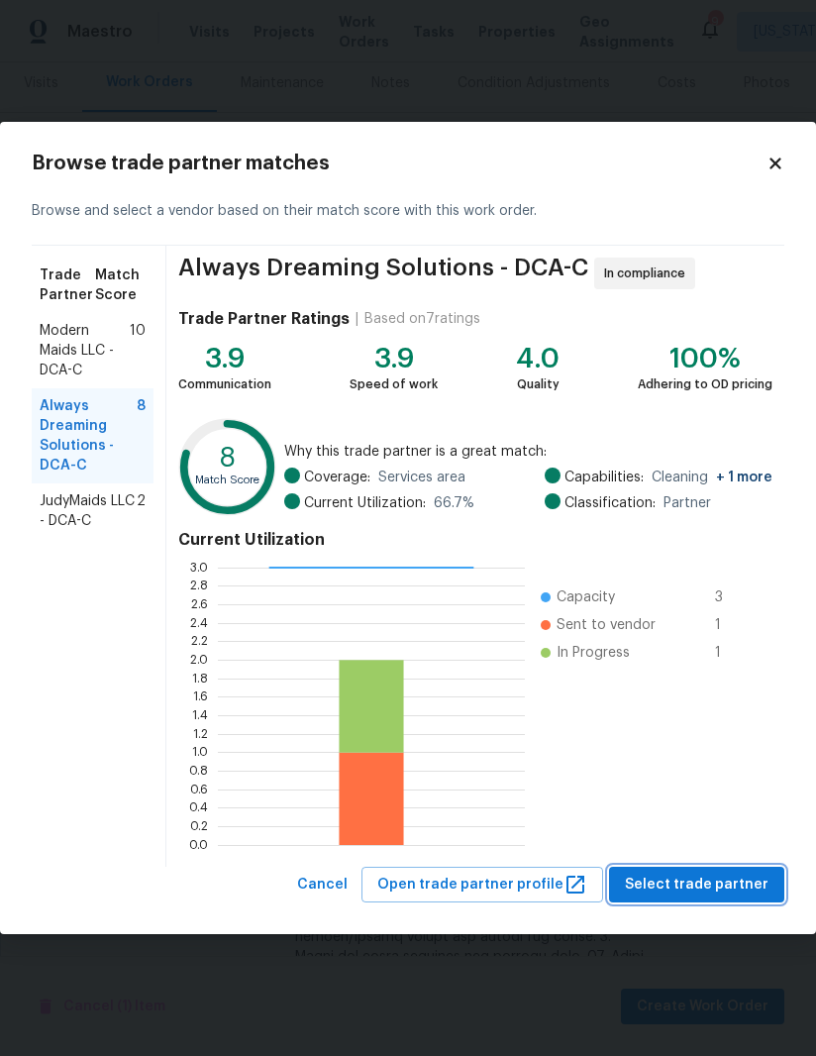
click at [701, 886] on span "Select trade partner" at bounding box center [697, 885] width 144 height 25
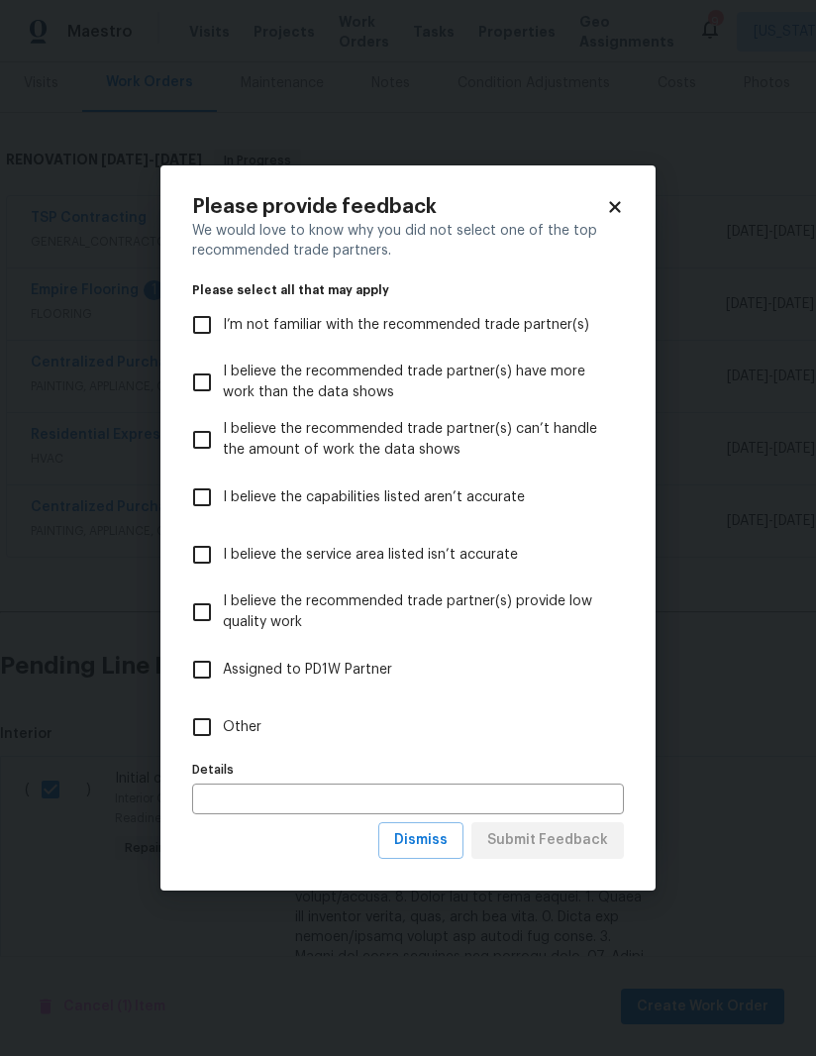
click at [189, 744] on input "Other" at bounding box center [202, 727] width 42 height 42
checkbox input "true"
click at [374, 811] on input "text" at bounding box center [408, 798] width 432 height 31
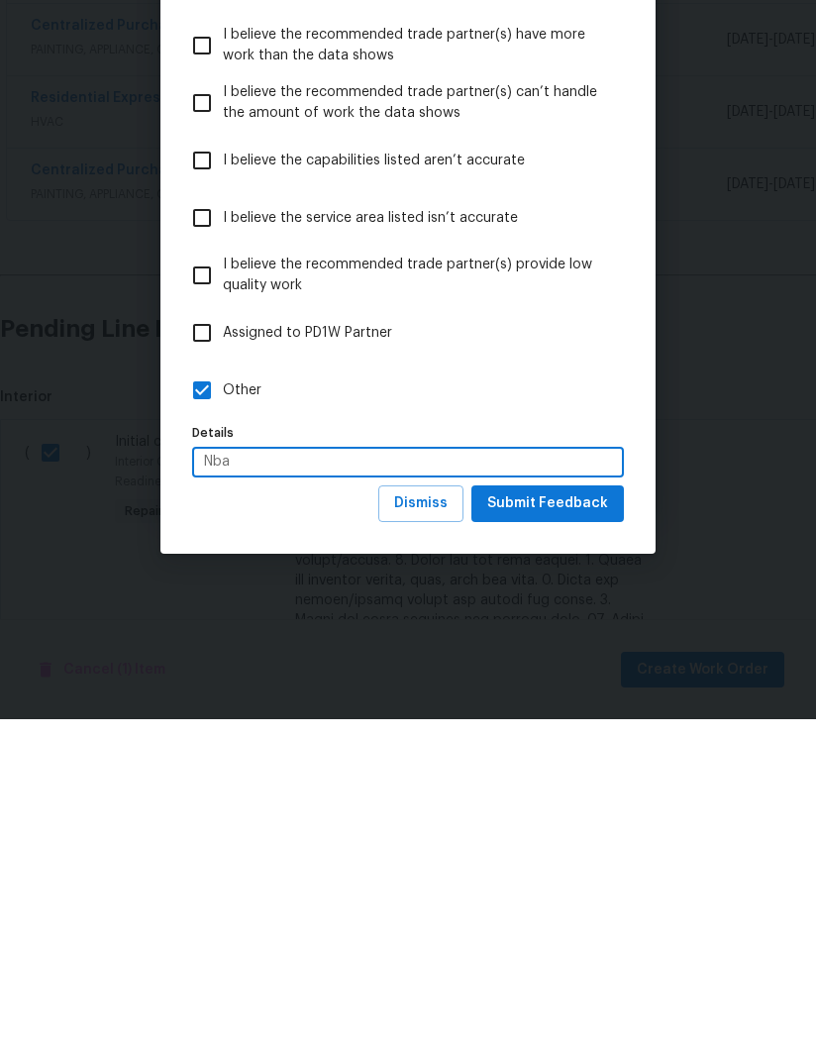
type input "Nba"
click at [561, 828] on span "Submit Feedback" at bounding box center [547, 840] width 121 height 25
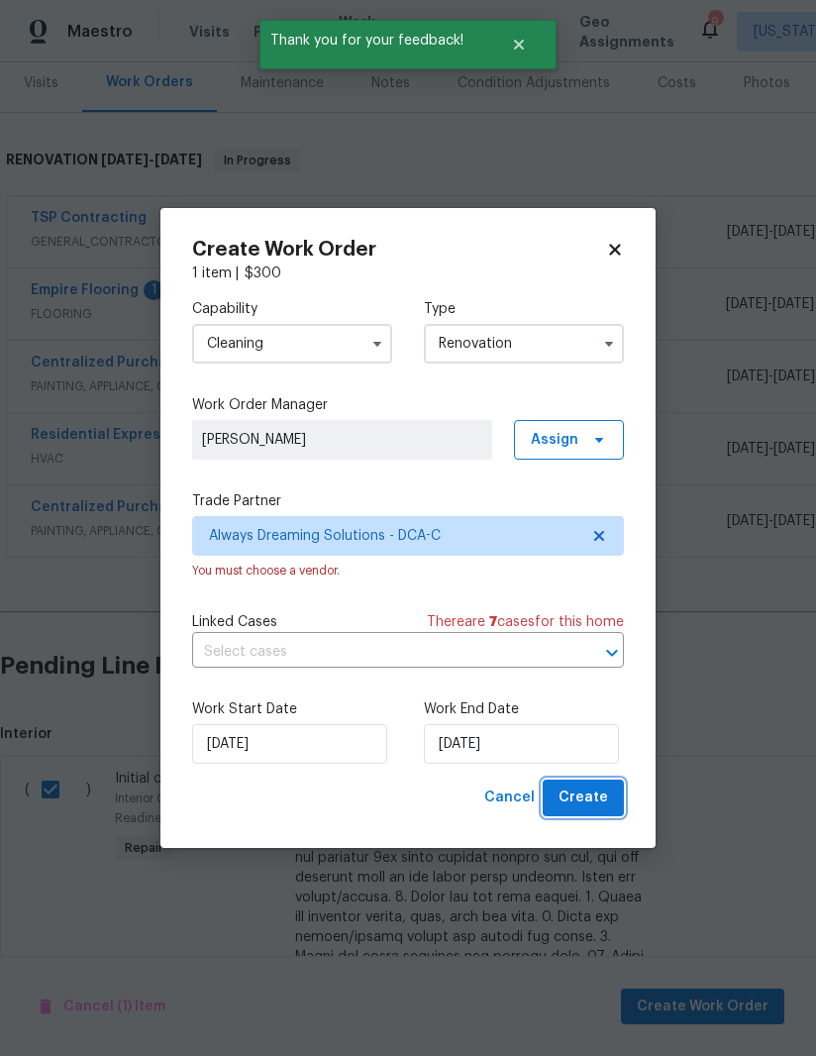
click at [592, 788] on span "Create" at bounding box center [584, 797] width 50 height 25
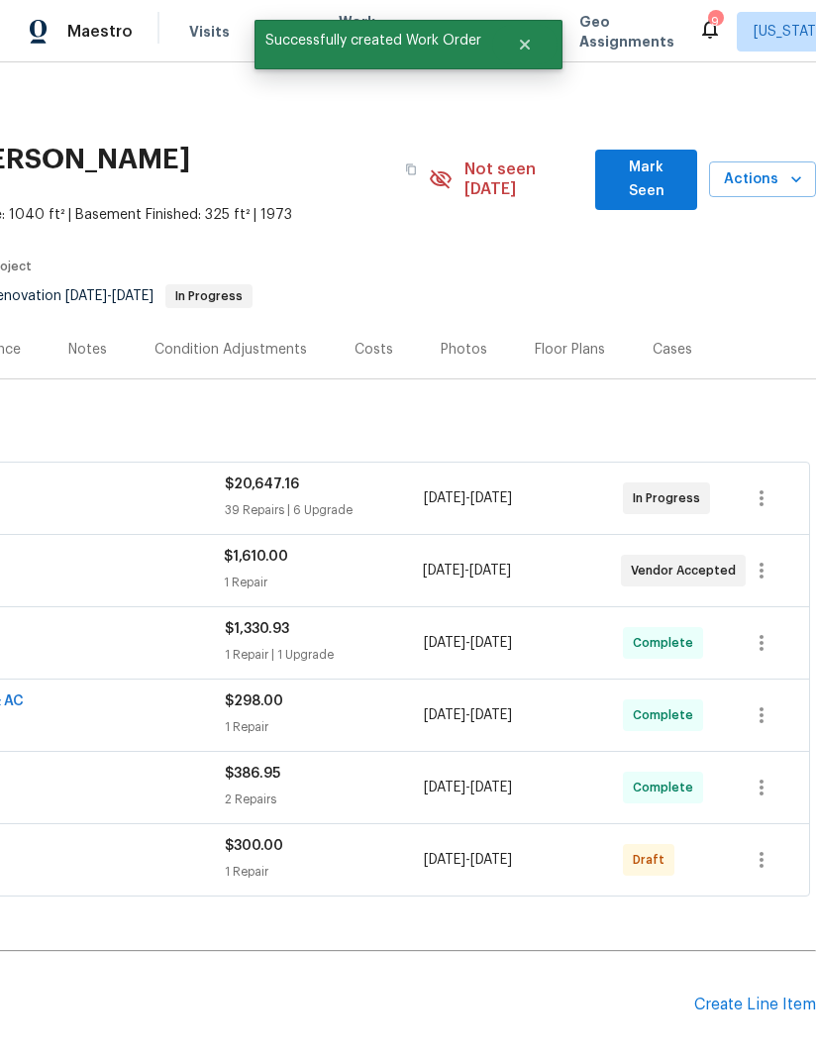
scroll to position [0, 303]
click at [770, 848] on icon "button" at bounding box center [762, 860] width 24 height 24
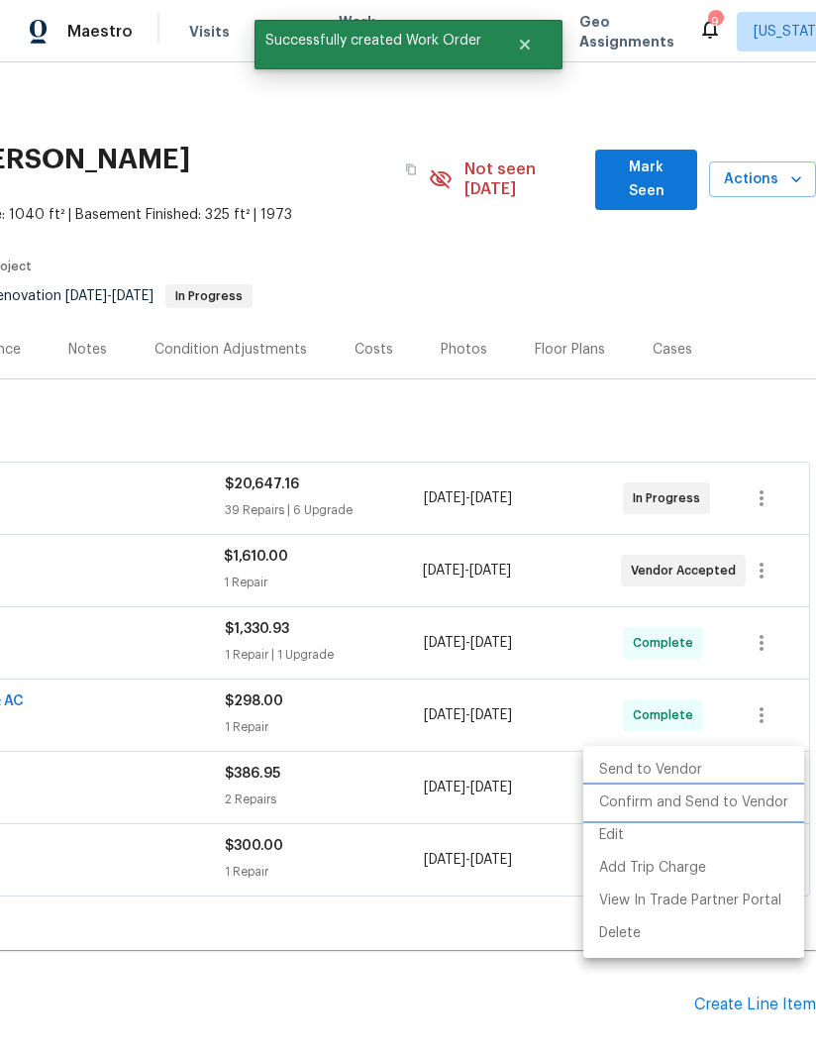
click at [682, 799] on li "Confirm and Send to Vendor" at bounding box center [693, 802] width 221 height 33
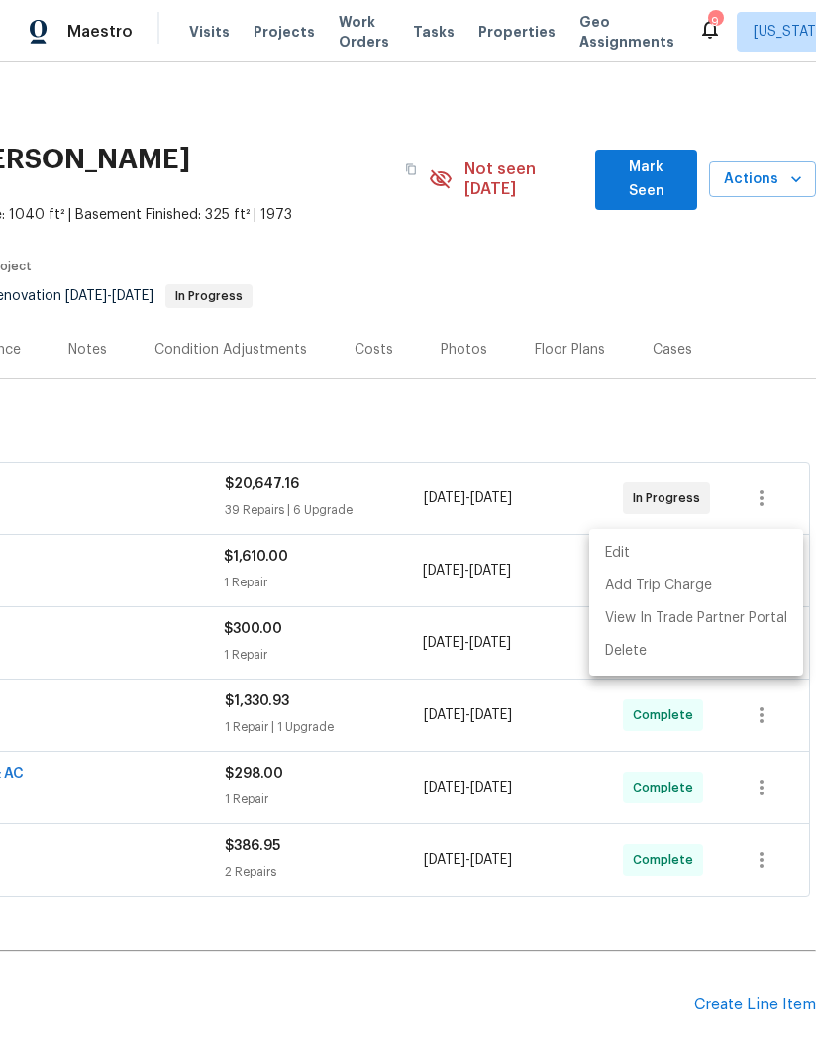
click at [556, 954] on div at bounding box center [408, 528] width 816 height 1056
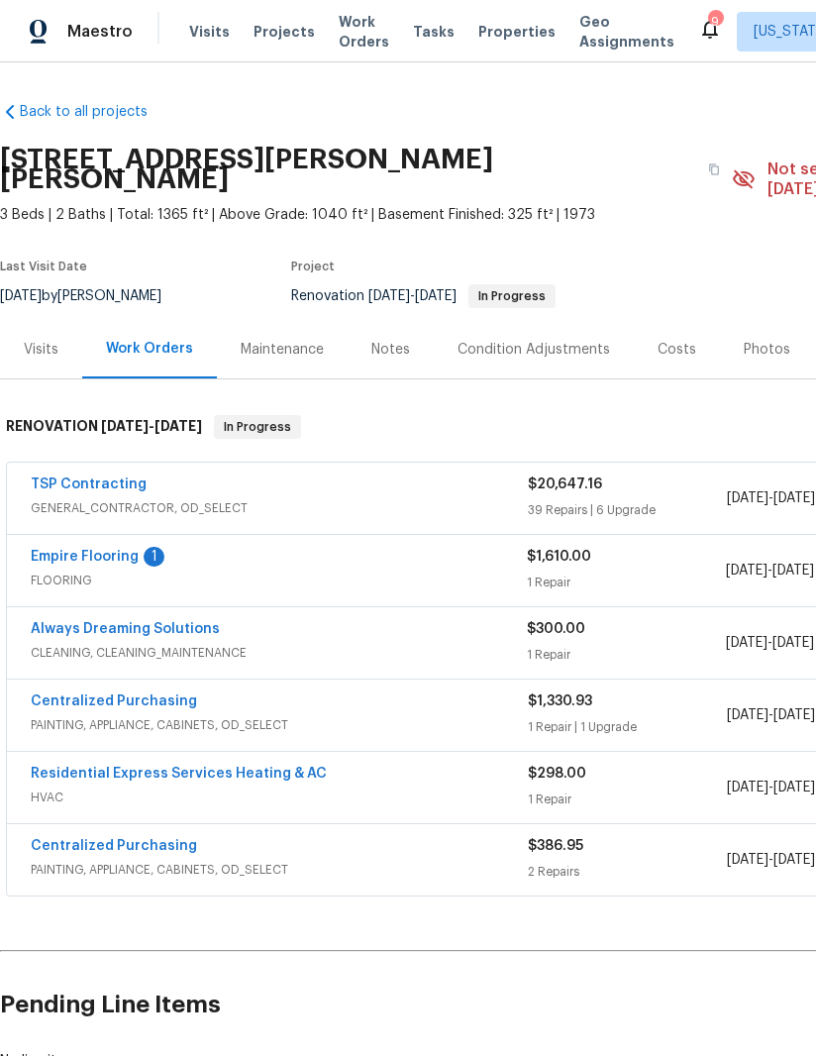
scroll to position [0, 0]
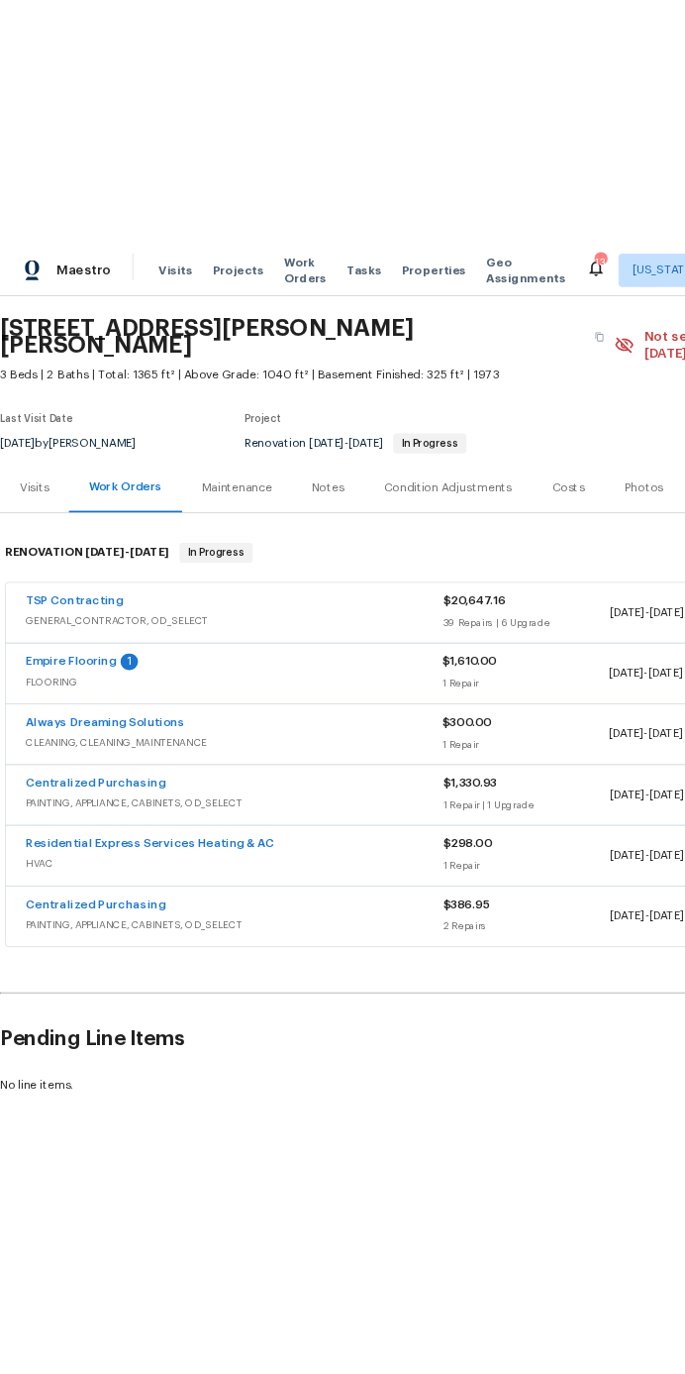
scroll to position [58, 0]
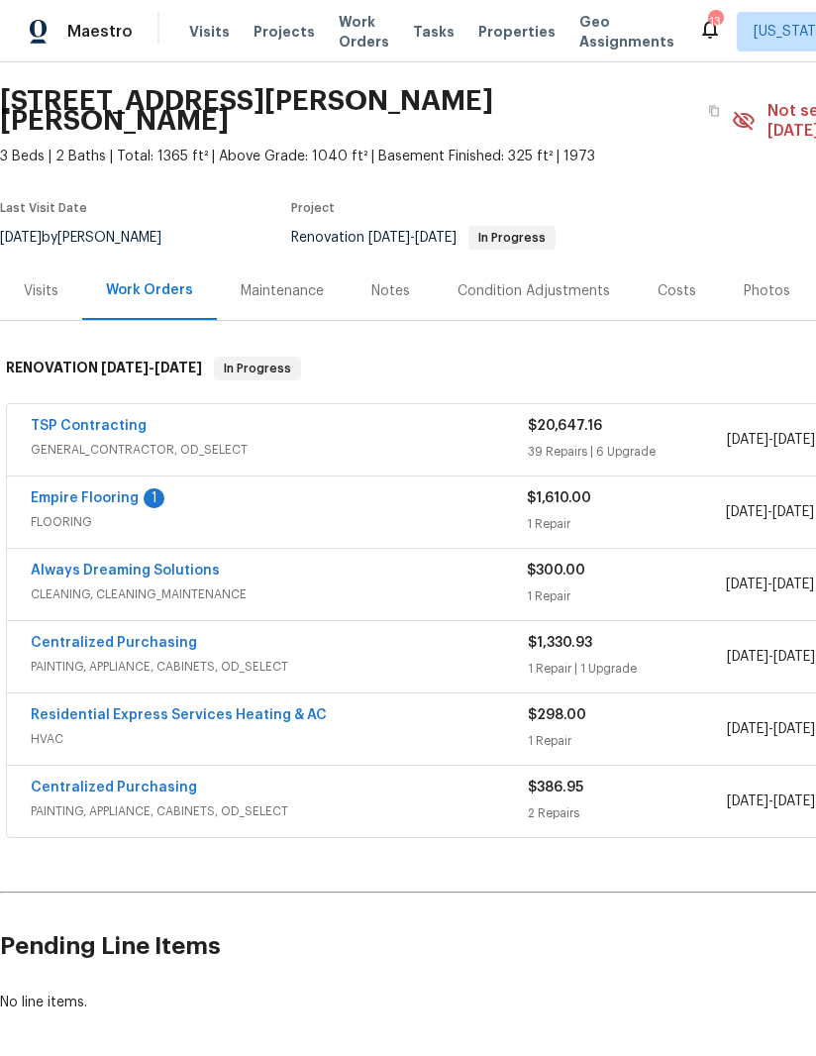
click at [118, 564] on link "Always Dreaming Solutions" at bounding box center [125, 571] width 189 height 14
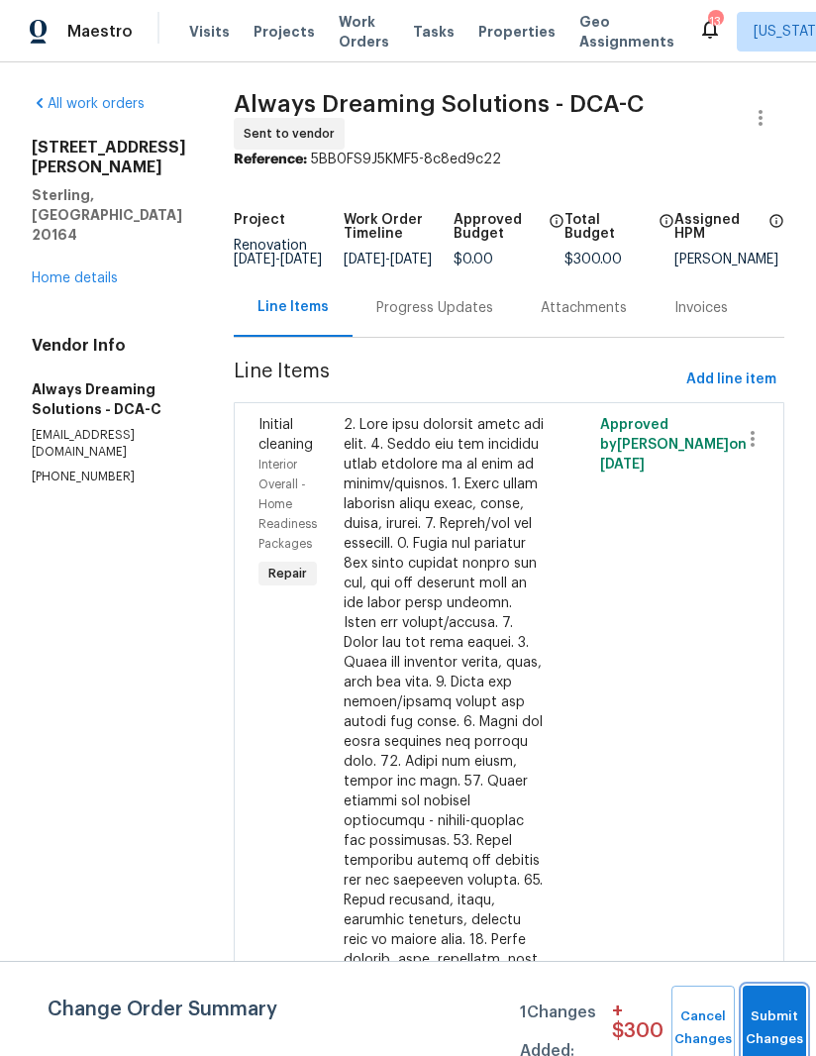
click at [771, 999] on button "Submit Changes" at bounding box center [774, 1027] width 63 height 85
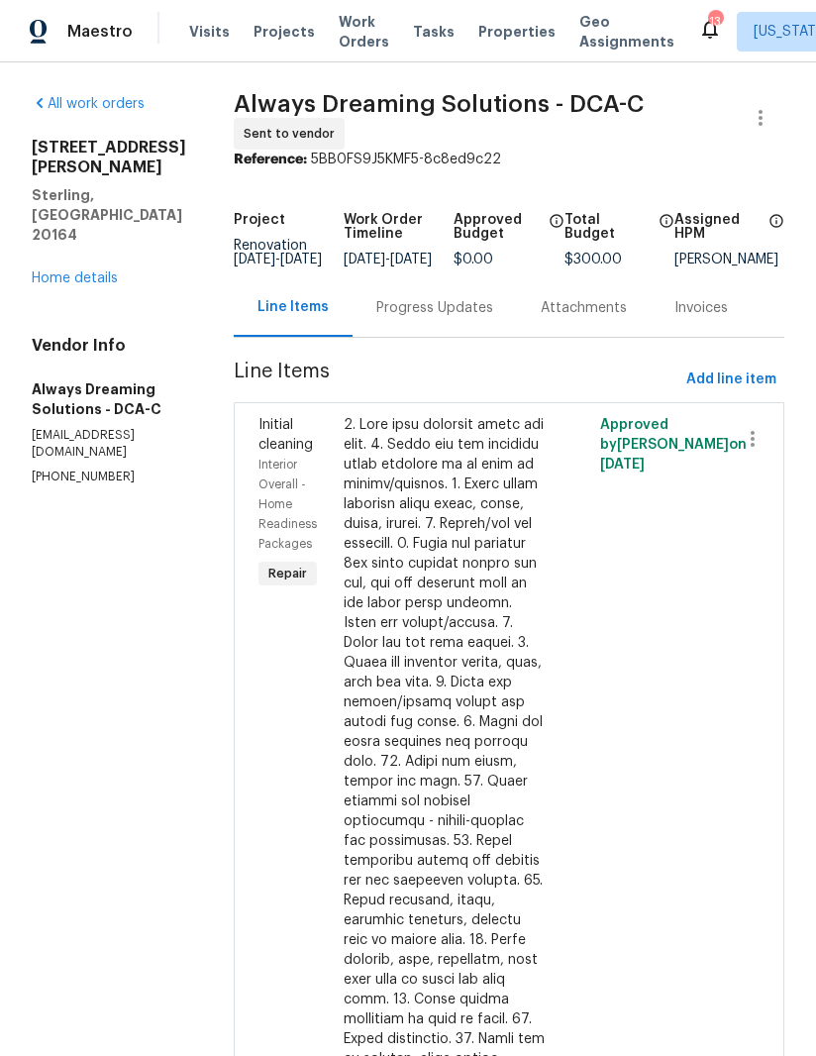
click at [477, 318] on div "Progress Updates" at bounding box center [434, 308] width 117 height 20
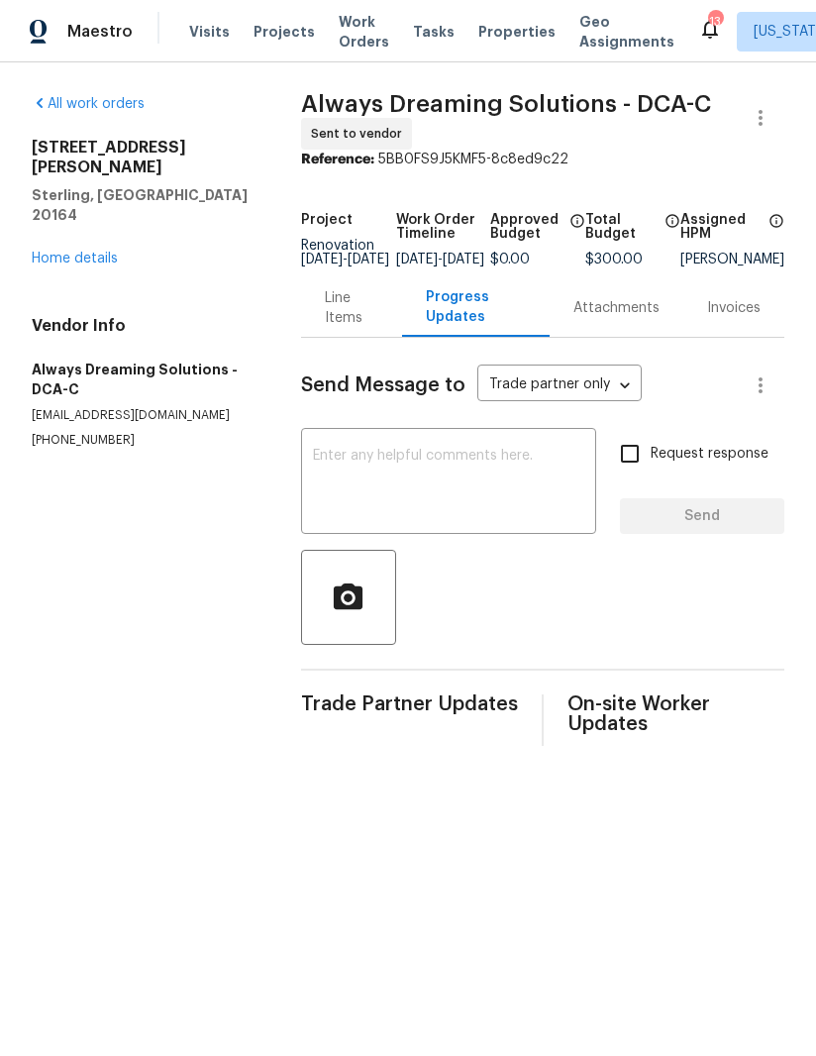
click at [515, 492] on textarea at bounding box center [448, 483] width 271 height 69
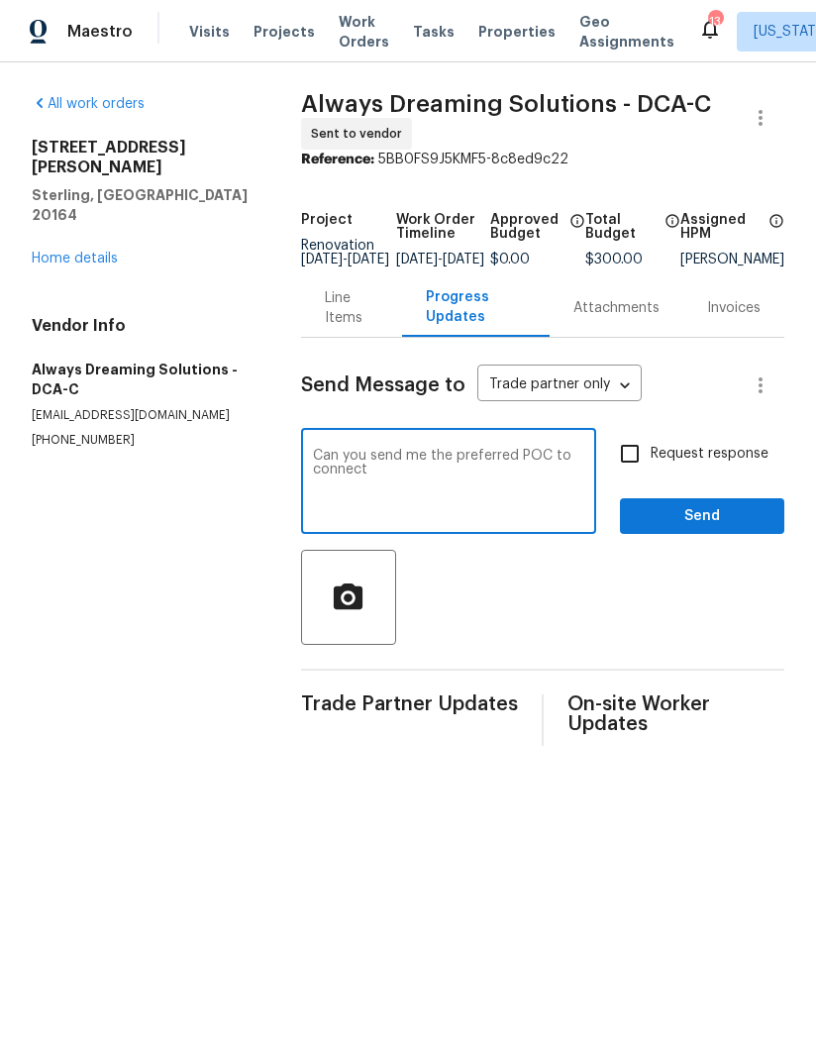
type textarea "Can you send me the preferred POC to connect"
click at [625, 474] on input "Request response" at bounding box center [630, 454] width 42 height 42
checkbox input "true"
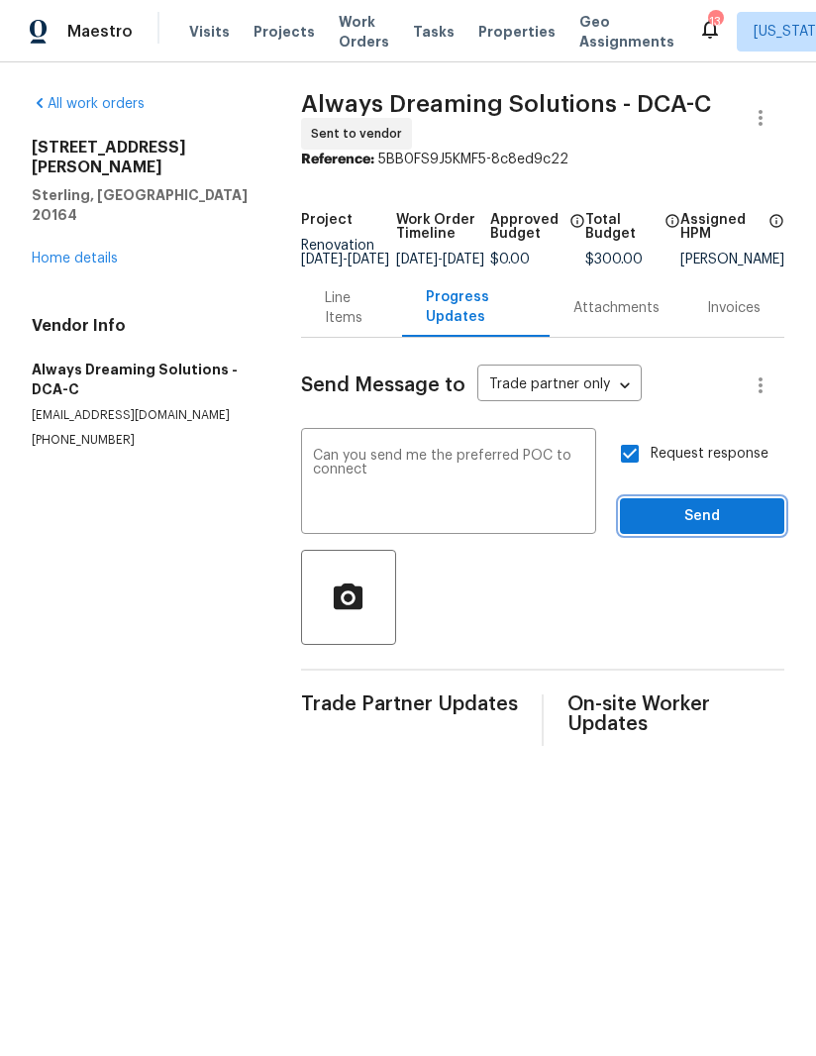
click at [711, 529] on span "Send" at bounding box center [702, 516] width 133 height 25
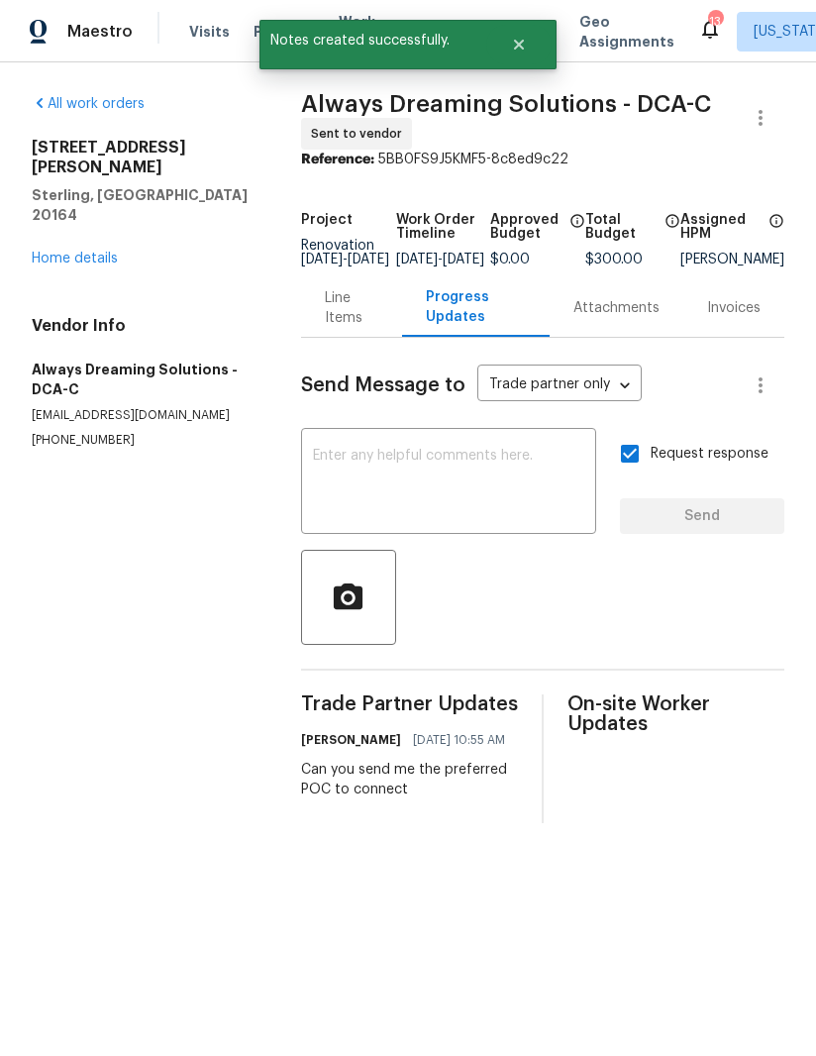
click at [480, 518] on textarea at bounding box center [448, 483] width 271 height 69
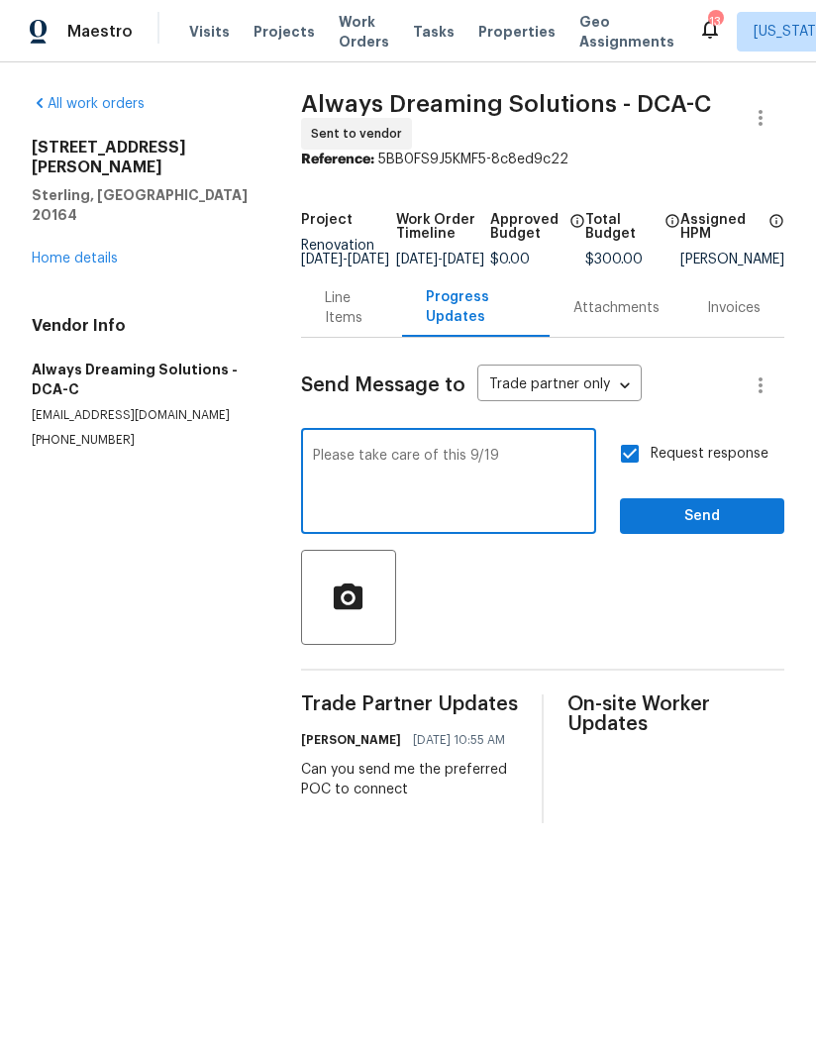
type textarea "Please take care of this 9/19"
click at [704, 529] on span "Send" at bounding box center [702, 516] width 133 height 25
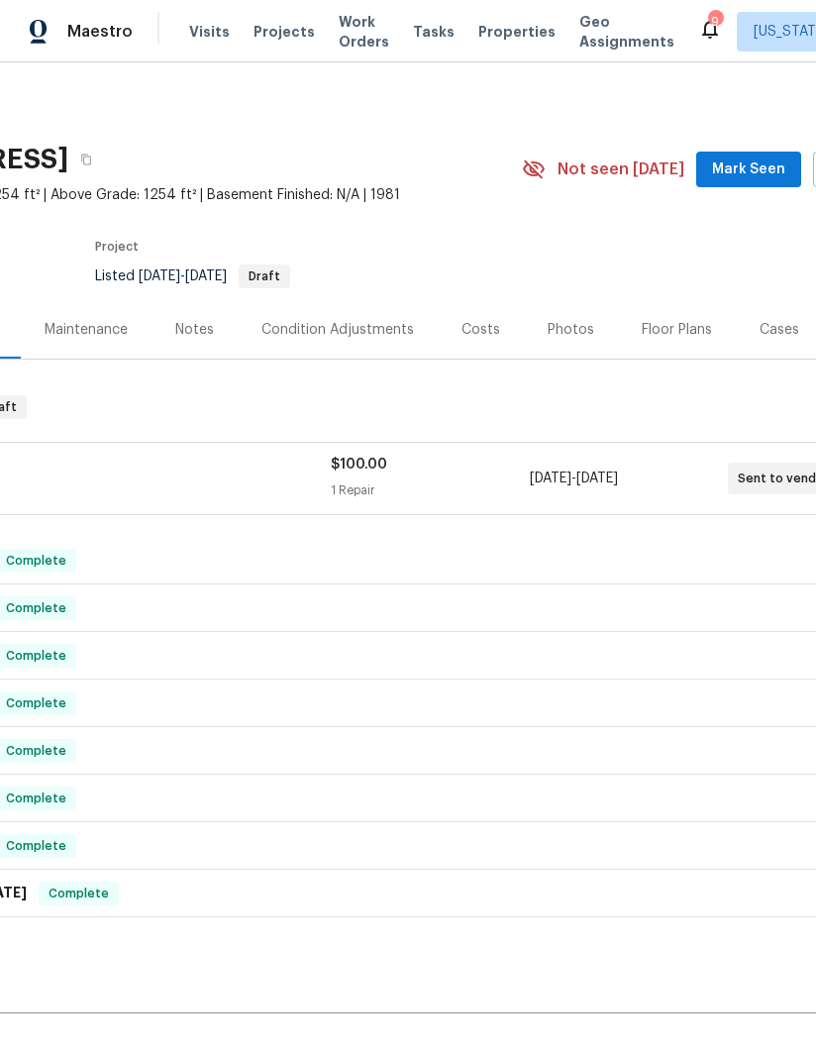
scroll to position [0, 200]
click at [673, 328] on div "Floor Plans" at bounding box center [673, 330] width 70 height 20
